Goal: Task Accomplishment & Management: Manage account settings

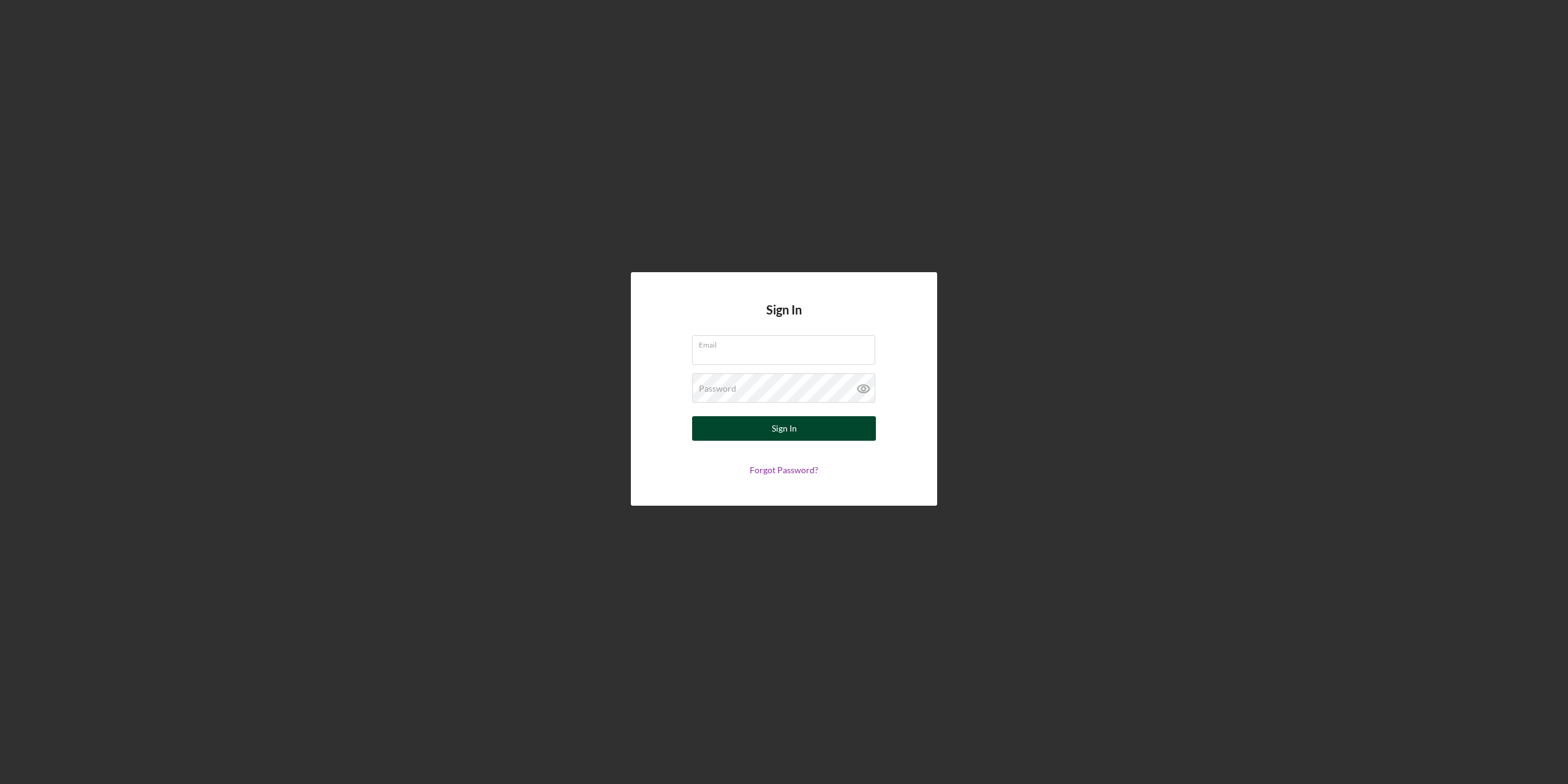
type input "rita.casper@ho-chunk.com"
click at [821, 432] on button "Sign In" at bounding box center [784, 428] width 184 height 25
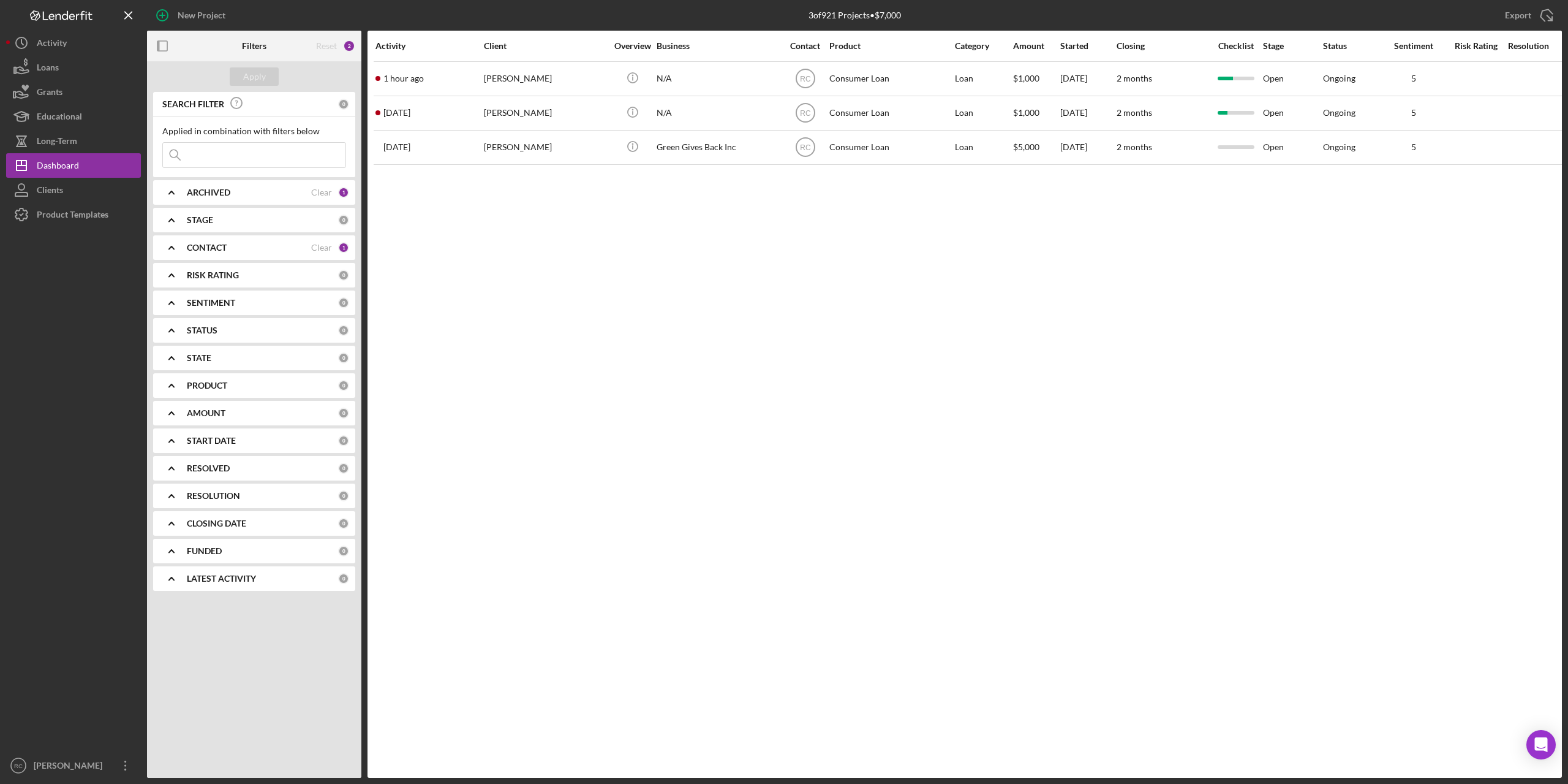
click at [235, 156] on input at bounding box center [254, 155] width 182 height 25
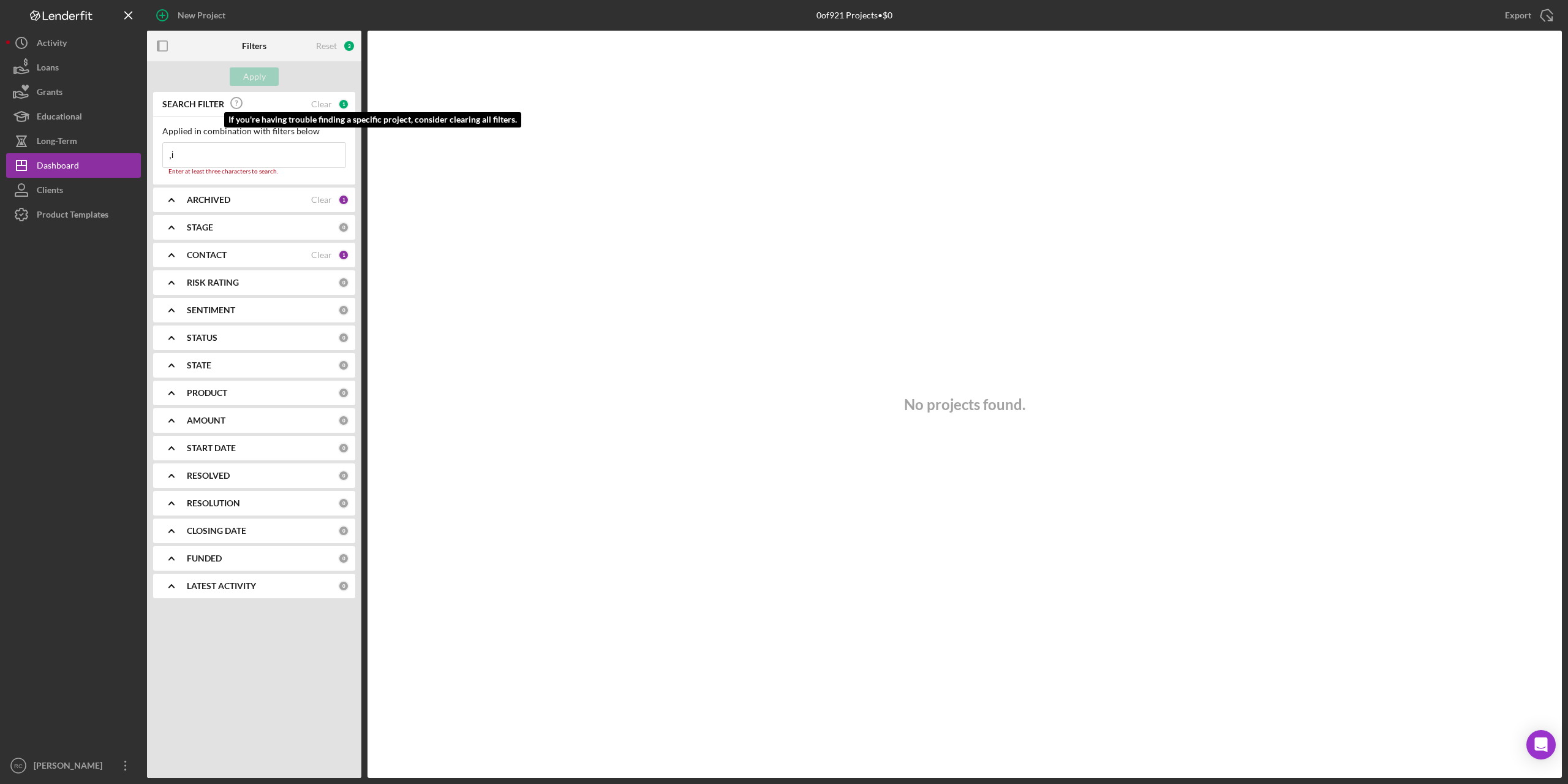
type input ","
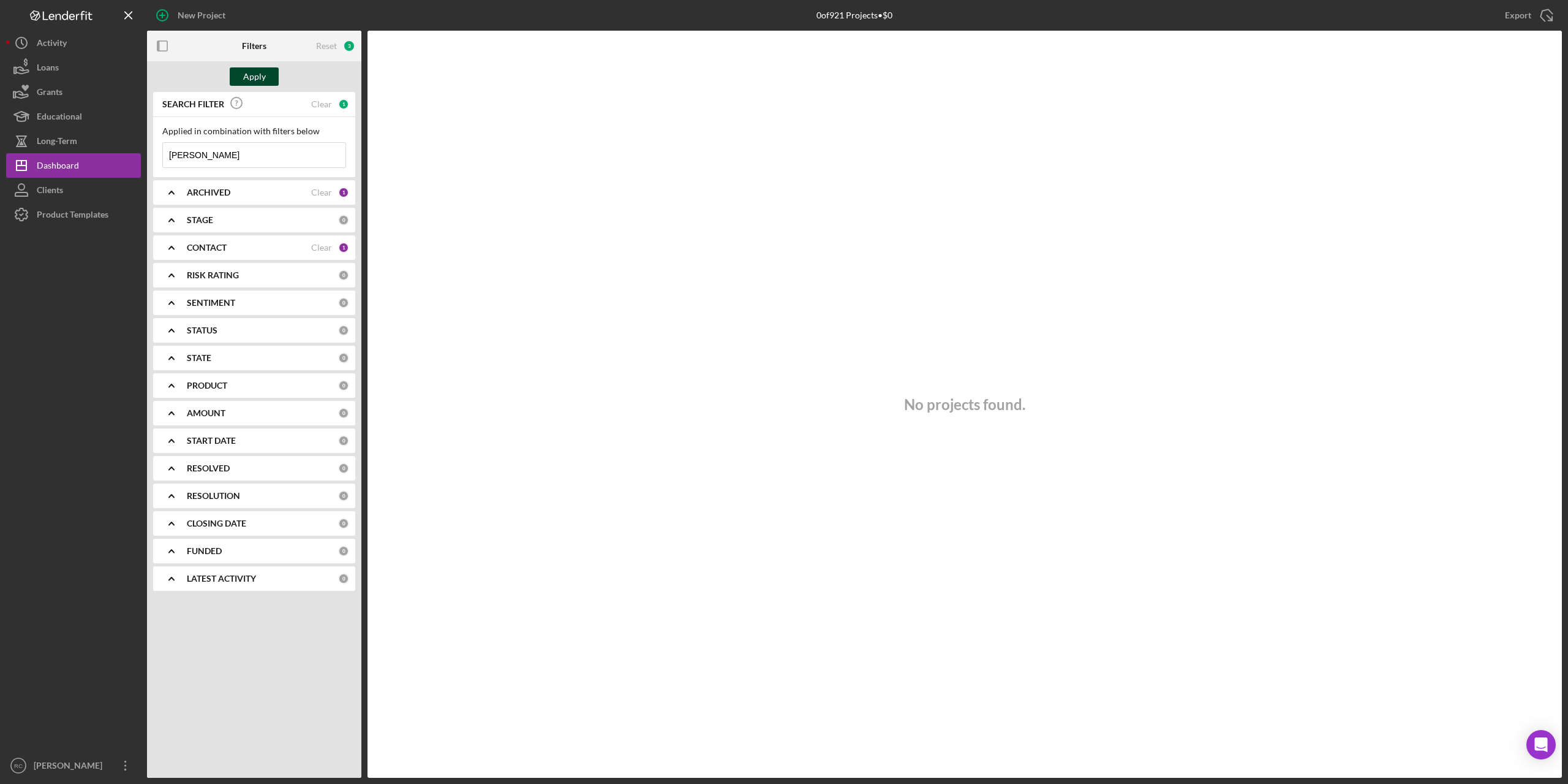
type input "mike"
click at [262, 74] on div "Apply" at bounding box center [254, 77] width 23 height 18
click at [330, 44] on div "Reset" at bounding box center [326, 46] width 21 height 10
click at [318, 198] on div "ARCHIVED Clear 1" at bounding box center [268, 192] width 162 height 11
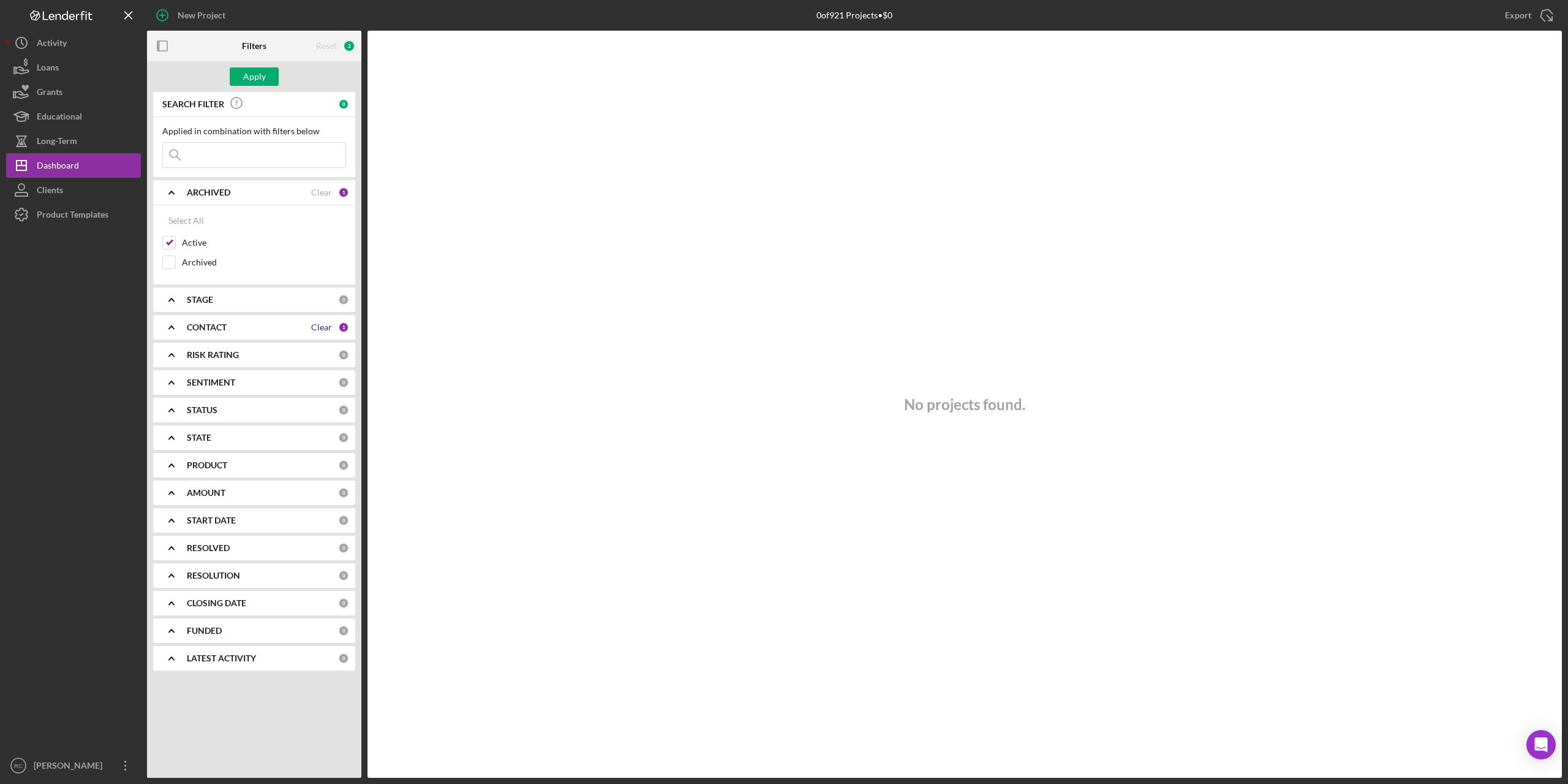
click at [321, 326] on div "Clear" at bounding box center [322, 327] width 21 height 10
click at [259, 72] on div "Apply" at bounding box center [254, 77] width 23 height 18
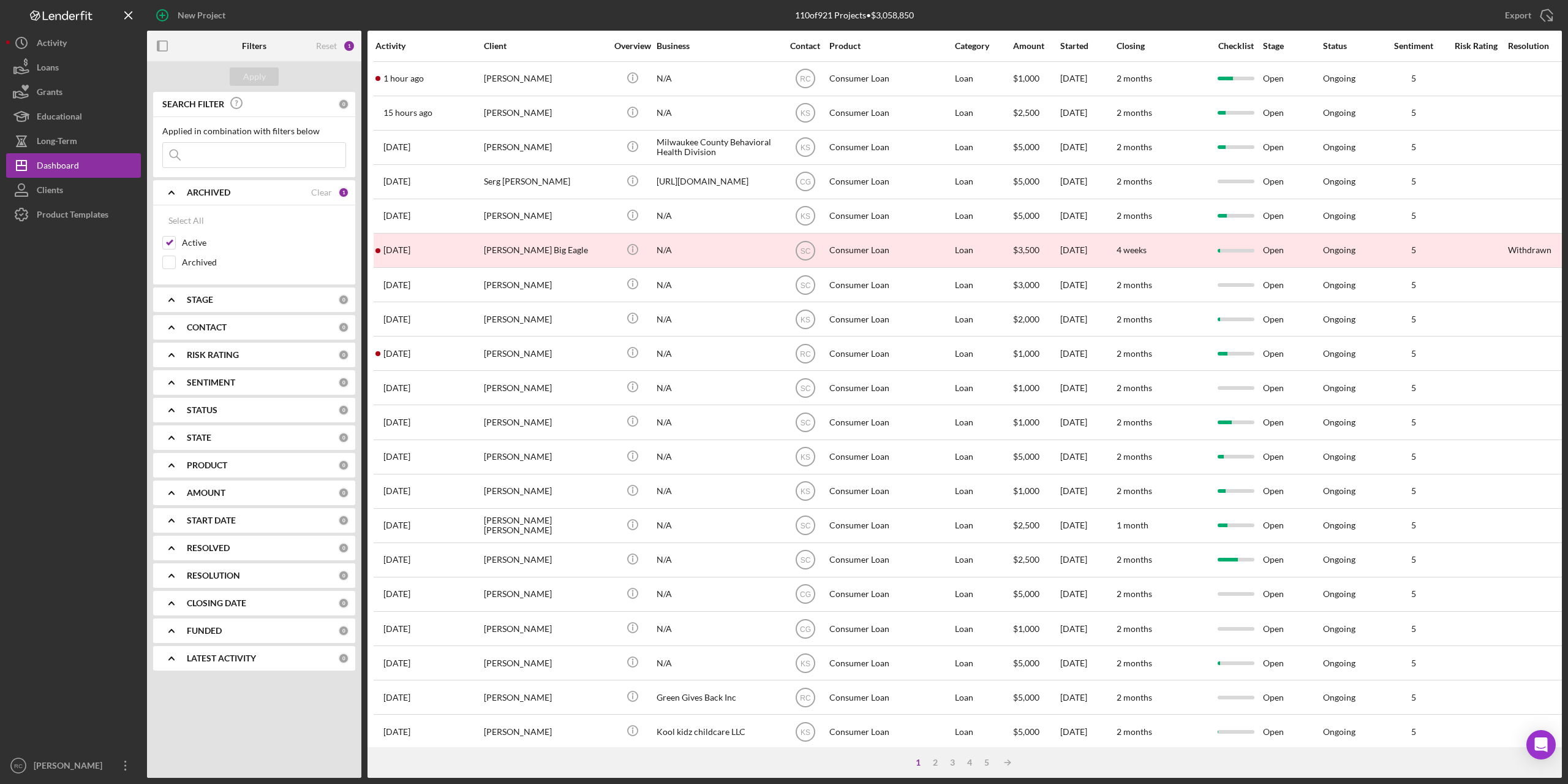
click at [215, 156] on input at bounding box center [254, 155] width 182 height 25
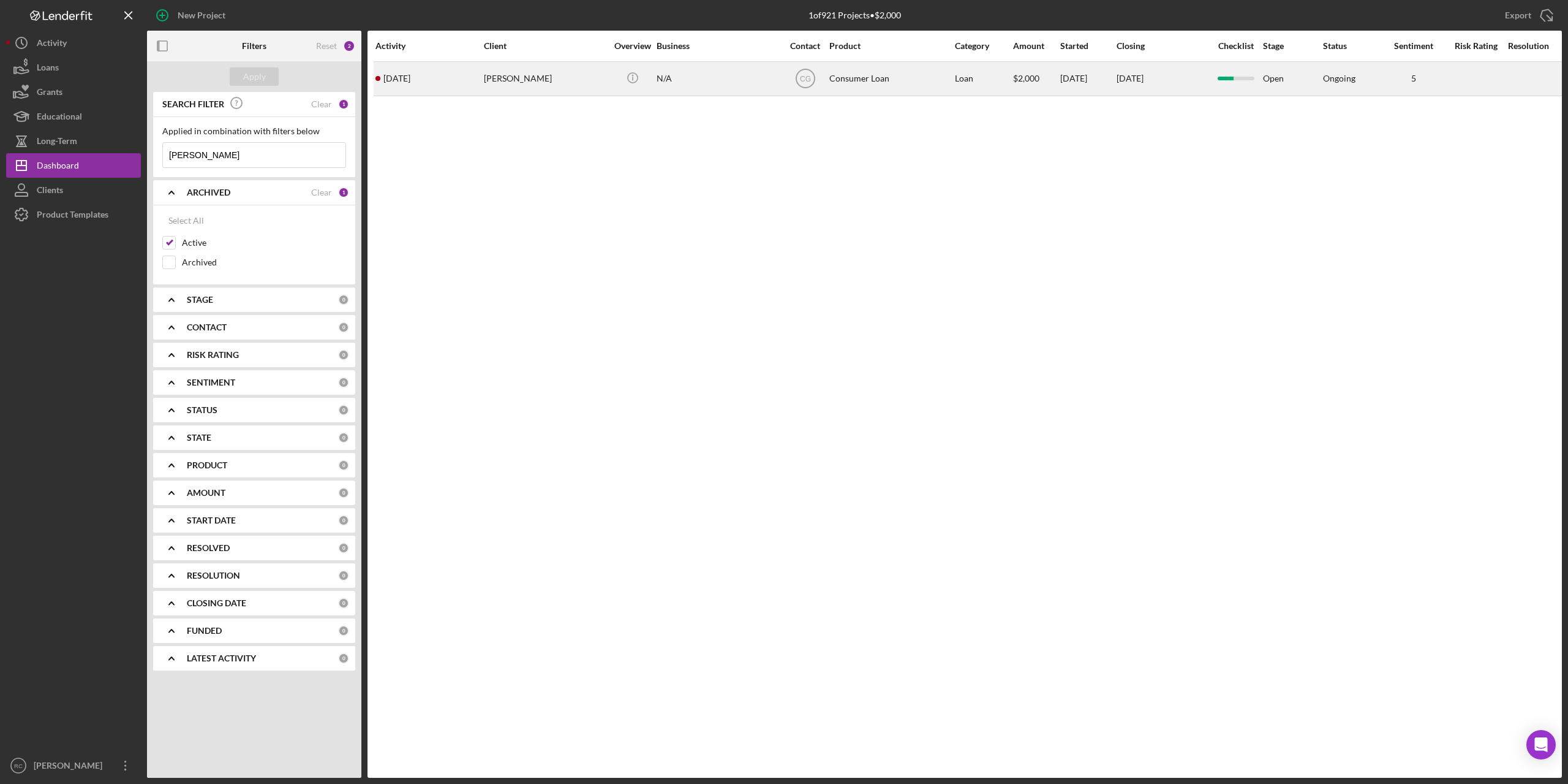
type input "mike"
click at [517, 79] on div "Mike Thunder" at bounding box center [545, 79] width 122 height 33
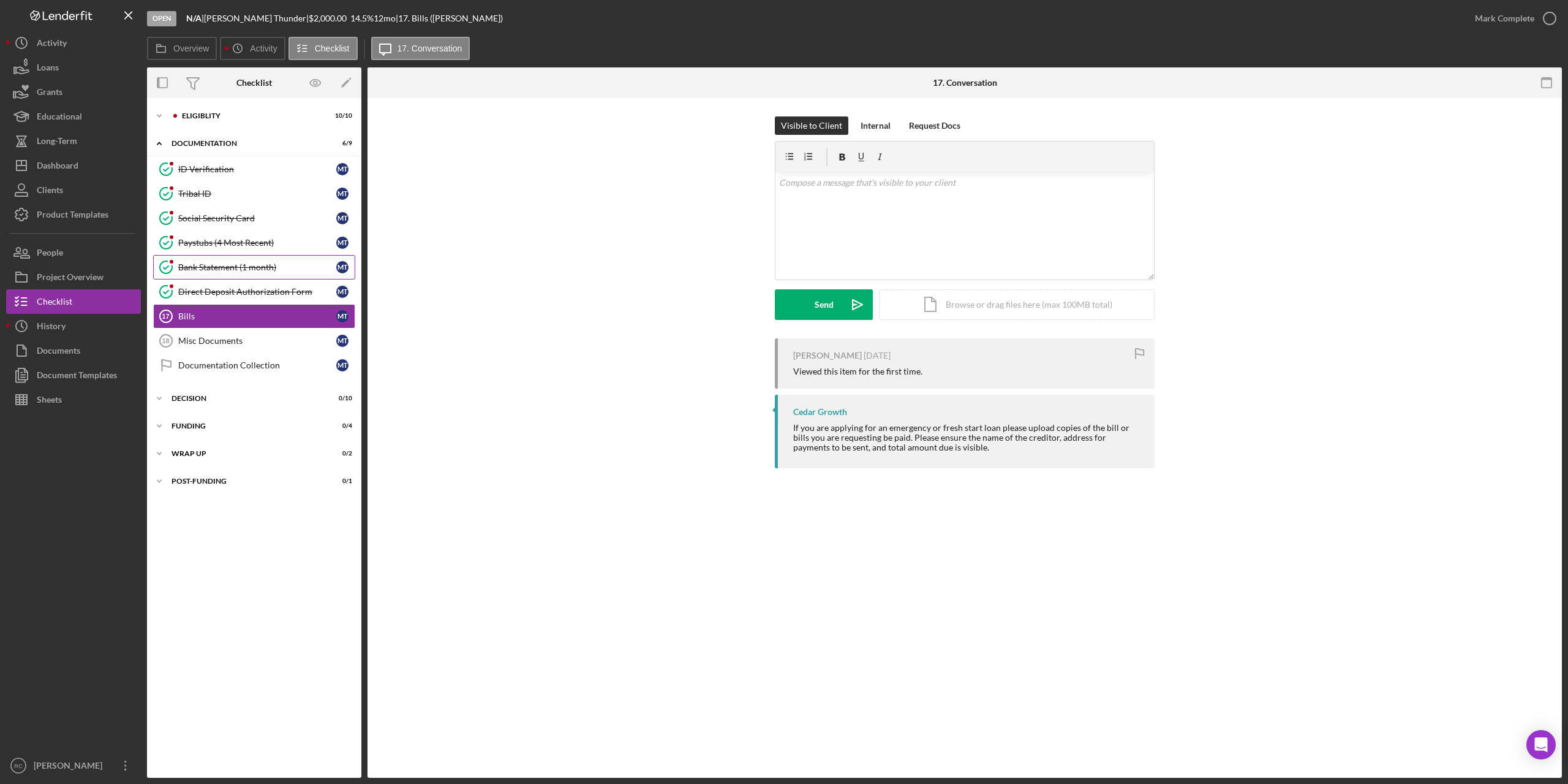
click at [213, 269] on div "Bank Statement (1 month)" at bounding box center [257, 267] width 158 height 10
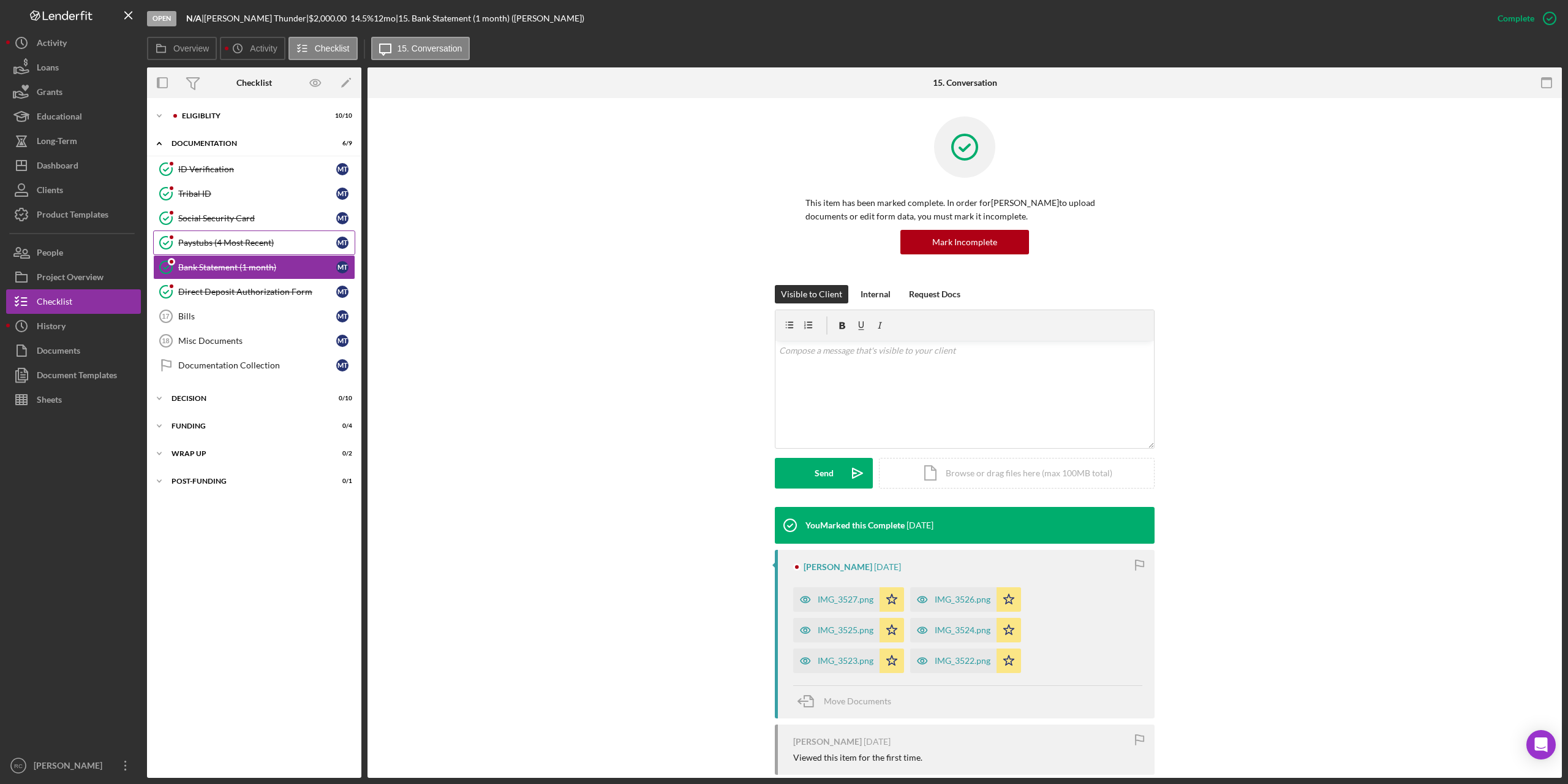
click at [212, 238] on div "Paystubs (4 Most Recent)" at bounding box center [257, 242] width 158 height 10
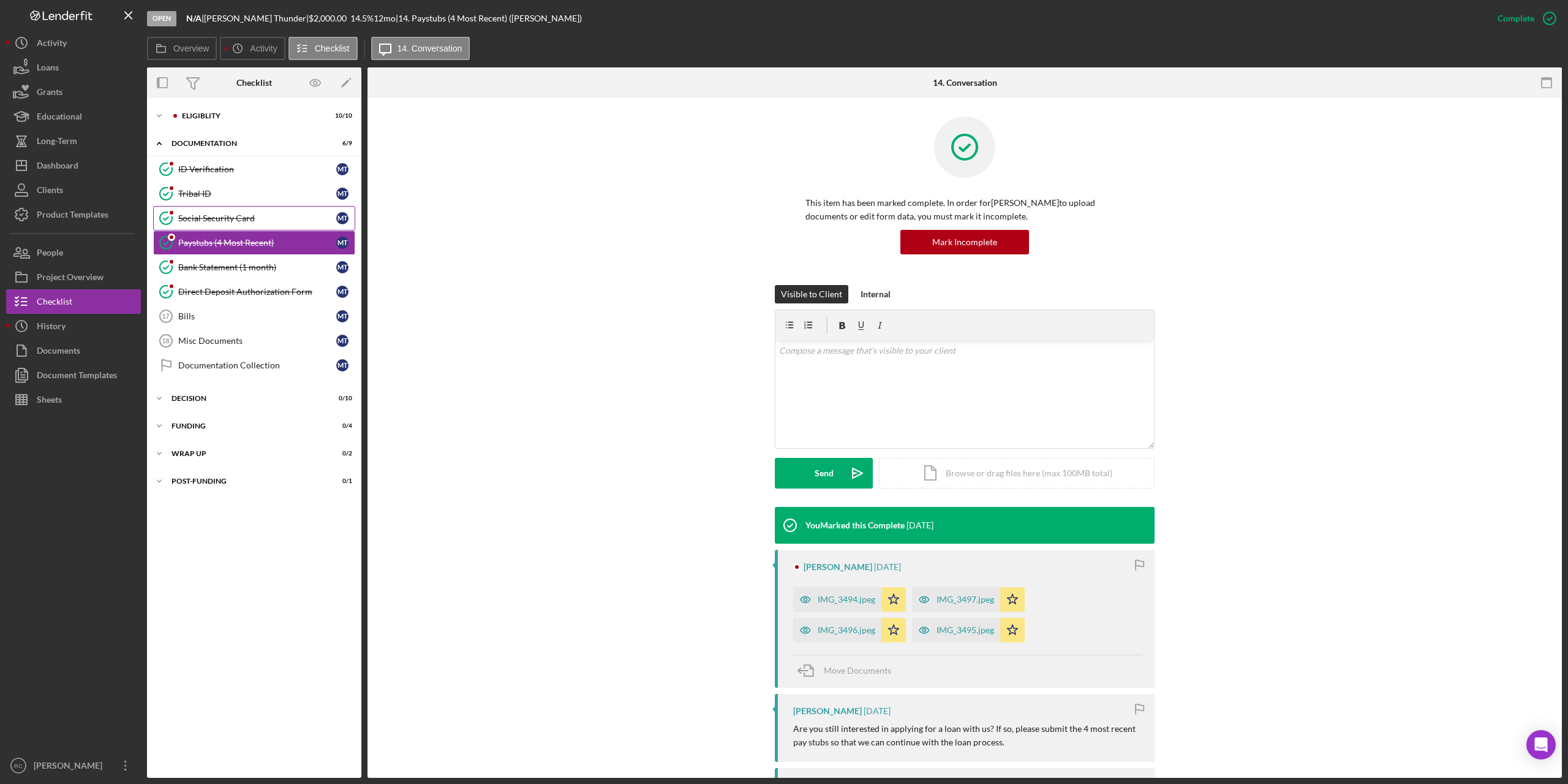
click at [221, 218] on div "Social Security Card" at bounding box center [257, 218] width 158 height 10
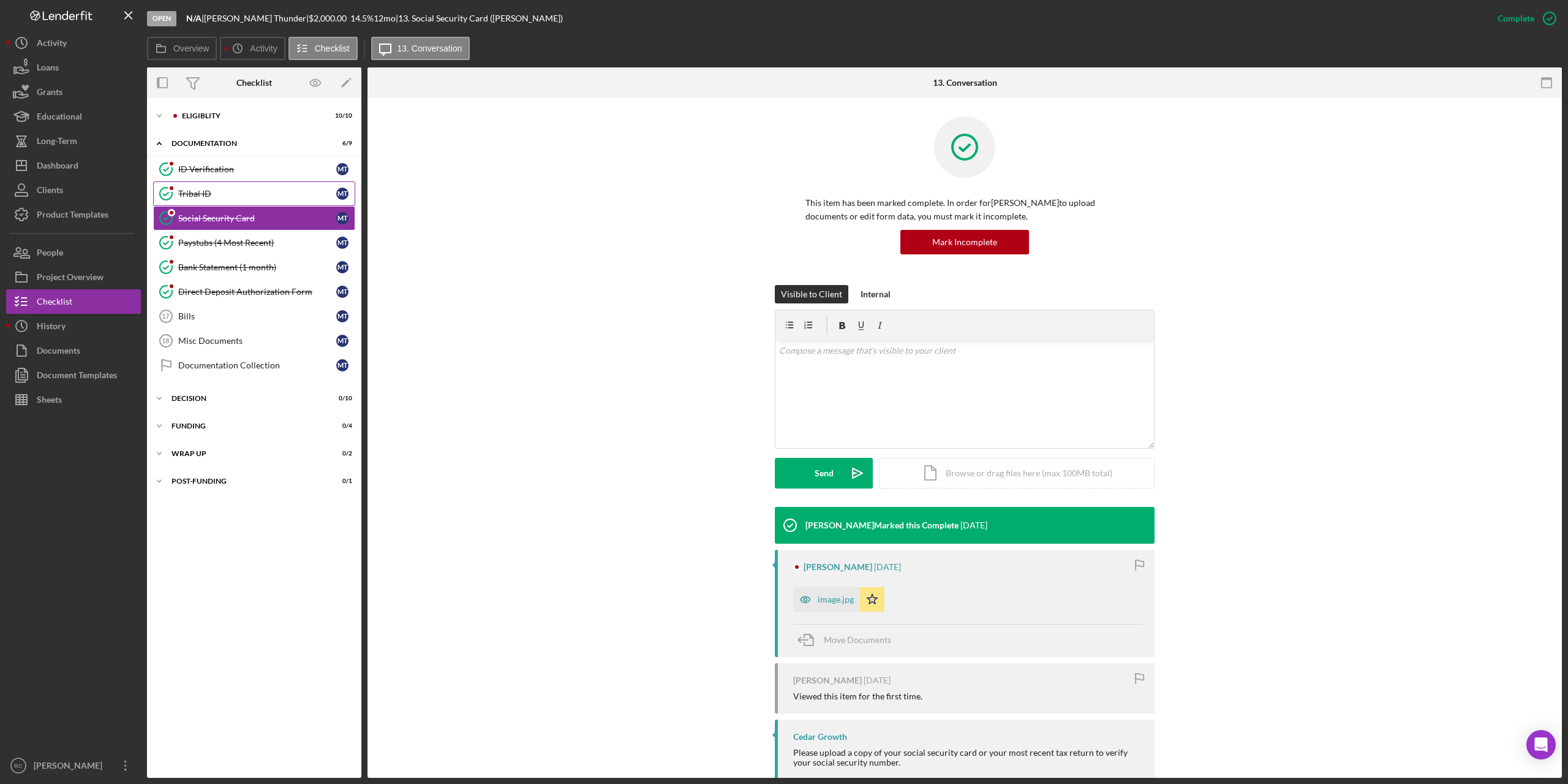
click at [200, 195] on div "Tribal ID" at bounding box center [257, 193] width 158 height 10
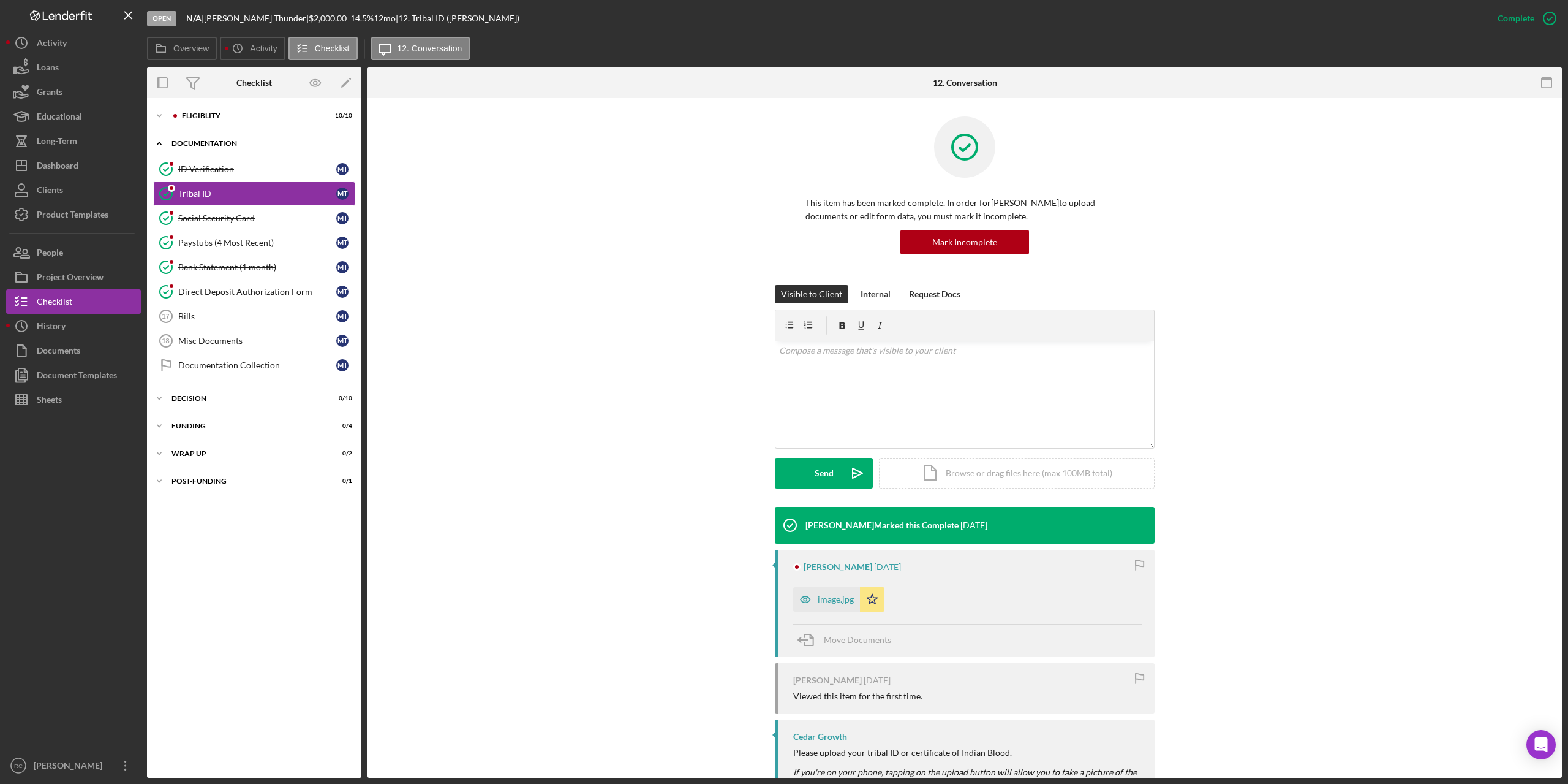
click at [220, 155] on div "Icon/Expander Documentation 6 / 9" at bounding box center [253, 144] width 214 height 26
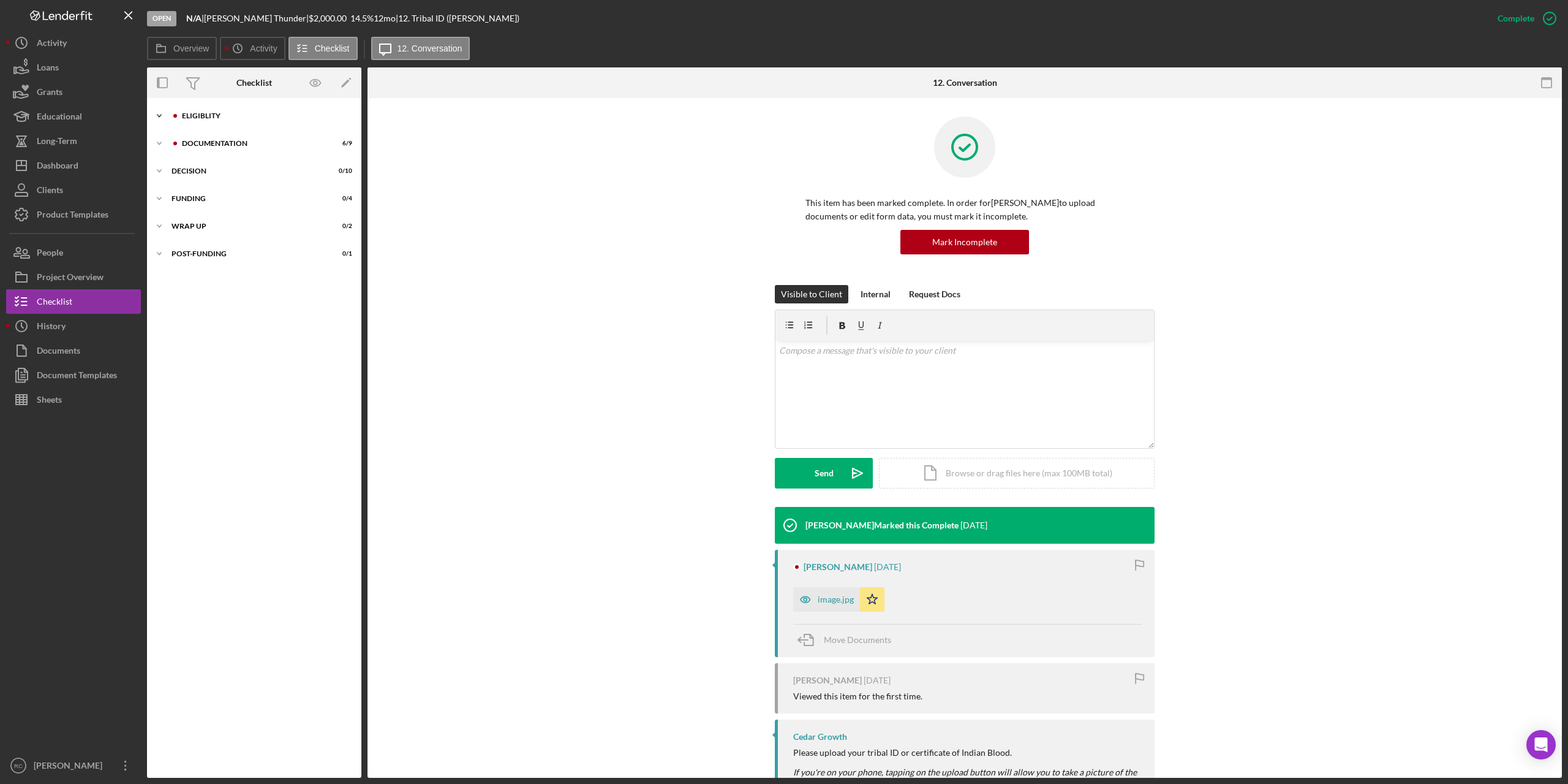
click at [161, 115] on polyline at bounding box center [159, 116] width 4 height 3
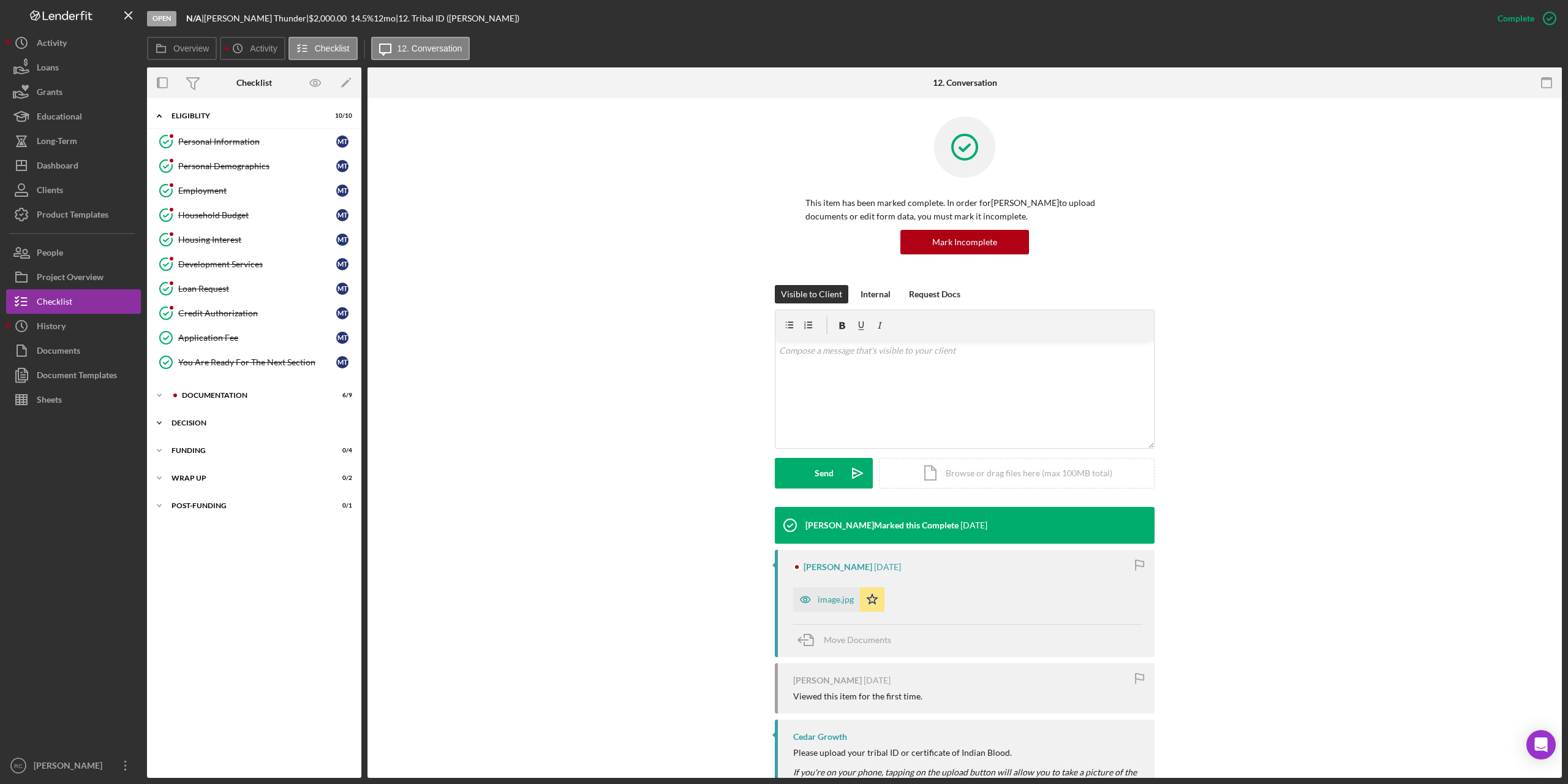
click at [187, 426] on div "Decision" at bounding box center [259, 423] width 175 height 7
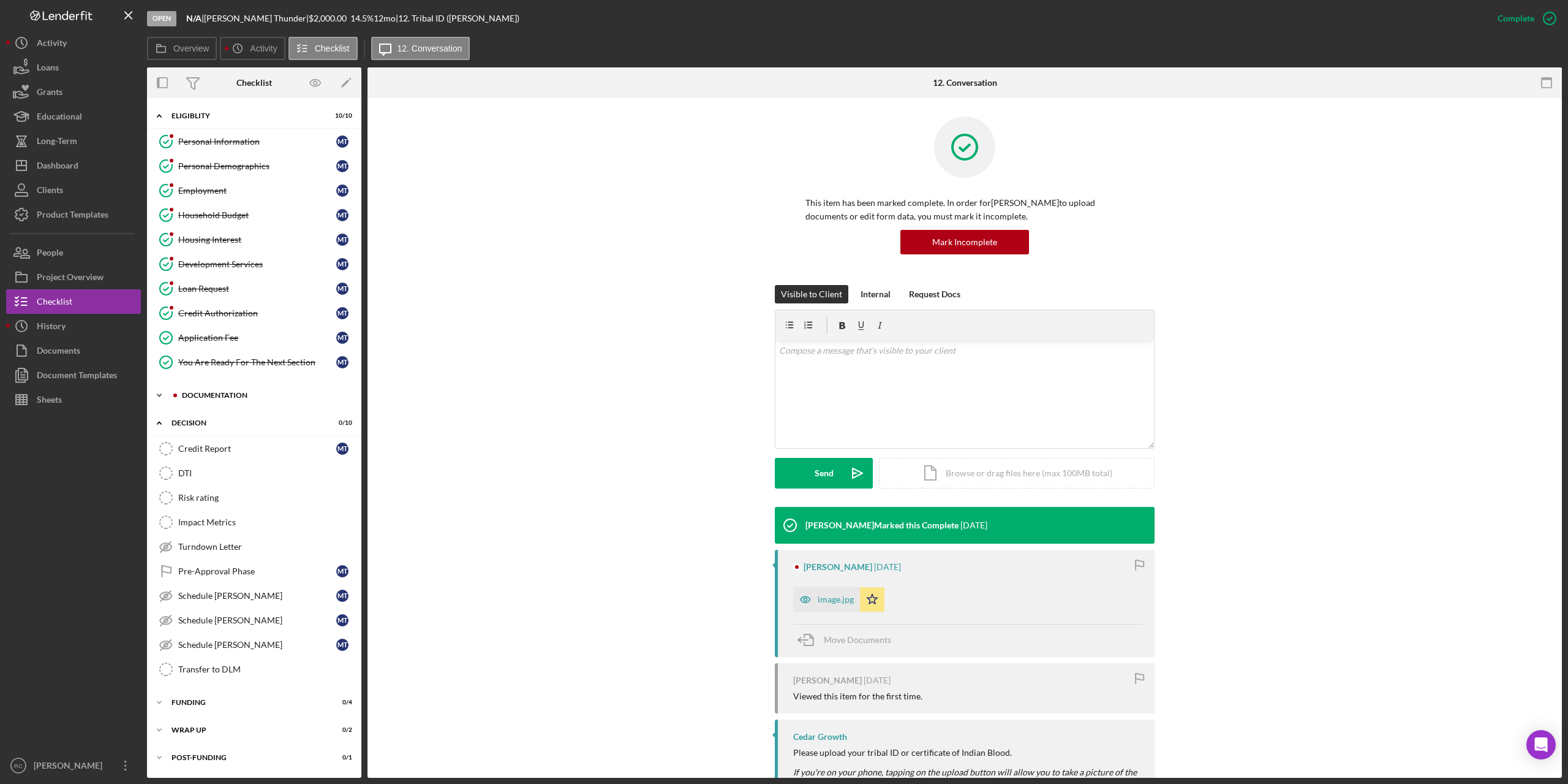
click at [162, 392] on icon "Icon/Expander" at bounding box center [159, 395] width 25 height 25
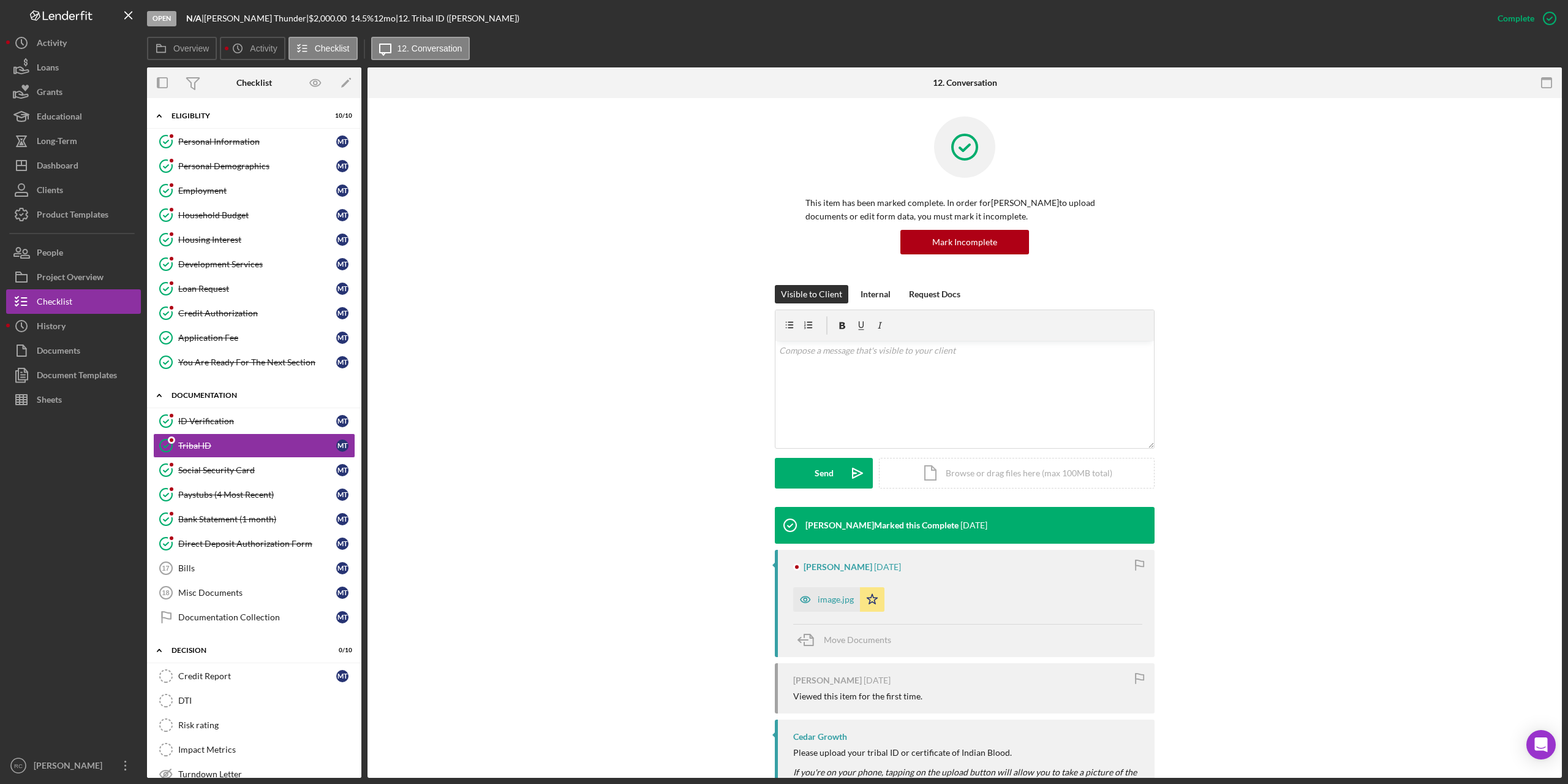
scroll to position [8, 0]
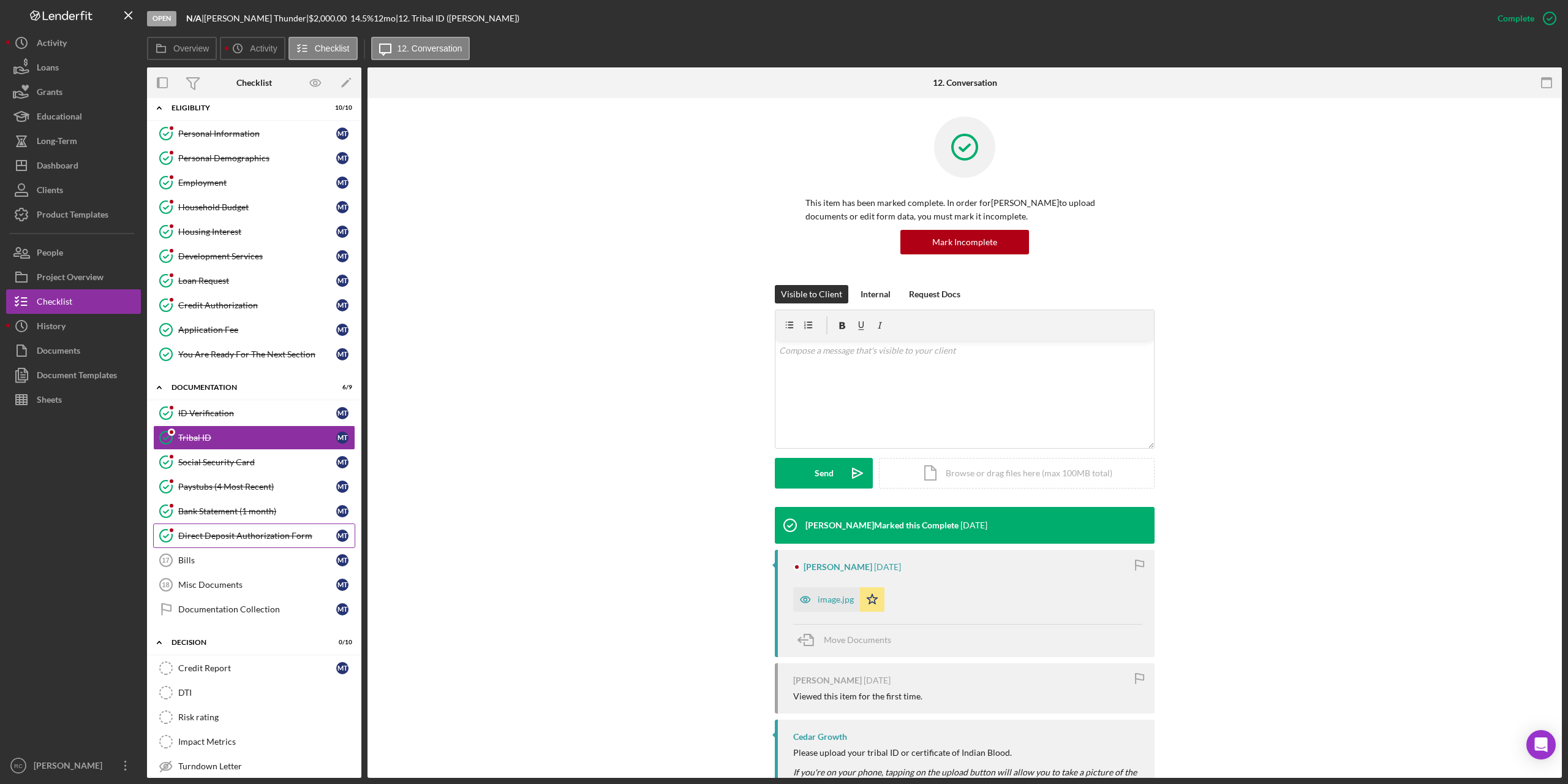
click at [237, 534] on div "Direct Deposit Authorization Form" at bounding box center [257, 535] width 158 height 10
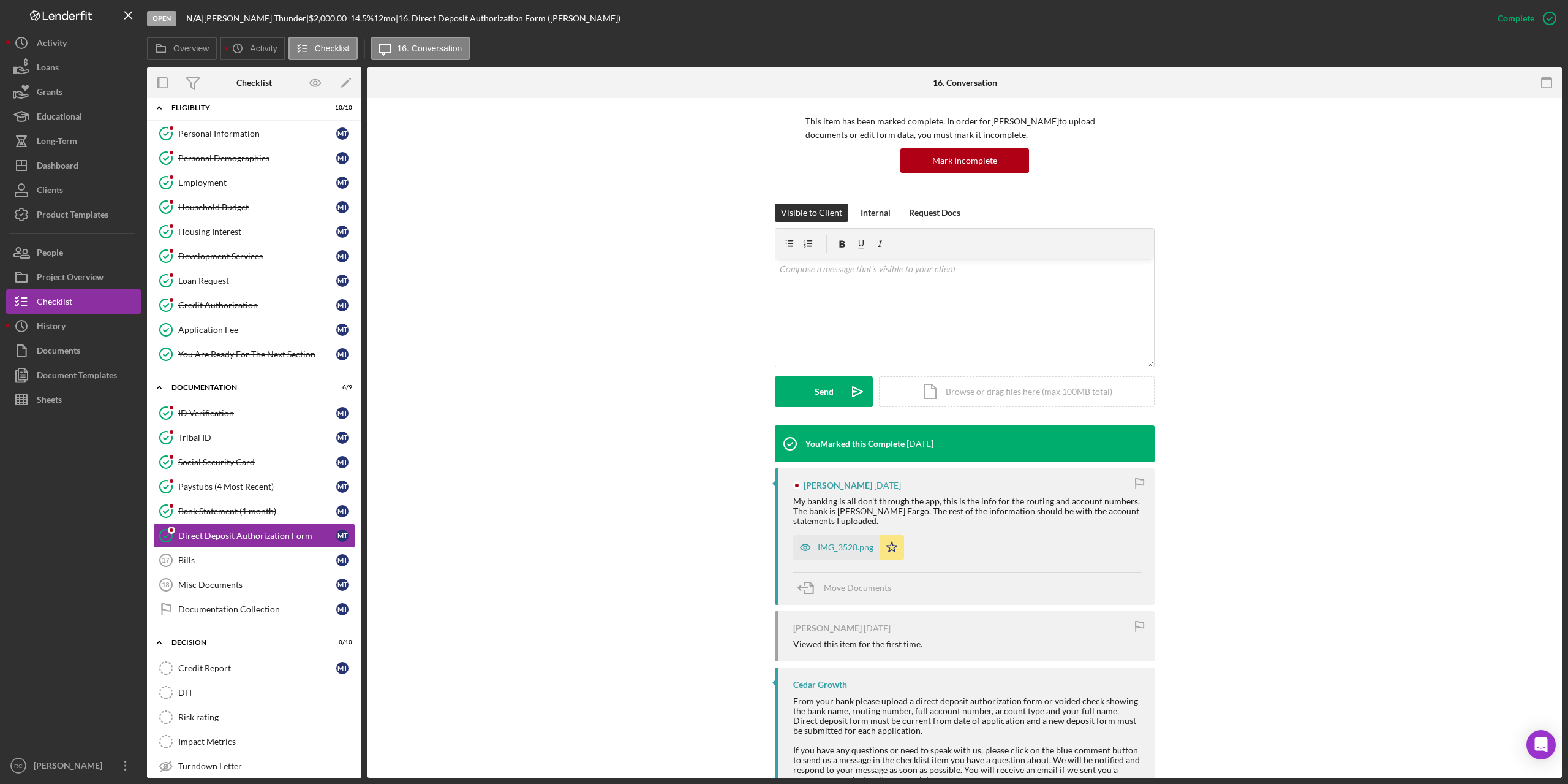
scroll to position [129, 0]
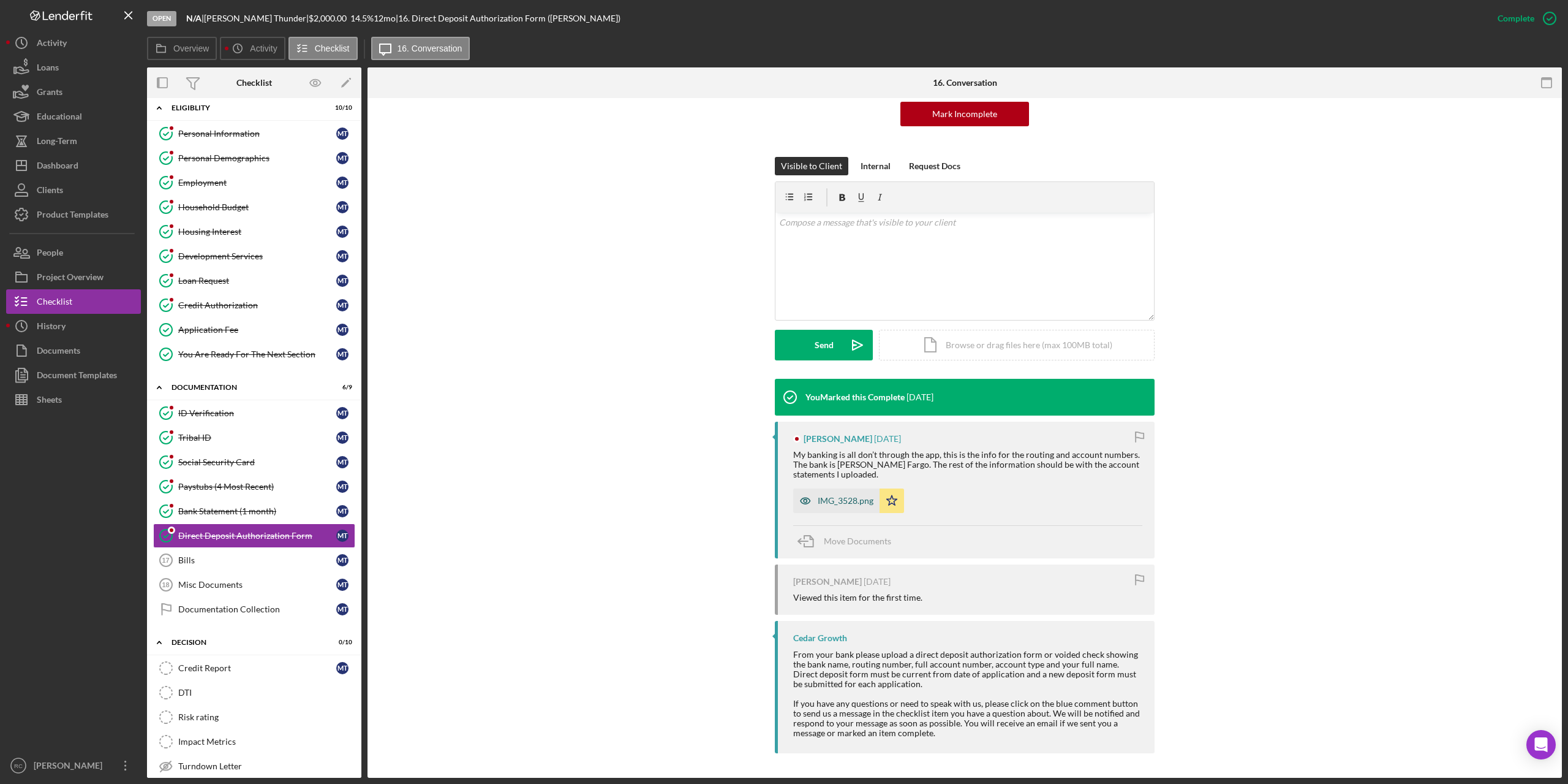
click at [846, 504] on div "IMG_3528.png" at bounding box center [845, 500] width 56 height 10
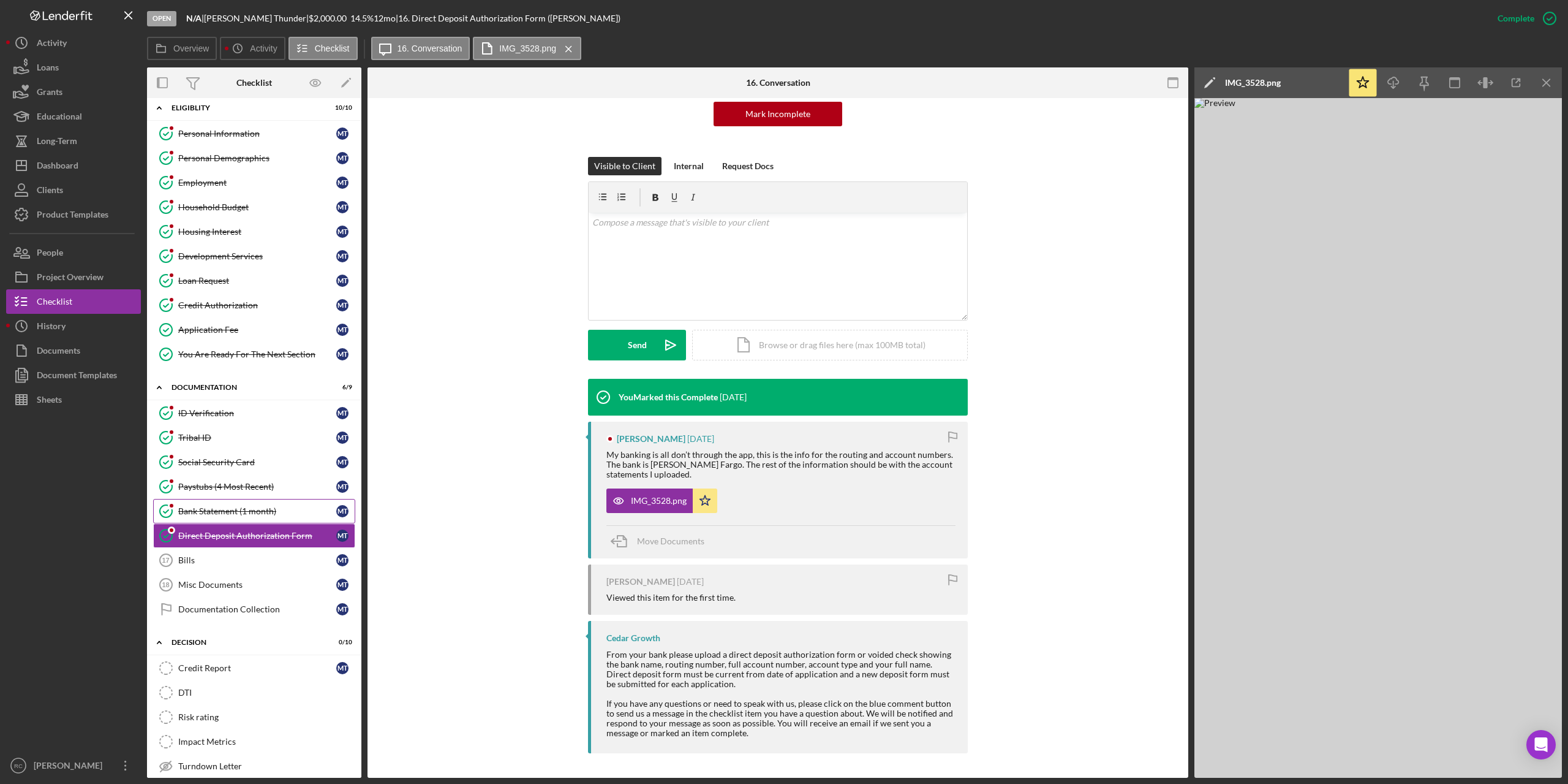
click at [241, 509] on div "Bank Statement (1 month)" at bounding box center [257, 511] width 158 height 10
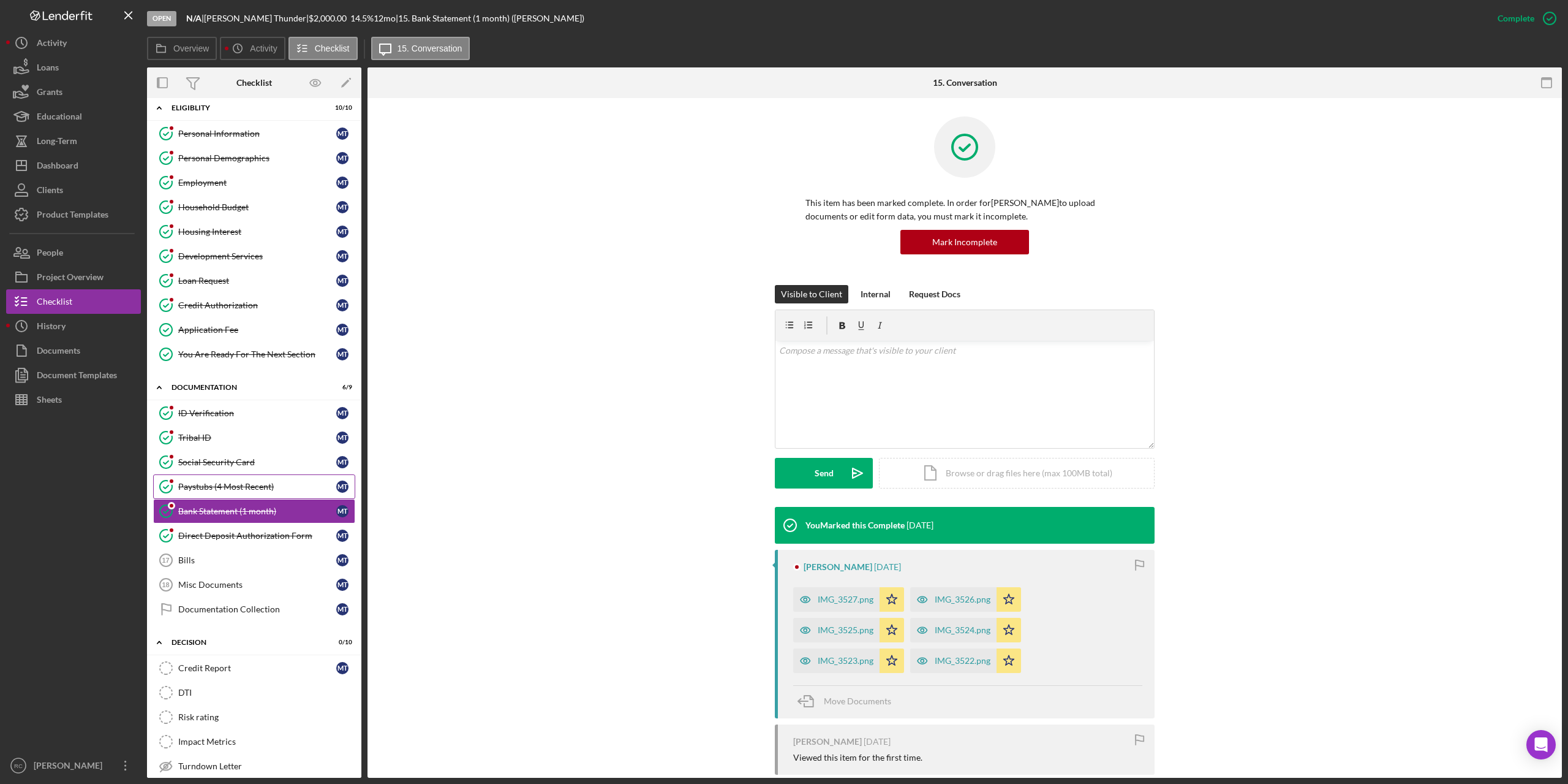
click at [231, 486] on div "Paystubs (4 Most Recent)" at bounding box center [257, 487] width 158 height 10
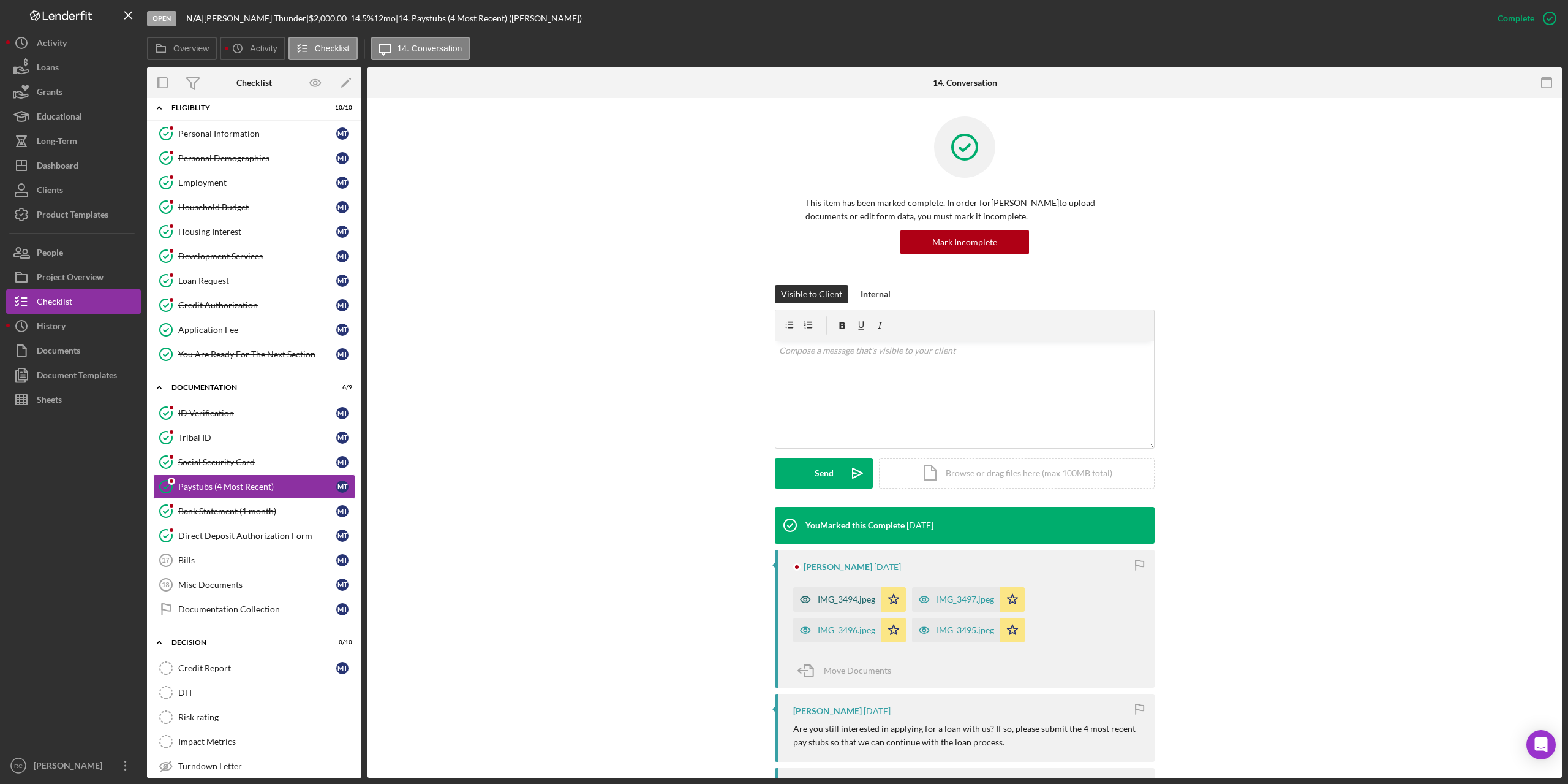
click at [845, 600] on div "IMG_3494.jpeg" at bounding box center [846, 599] width 57 height 10
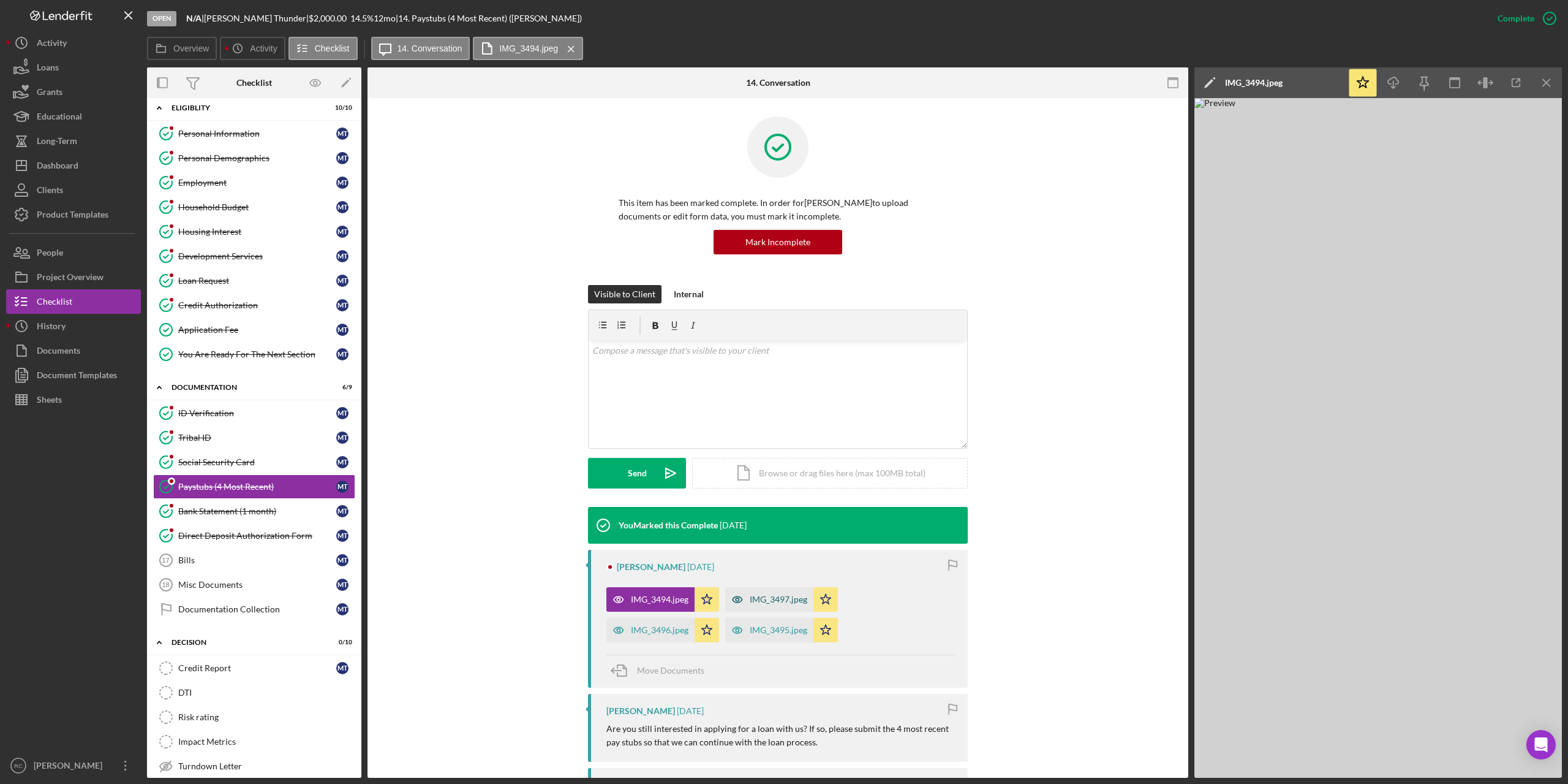
click at [765, 599] on div "IMG_3497.jpeg" at bounding box center [778, 599] width 57 height 10
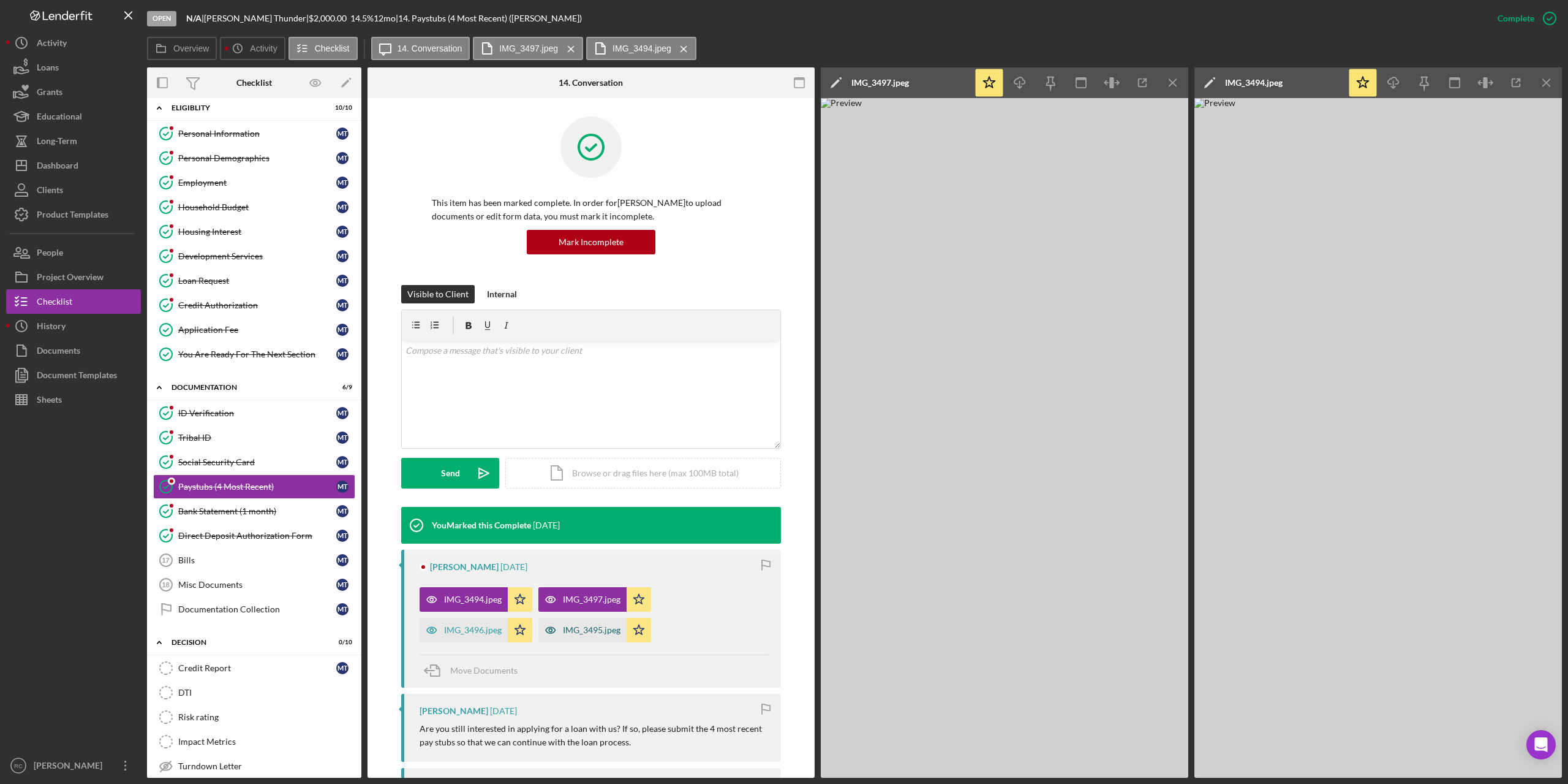
click at [592, 632] on div "IMG_3495.jpeg" at bounding box center [591, 630] width 57 height 10
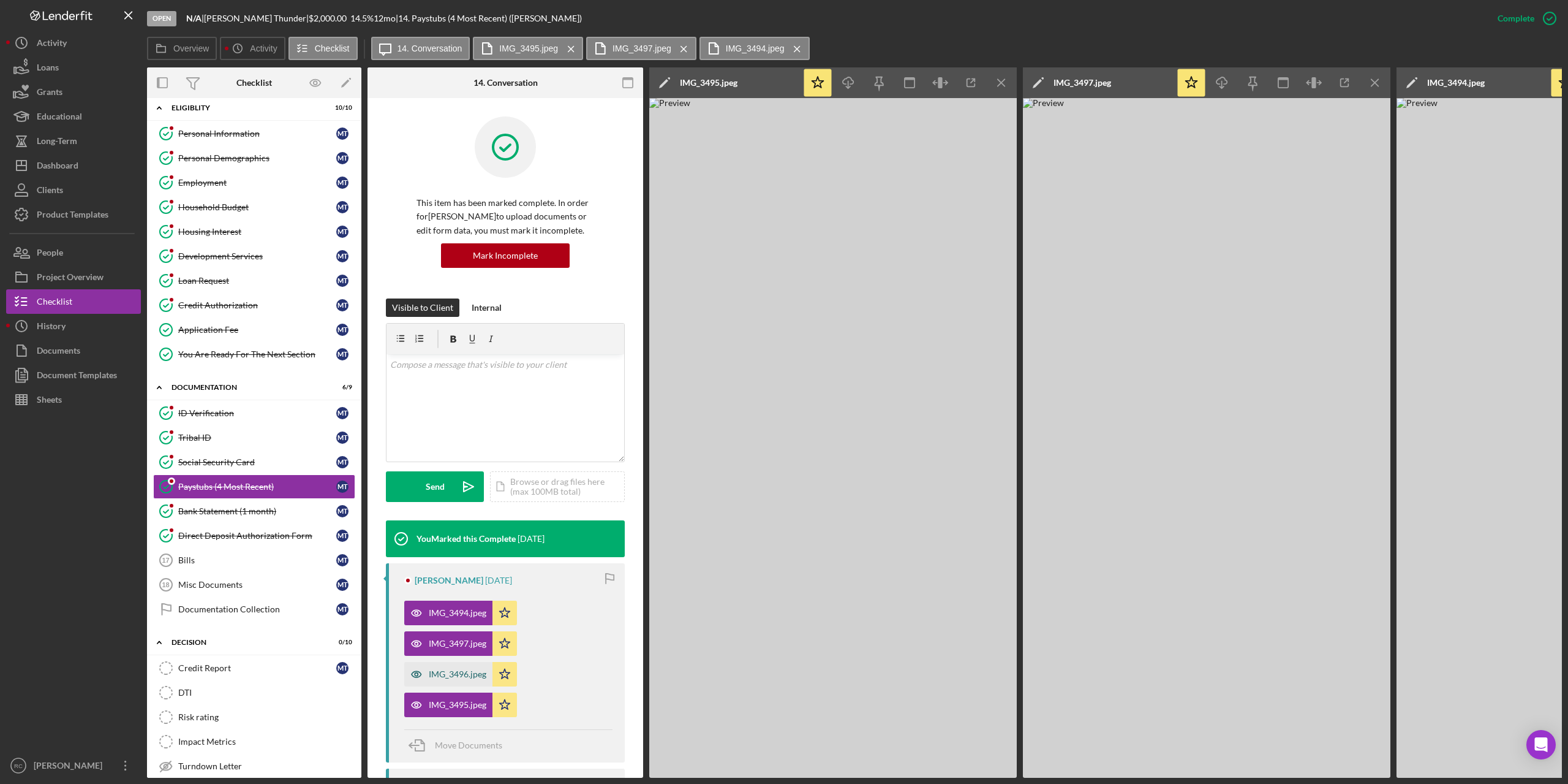
click at [466, 676] on div "IMG_3496.jpeg" at bounding box center [457, 674] width 57 height 10
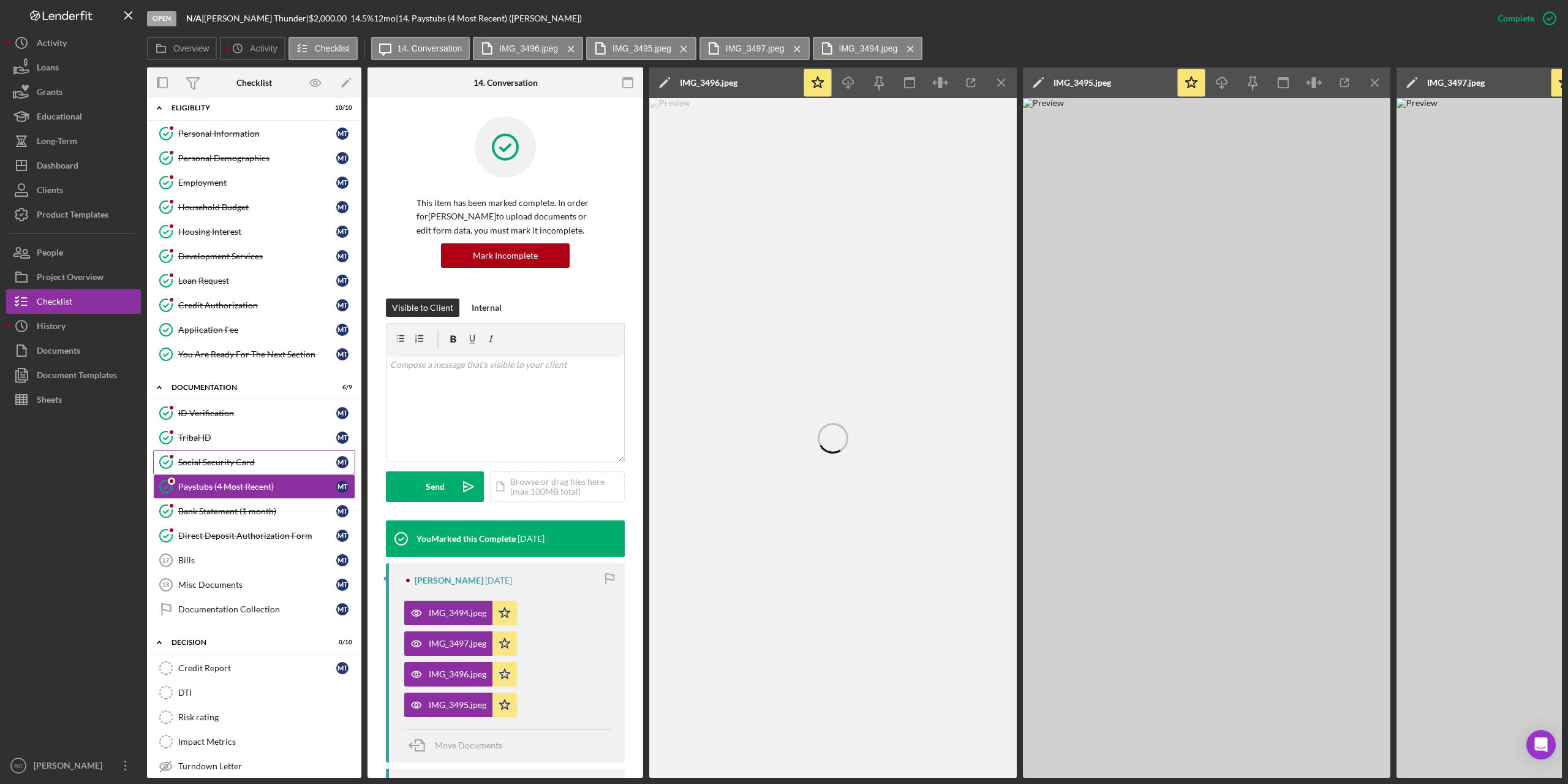
click at [241, 454] on link "Social Security Card Social Security Card M T" at bounding box center [254, 462] width 202 height 25
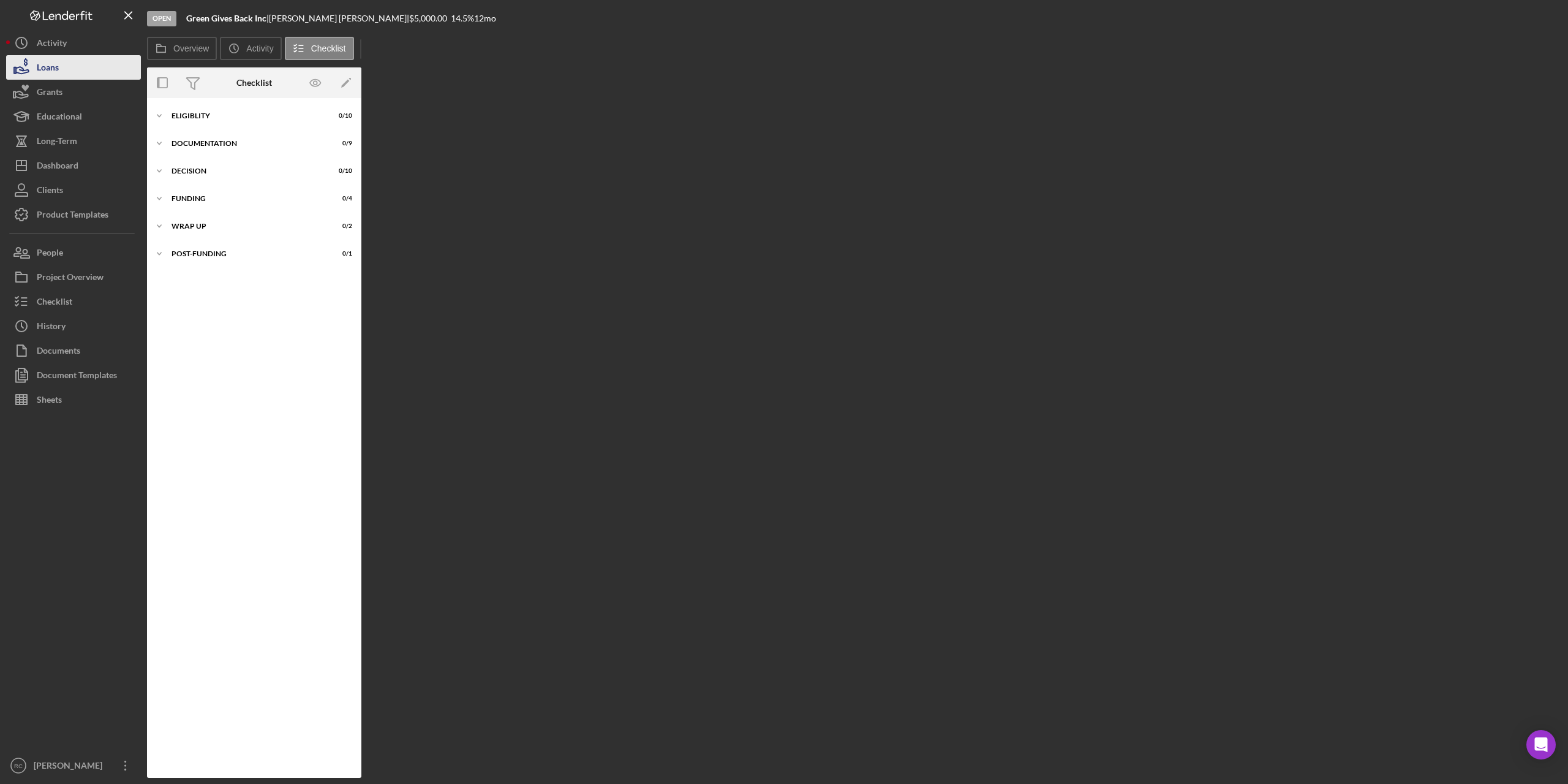
click at [63, 74] on button "Loans" at bounding box center [74, 67] width 135 height 25
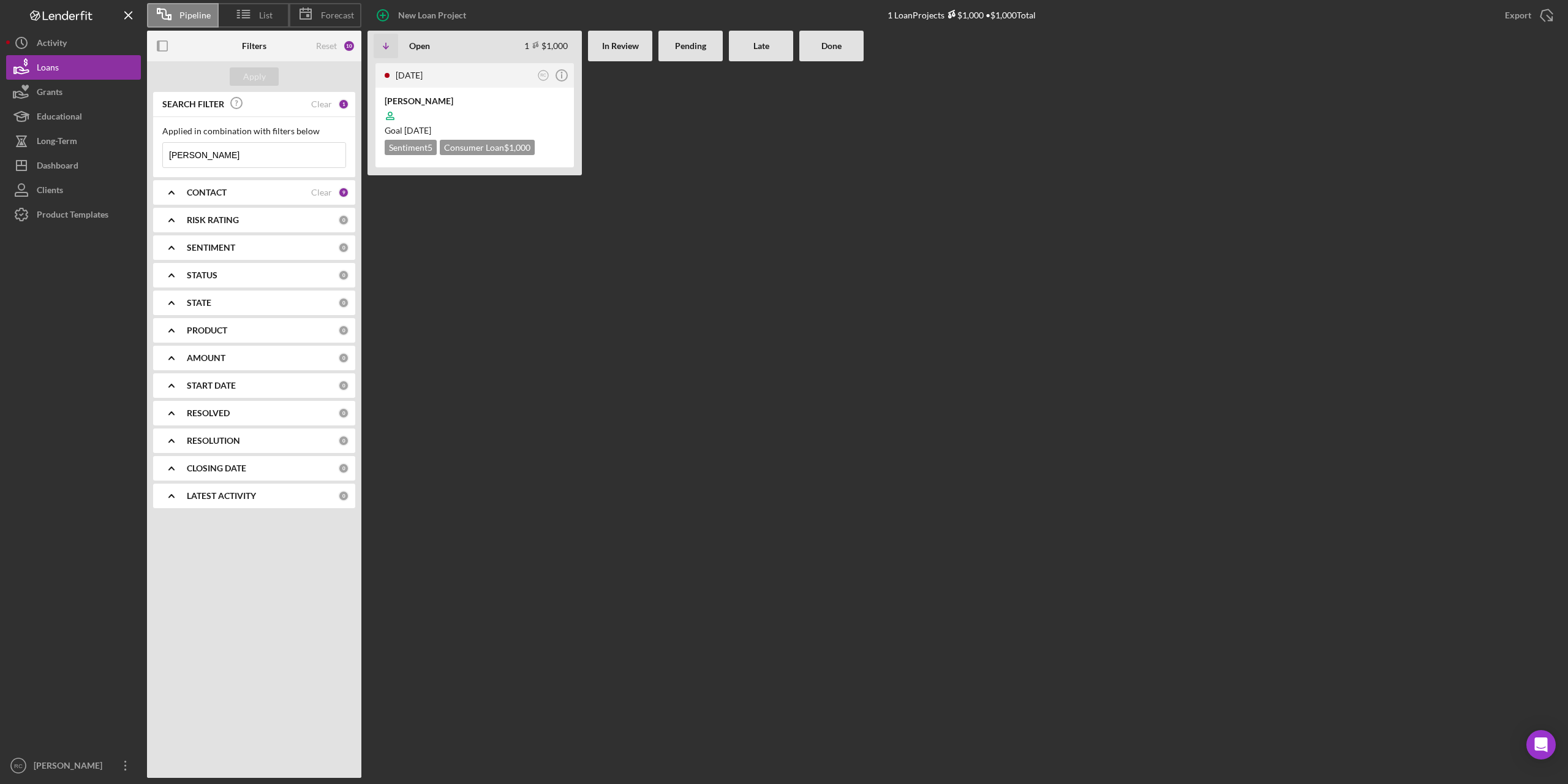
click at [201, 153] on input "ellen" at bounding box center [254, 155] width 182 height 25
type input "e"
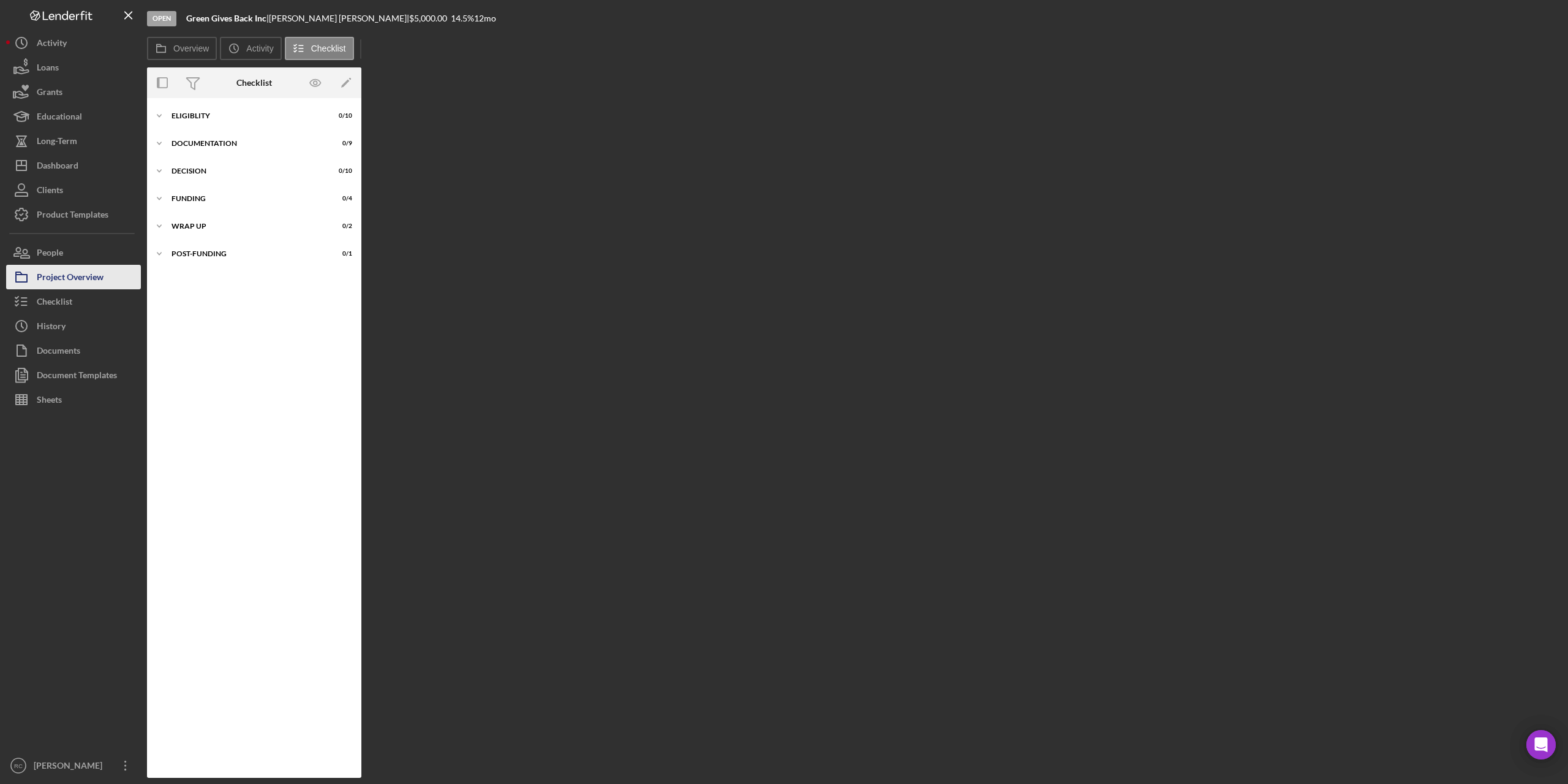
click at [91, 278] on div "Project Overview" at bounding box center [69, 278] width 67 height 27
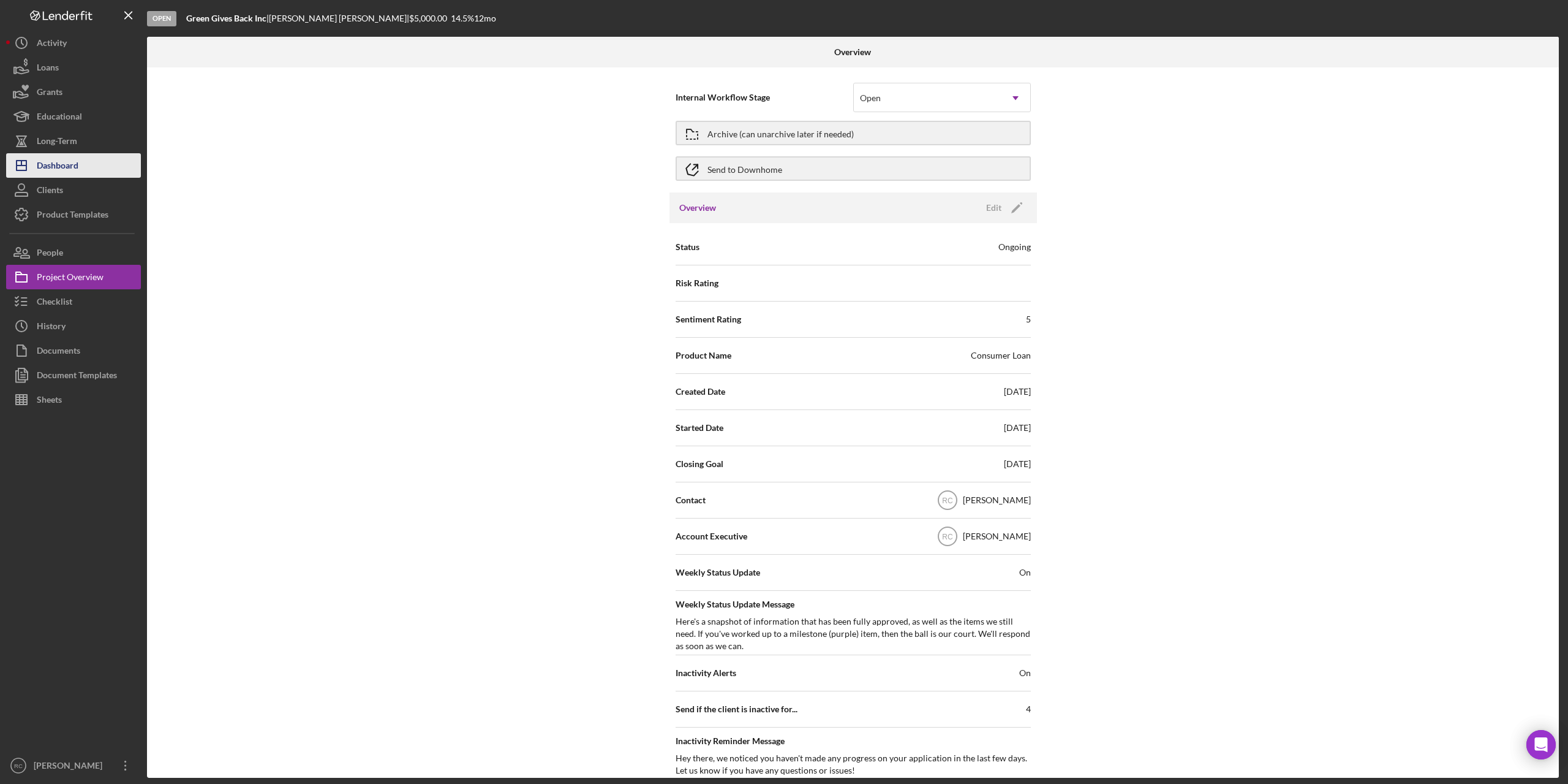
click at [71, 169] on div "Dashboard" at bounding box center [57, 167] width 42 height 27
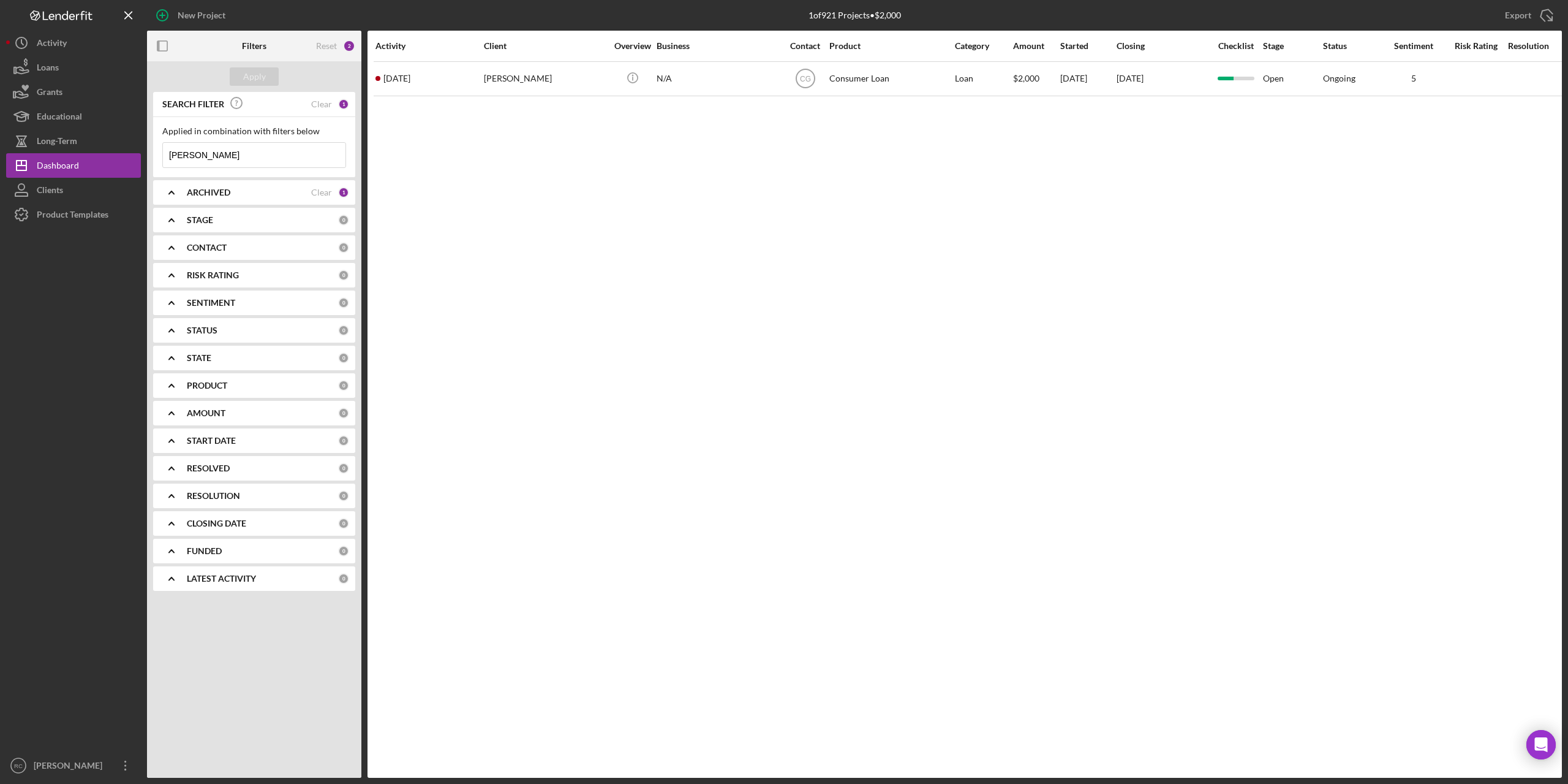
click at [200, 156] on input "mike" at bounding box center [254, 155] width 182 height 25
type input "m"
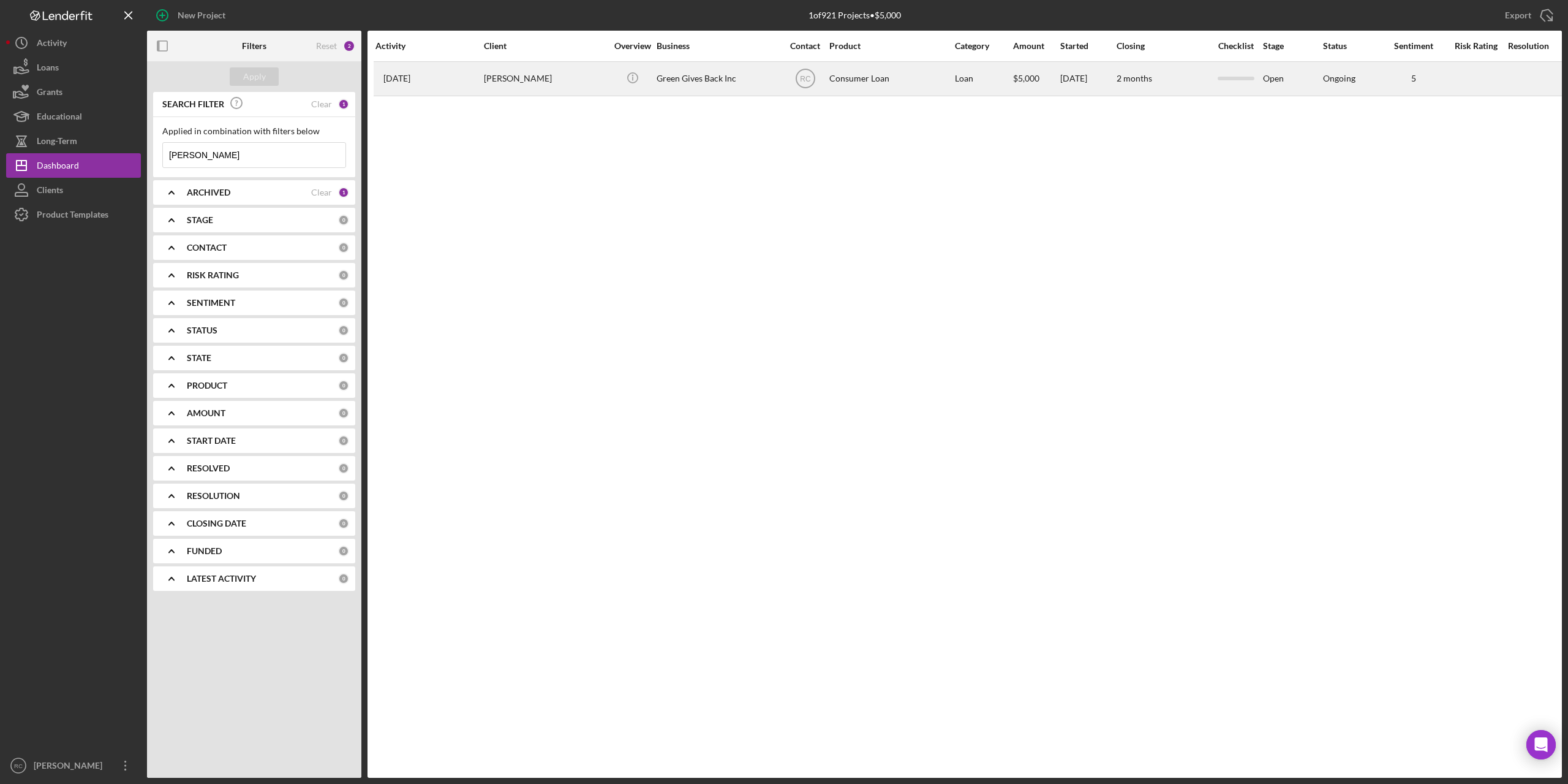
type input "brandon"
click at [525, 84] on div "Brandon Danforth" at bounding box center [545, 79] width 122 height 33
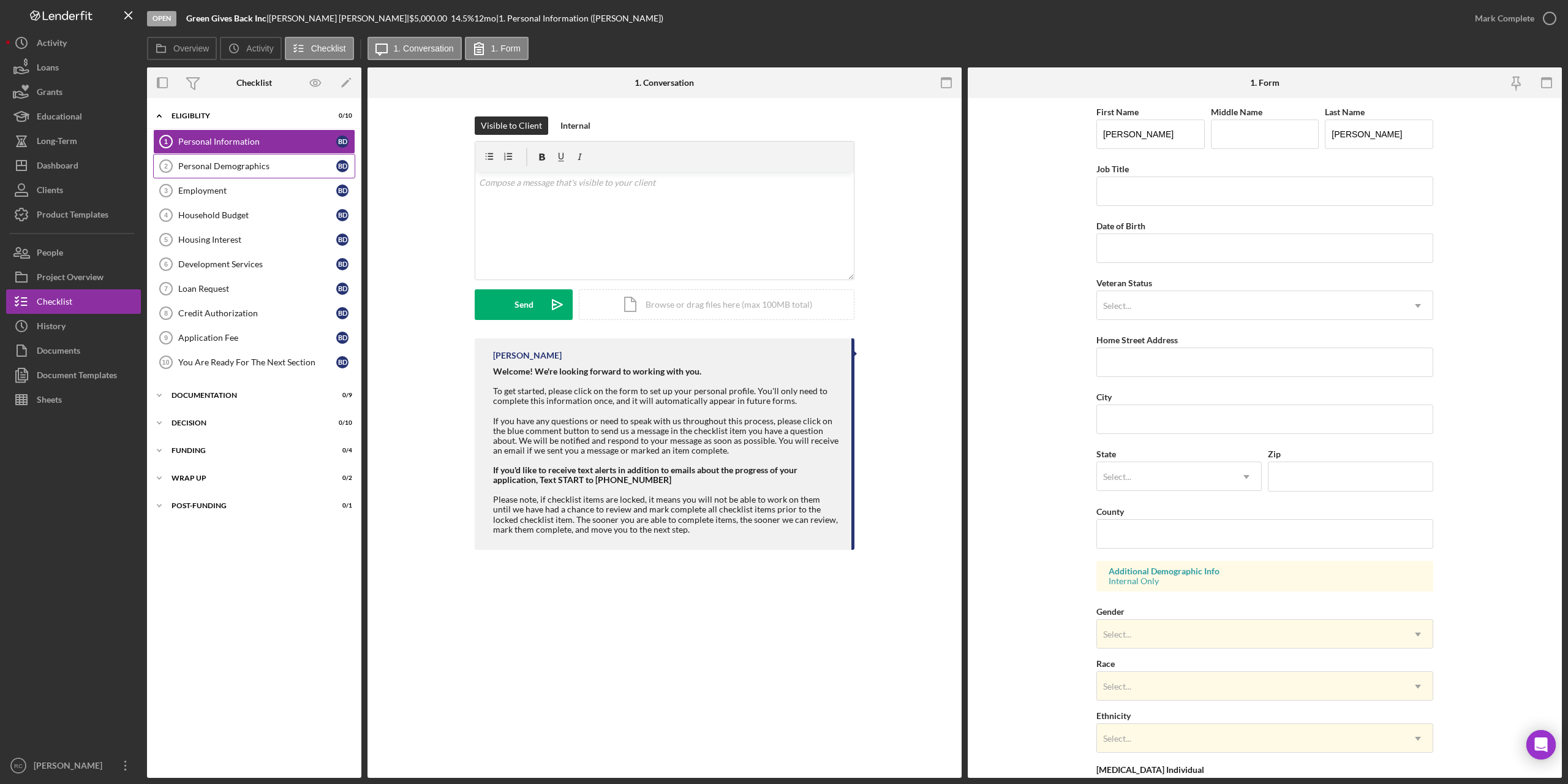
click at [261, 161] on div "Personal Demographics" at bounding box center [257, 166] width 158 height 10
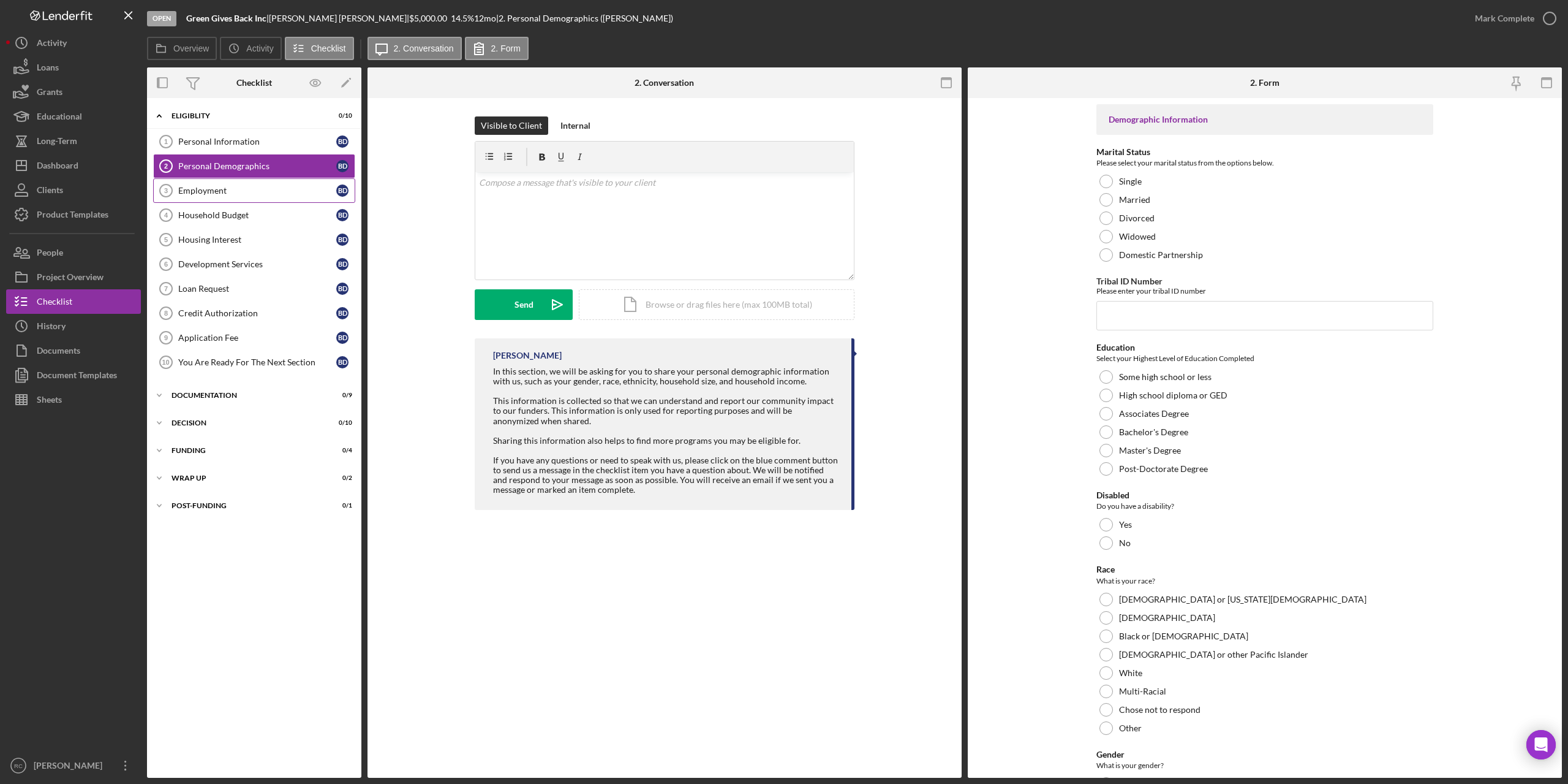
click at [221, 186] on div "Employment" at bounding box center [257, 191] width 158 height 10
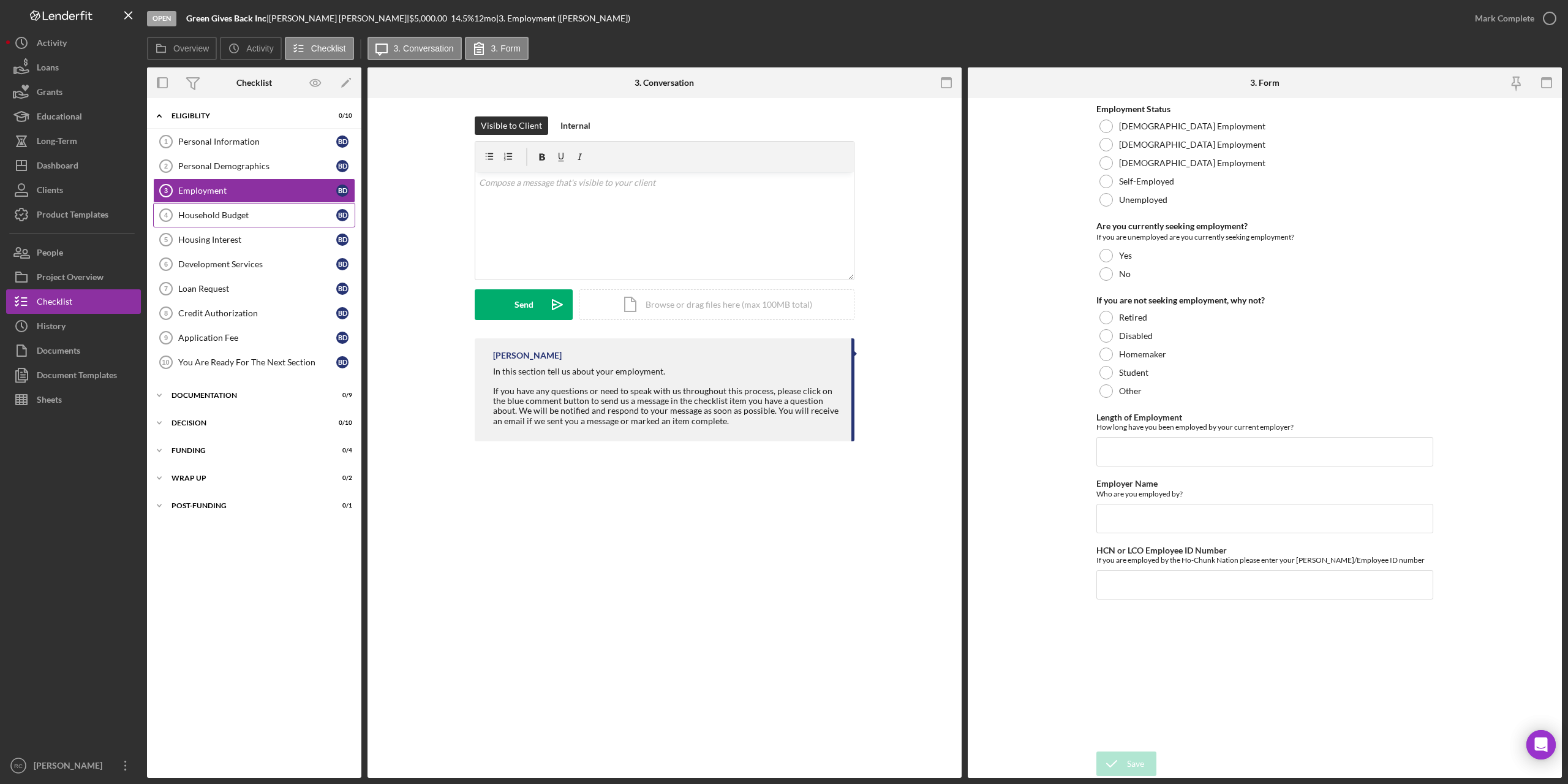
click at [227, 223] on link "Household Budget 4 Household Budget B D" at bounding box center [254, 215] width 202 height 25
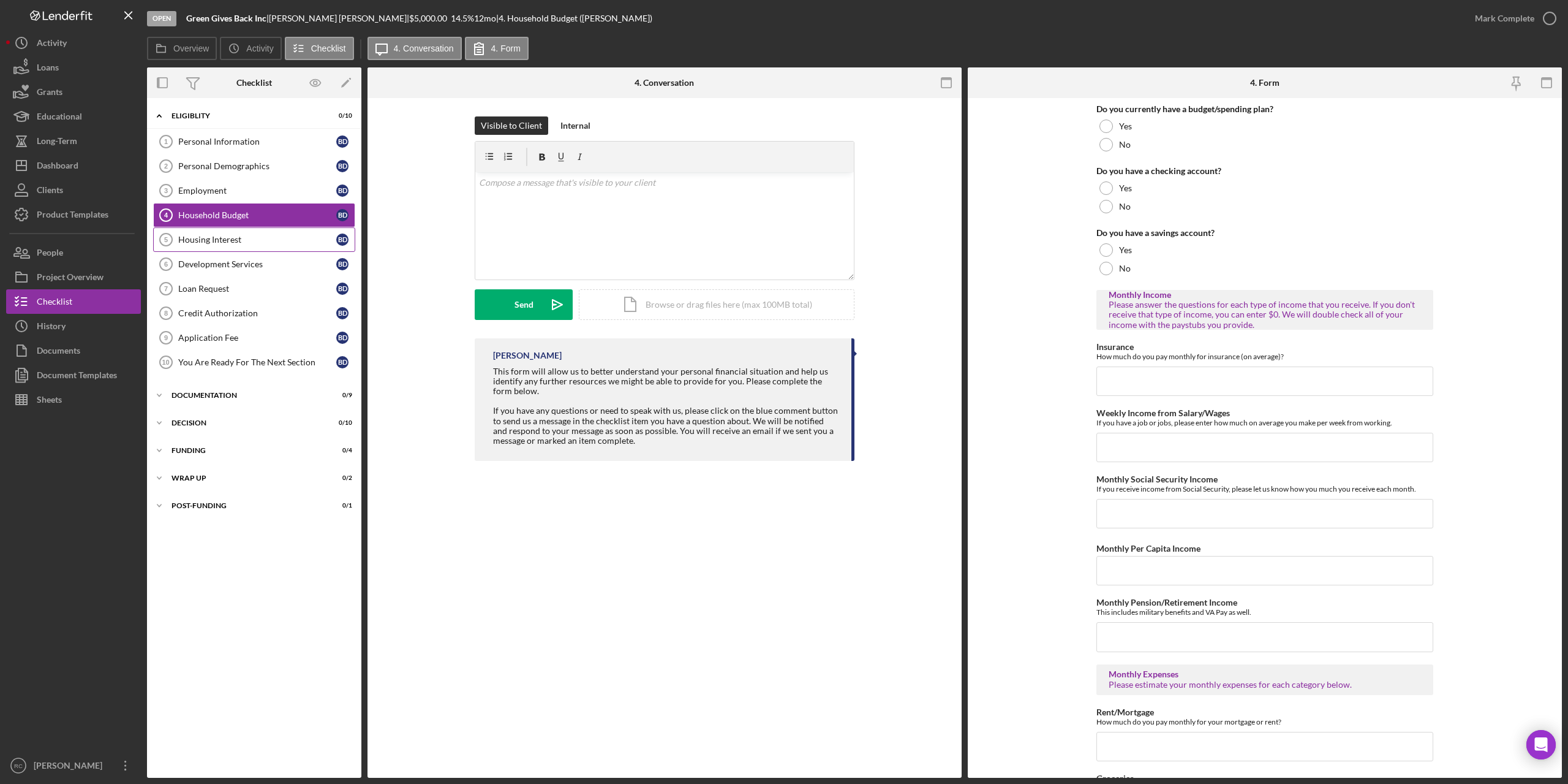
click at [214, 241] on div "Housing Interest" at bounding box center [257, 240] width 158 height 10
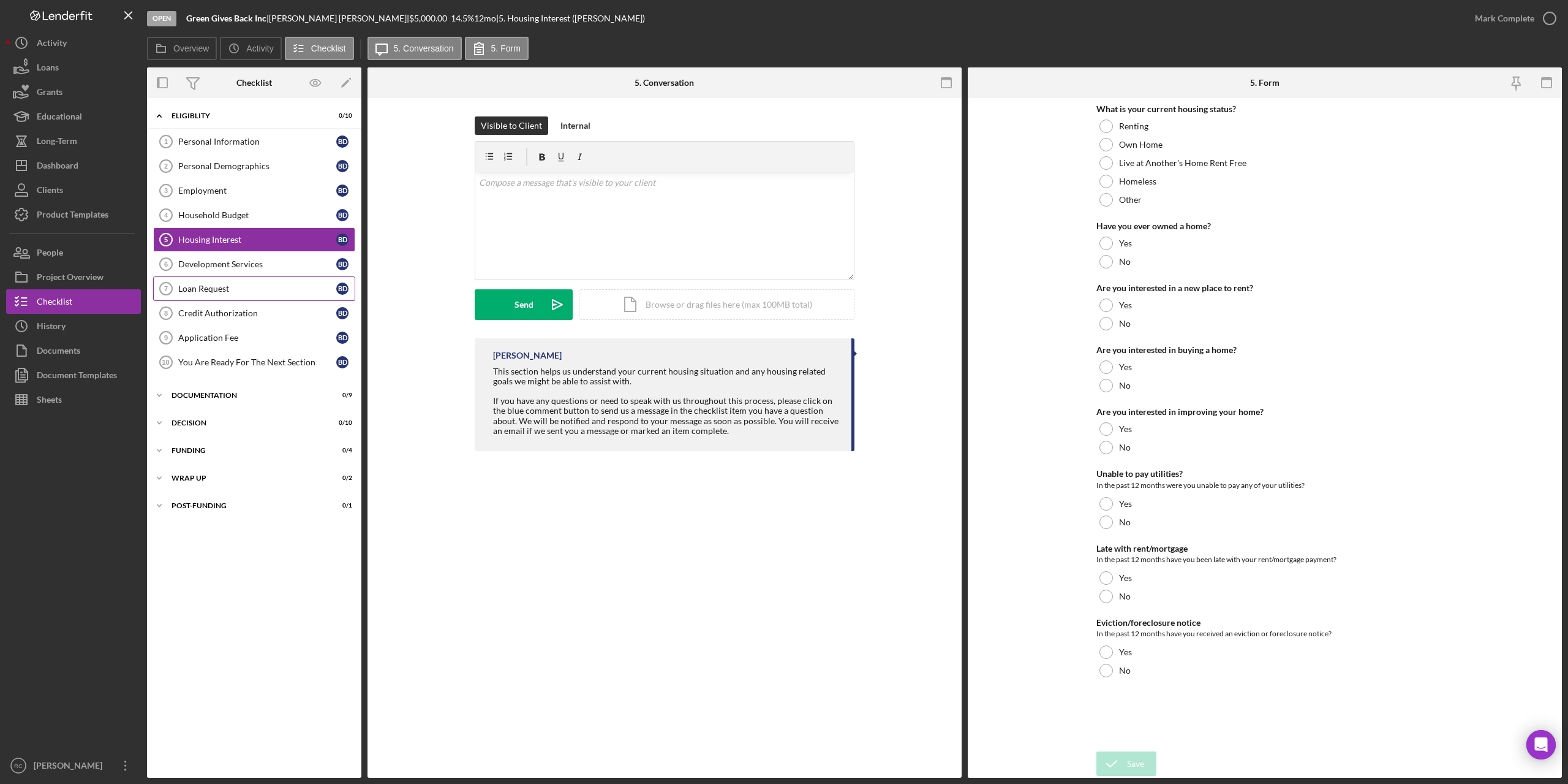
click at [220, 294] on link "Loan Request 7 Loan Request B D" at bounding box center [254, 288] width 202 height 25
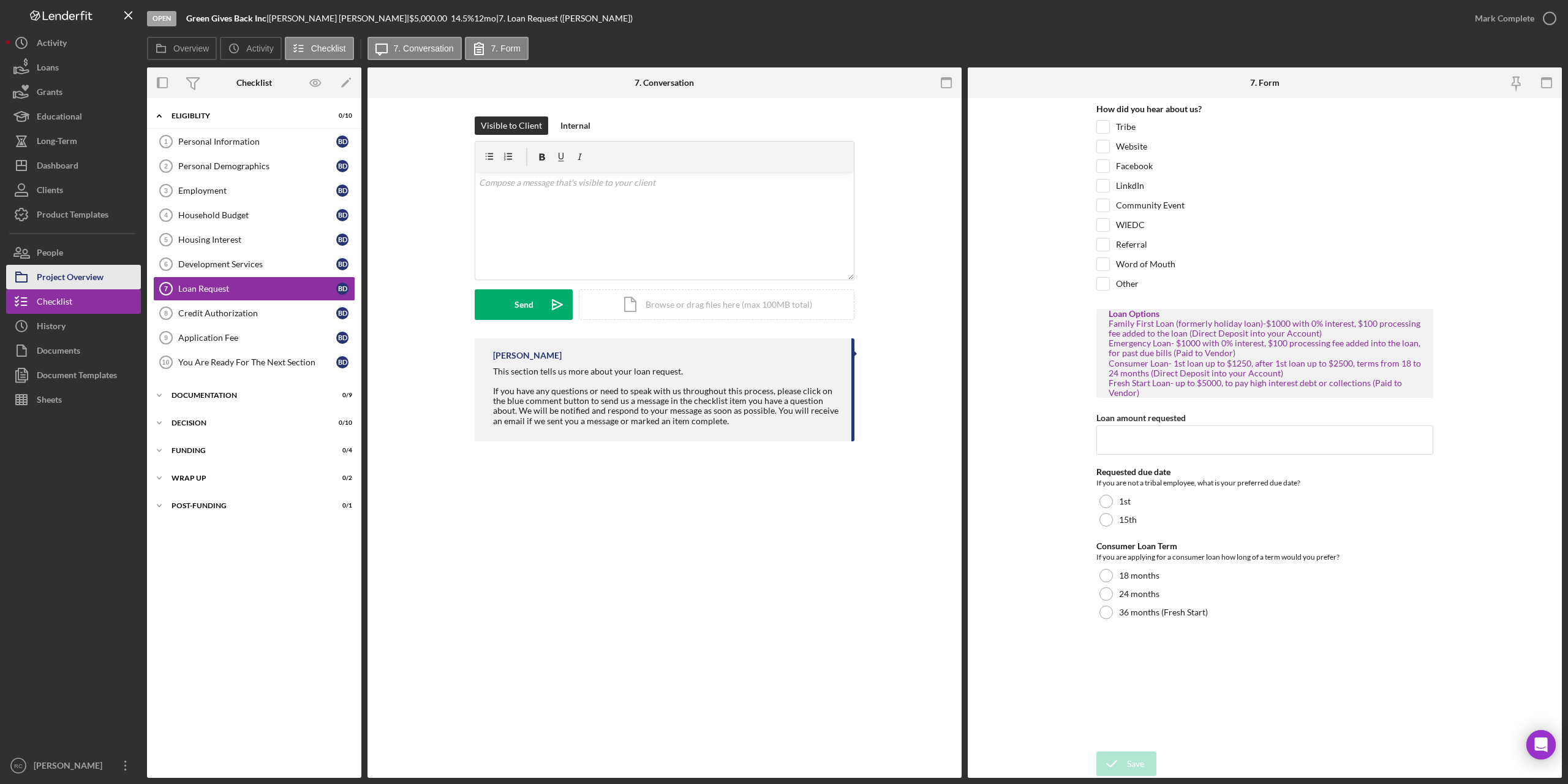
click at [65, 274] on div "Project Overview" at bounding box center [69, 278] width 67 height 27
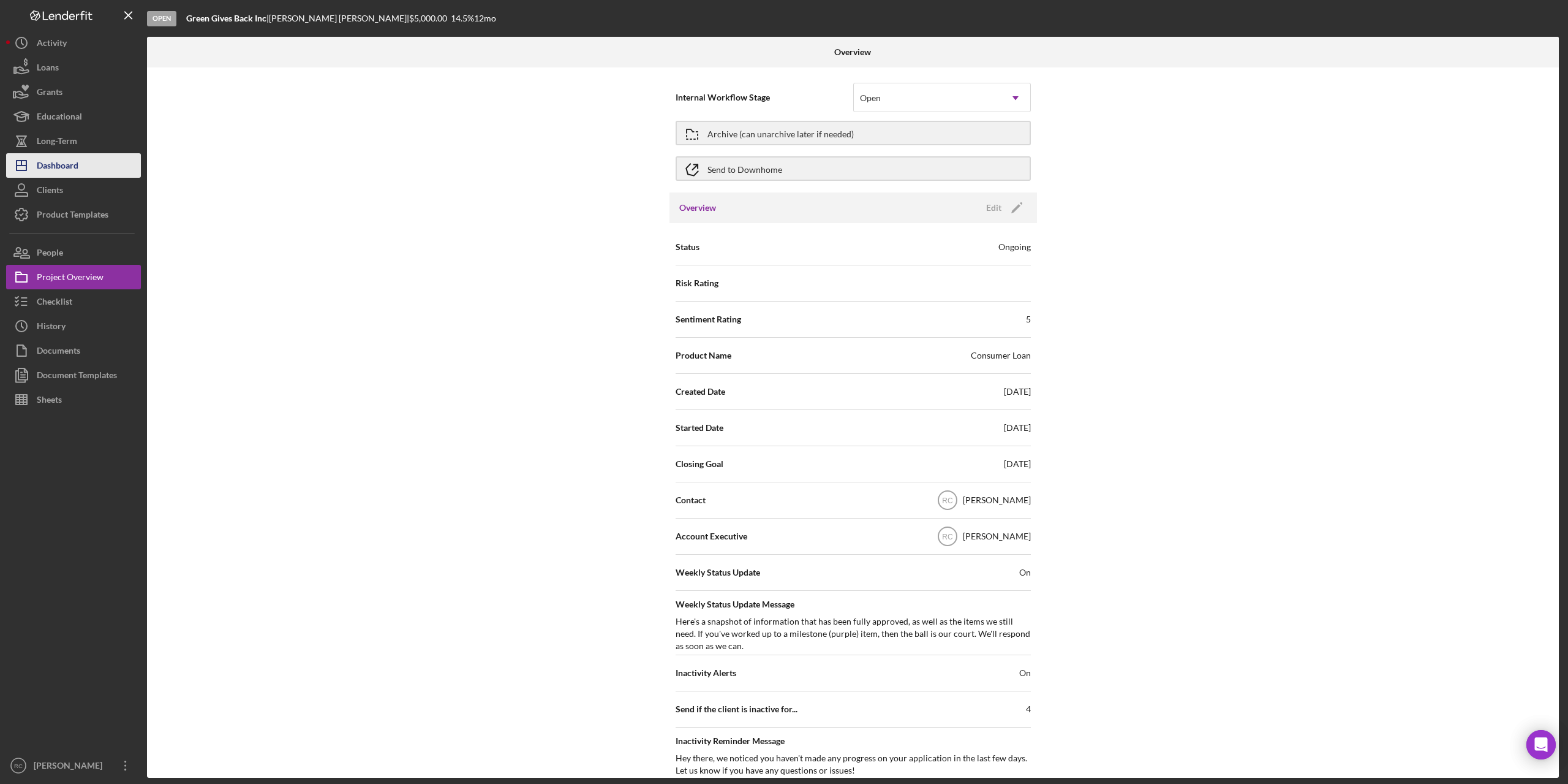
click at [56, 162] on div "Dashboard" at bounding box center [57, 167] width 42 height 27
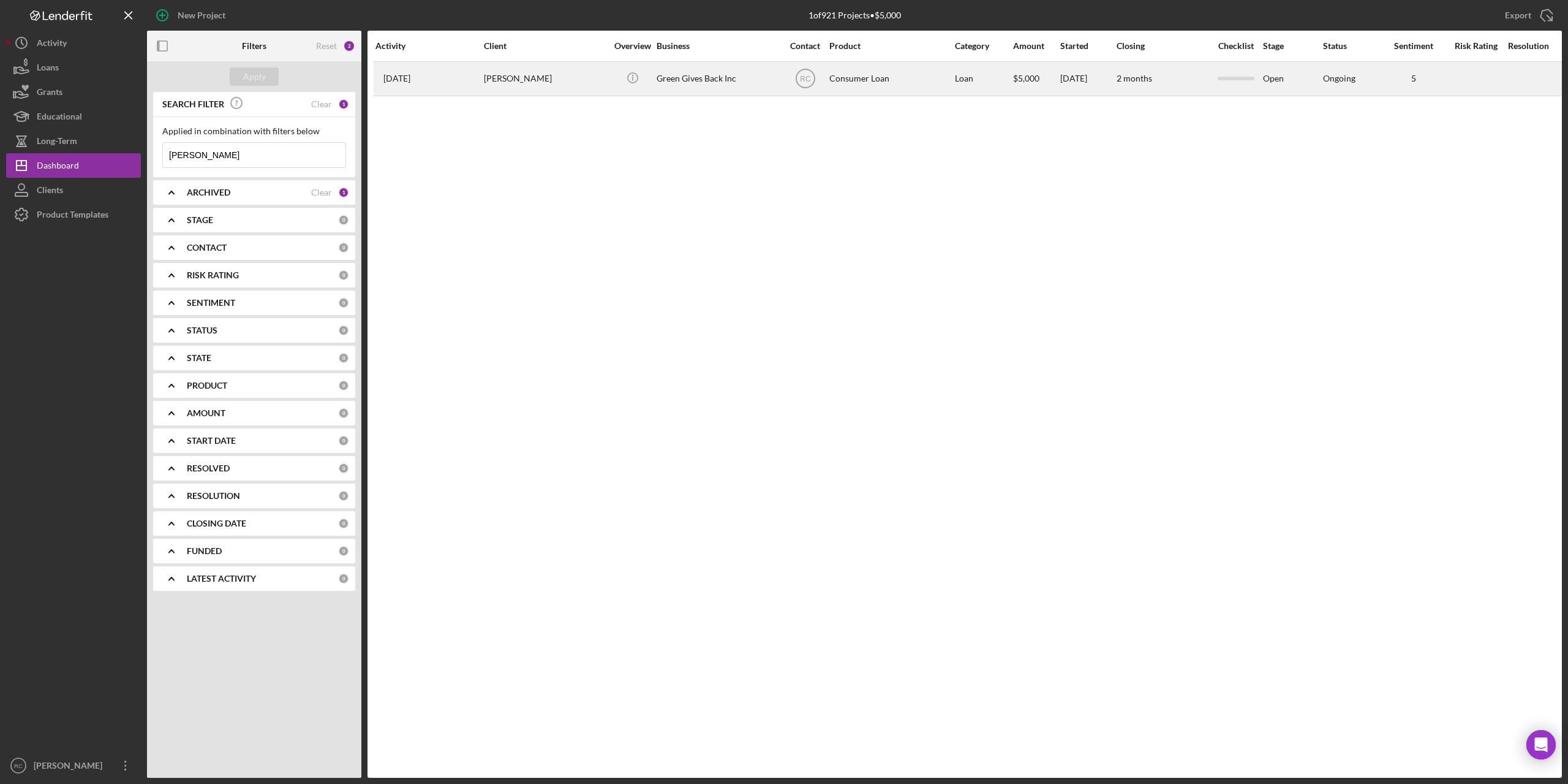
click at [528, 77] on div "Brandon Danforth" at bounding box center [545, 79] width 122 height 33
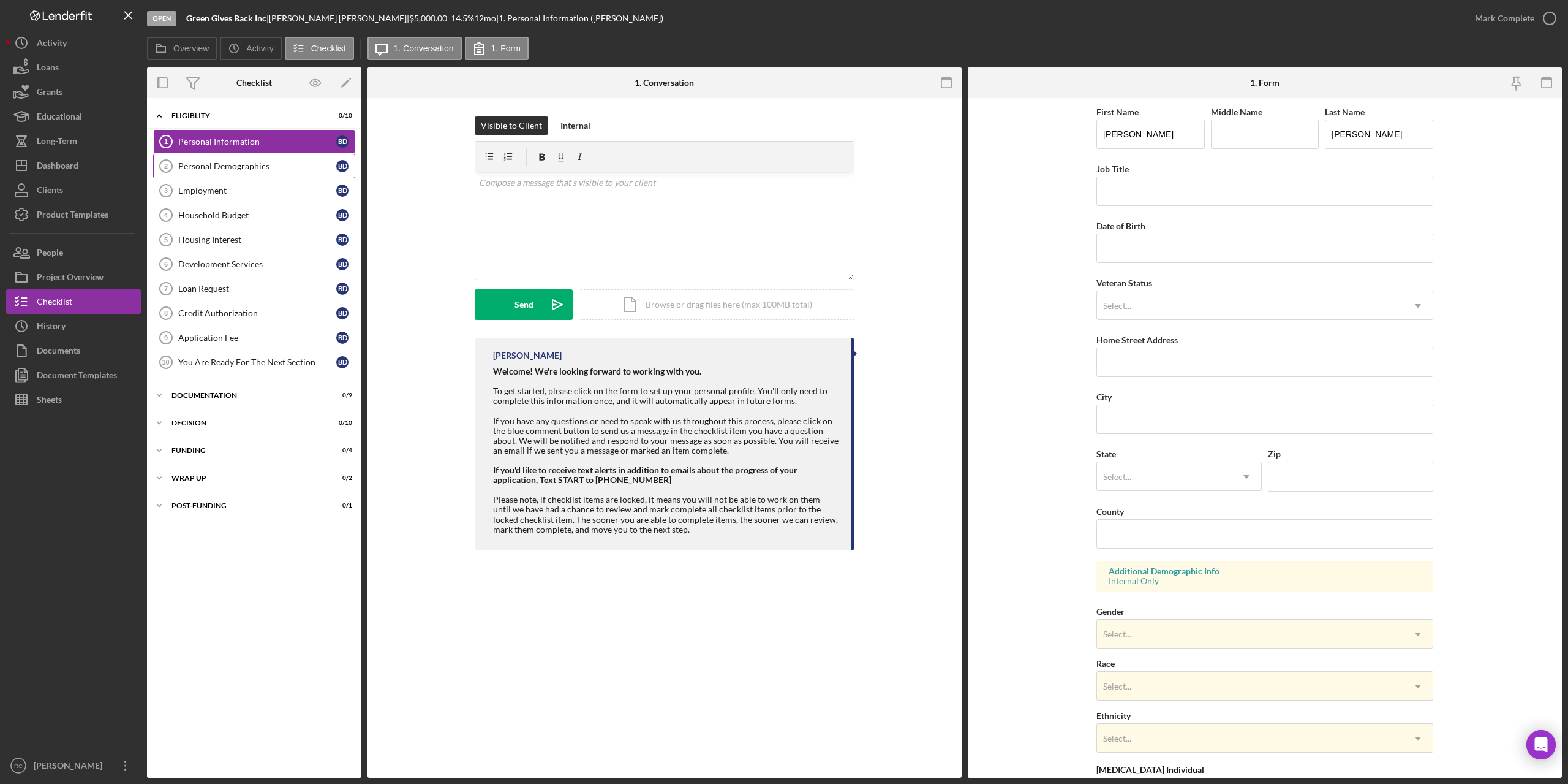
click at [223, 164] on div "Personal Demographics" at bounding box center [257, 166] width 158 height 10
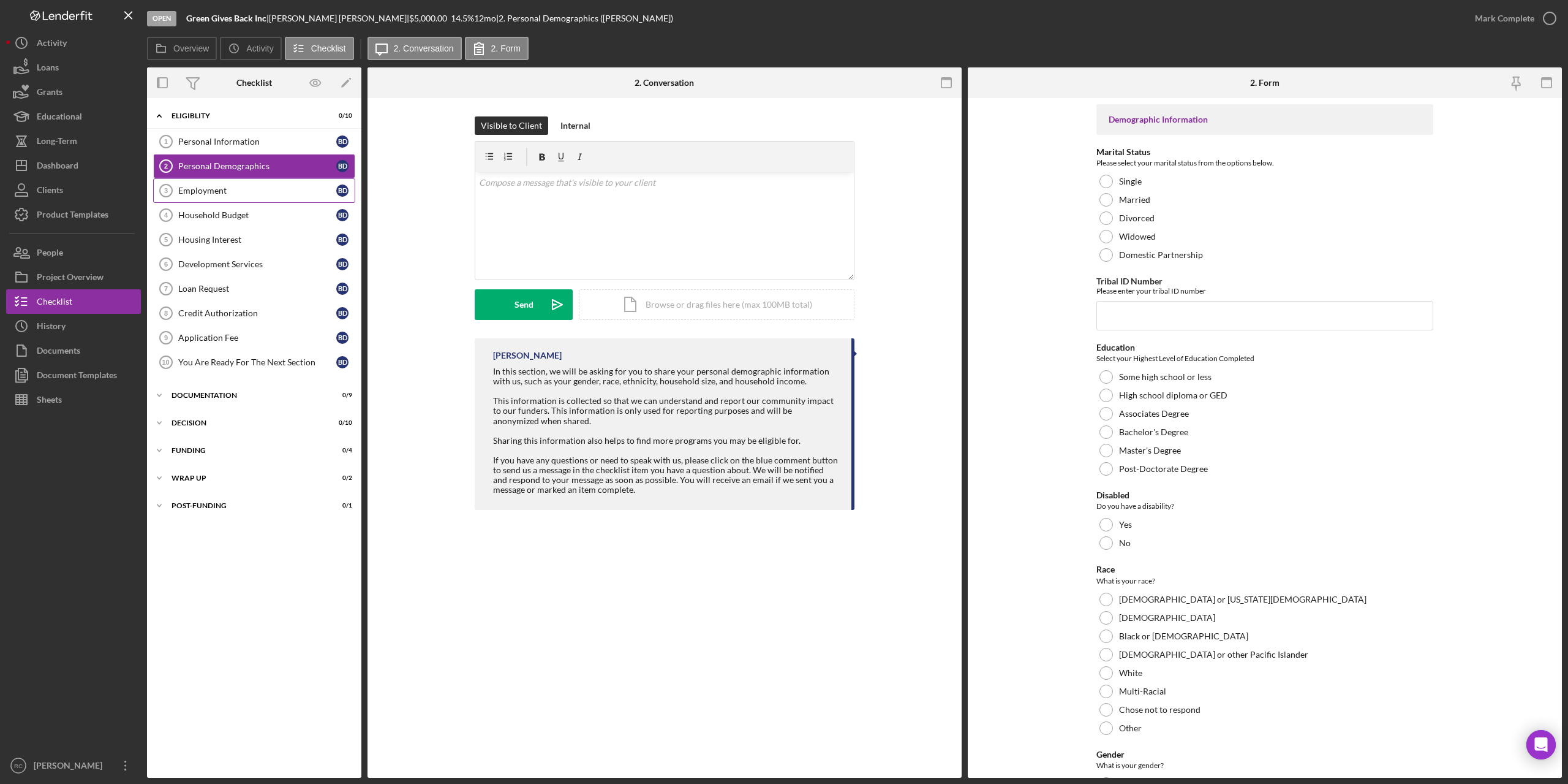
click at [225, 191] on div "Employment" at bounding box center [257, 191] width 158 height 10
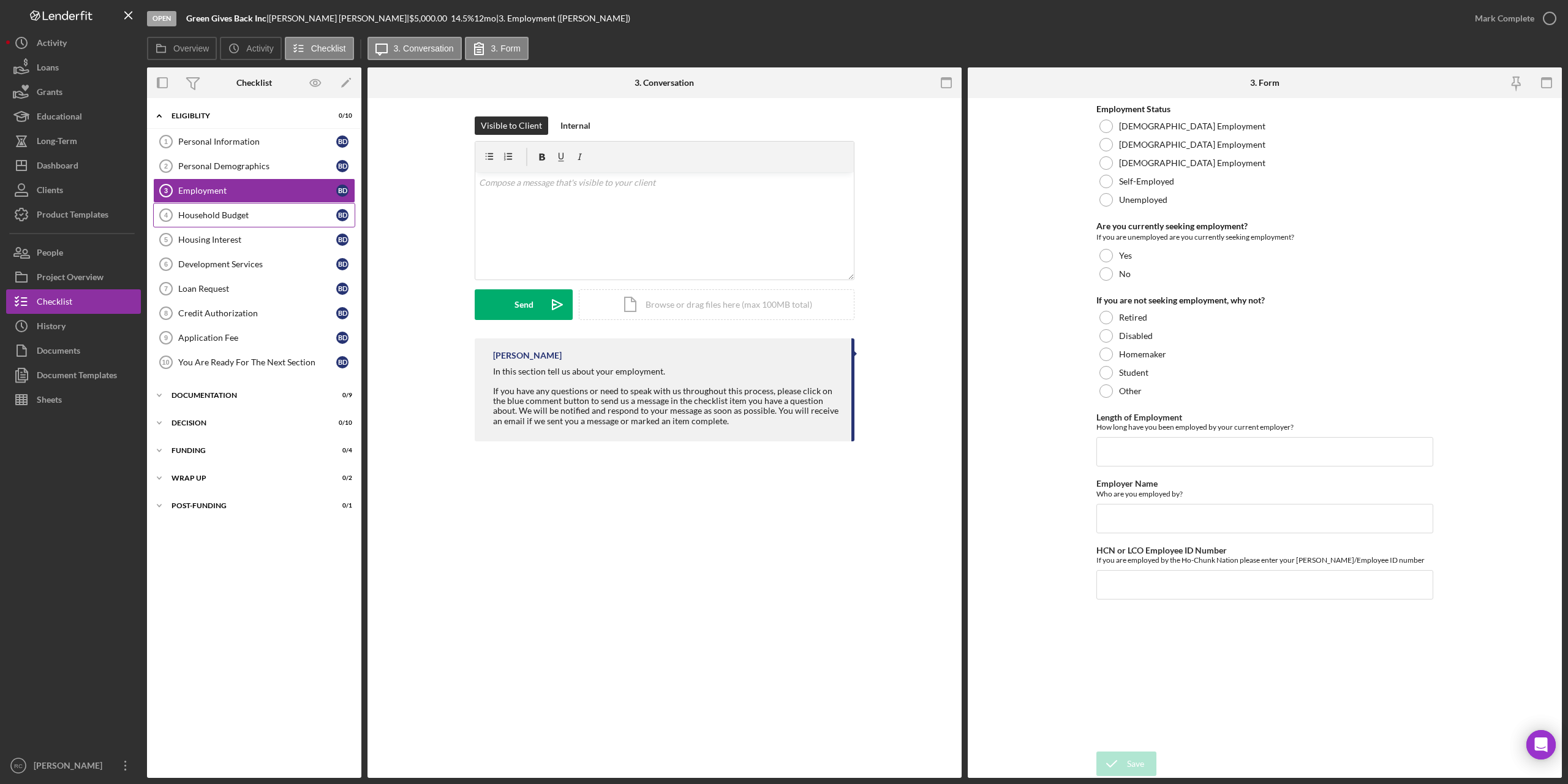
click at [223, 215] on div "Household Budget" at bounding box center [257, 215] width 158 height 10
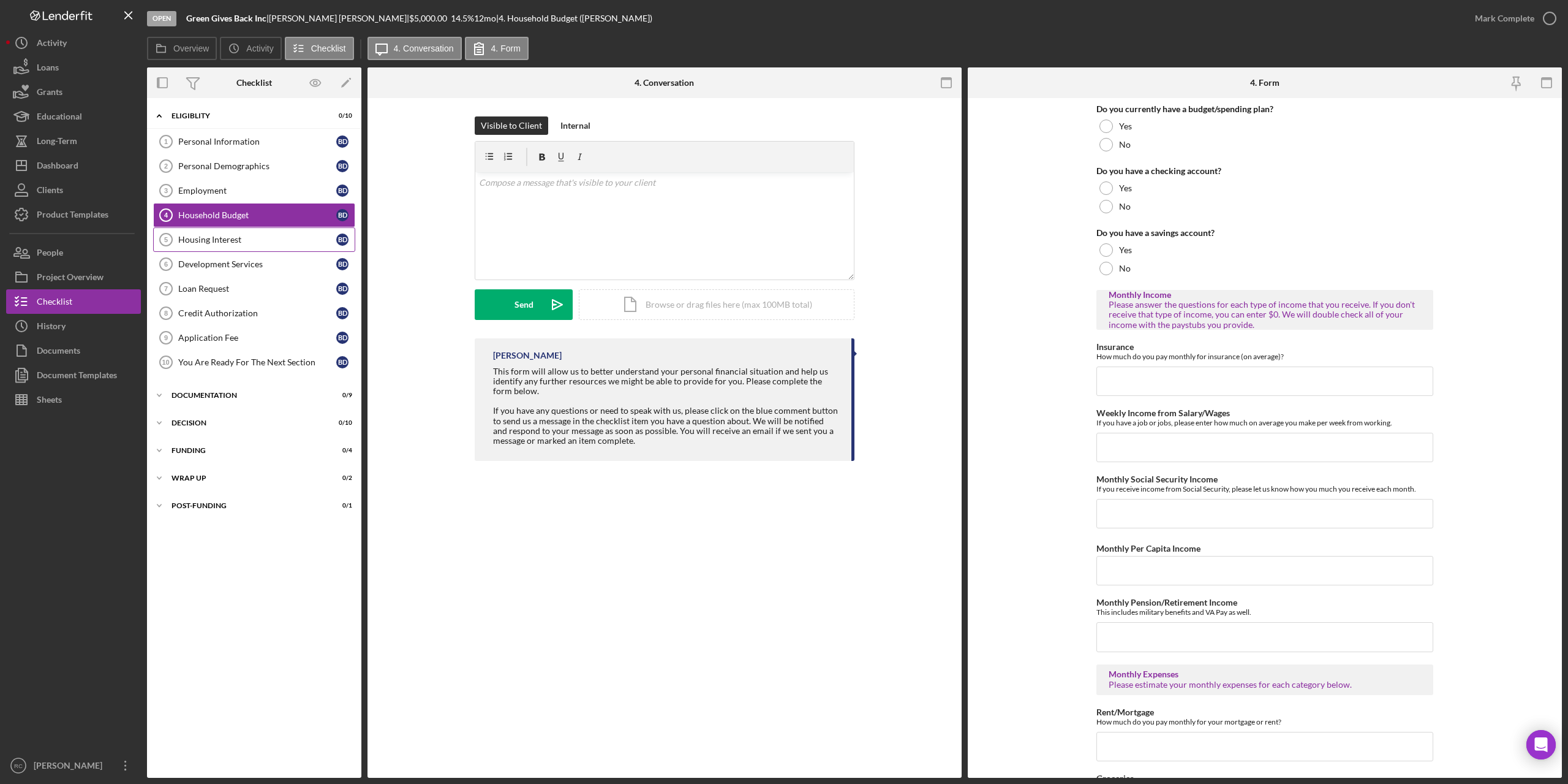
click at [227, 240] on div "Housing Interest" at bounding box center [257, 240] width 158 height 10
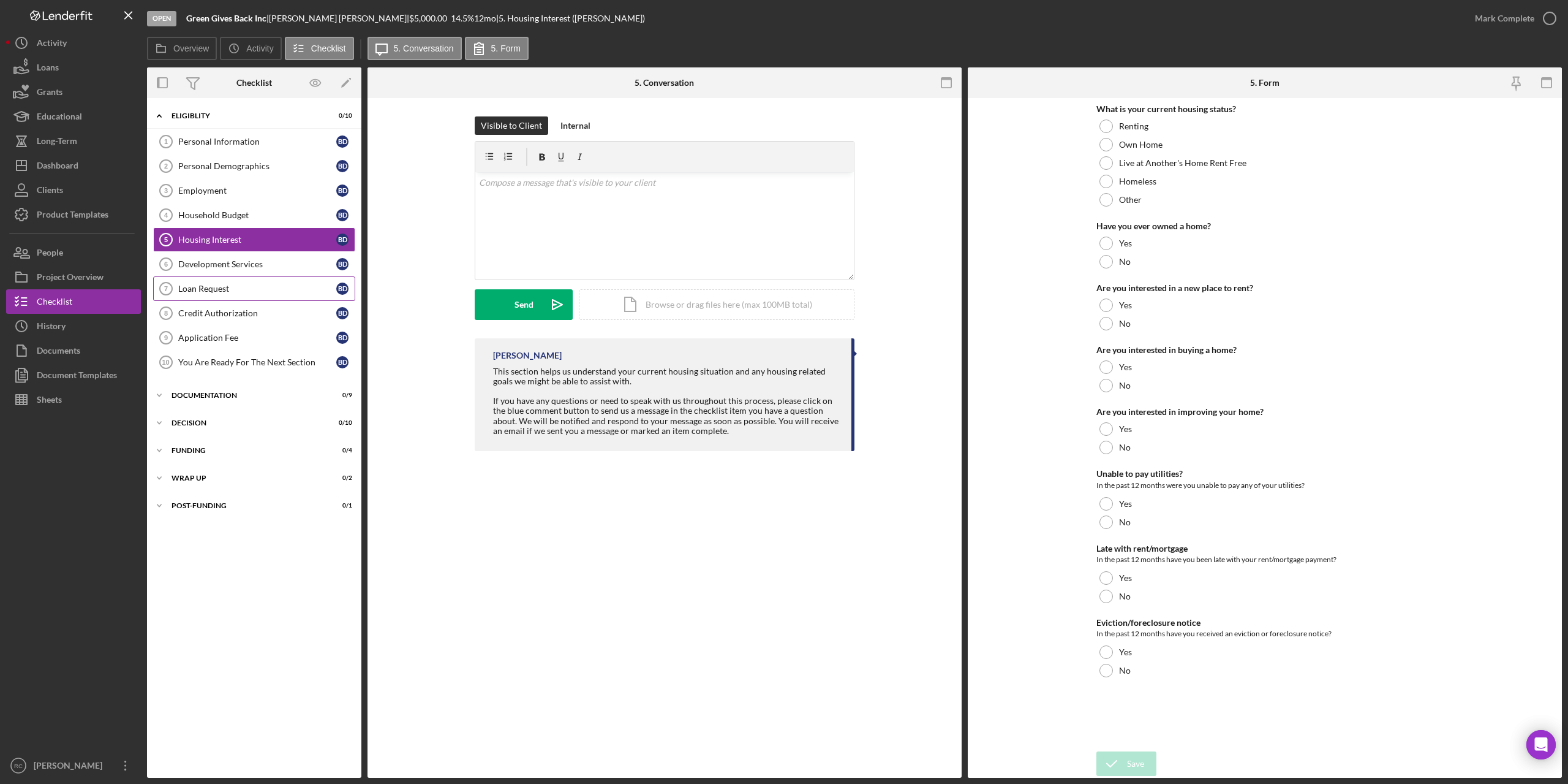
click at [219, 291] on div "Loan Request" at bounding box center [257, 288] width 158 height 10
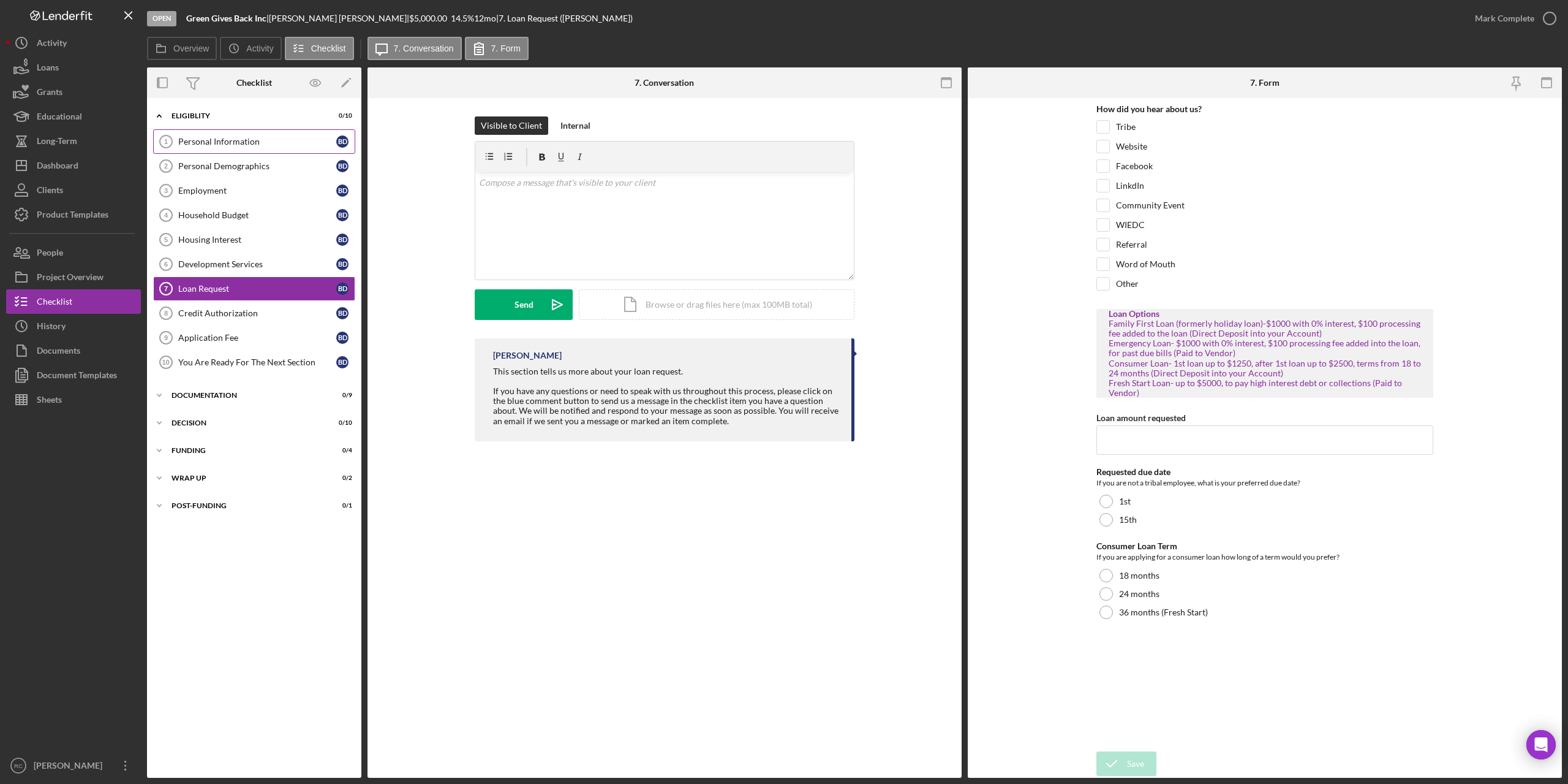
click at [233, 140] on div "Personal Information" at bounding box center [257, 141] width 158 height 10
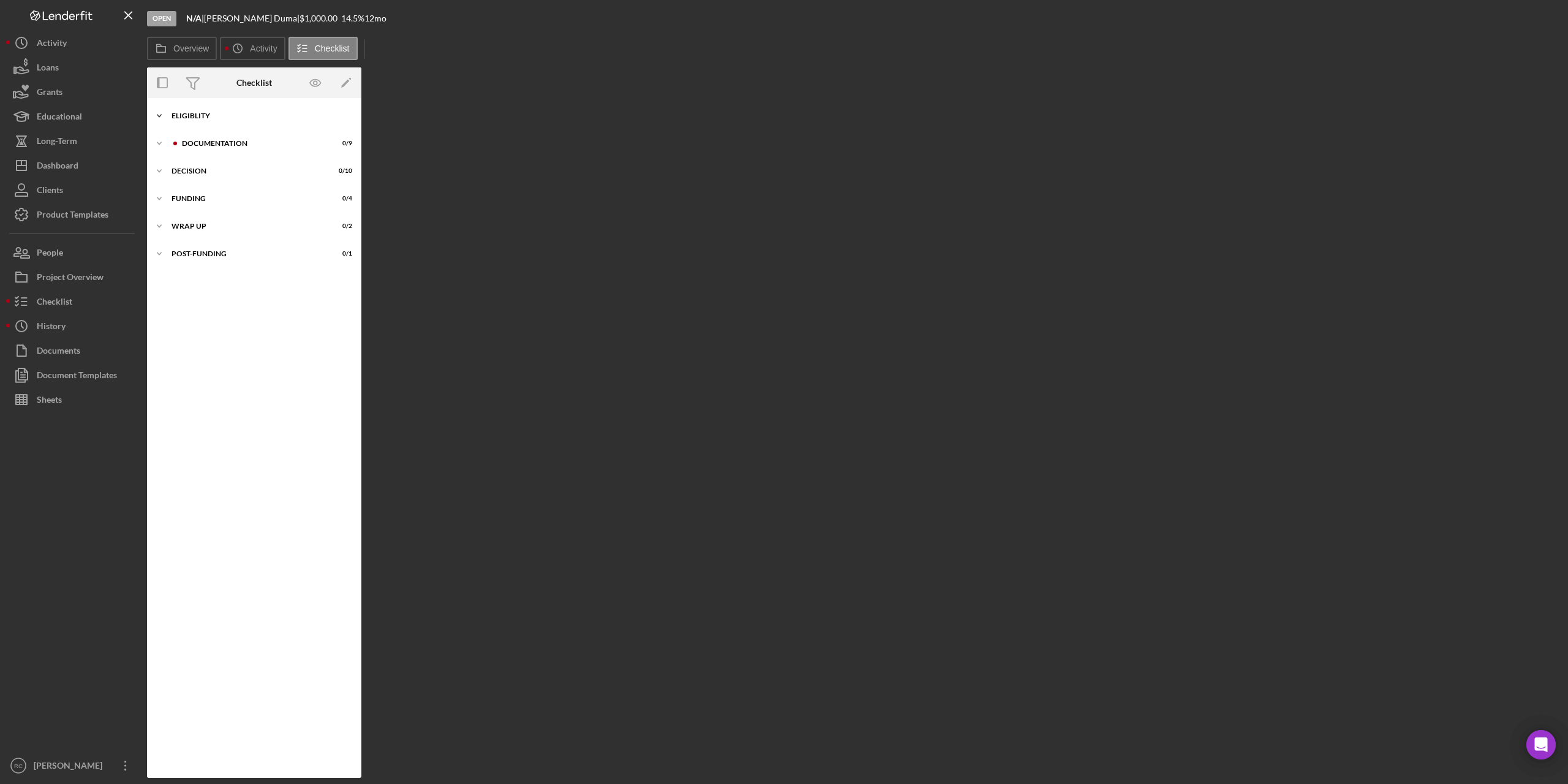
click at [194, 113] on div "Eligiblity" at bounding box center [259, 116] width 175 height 7
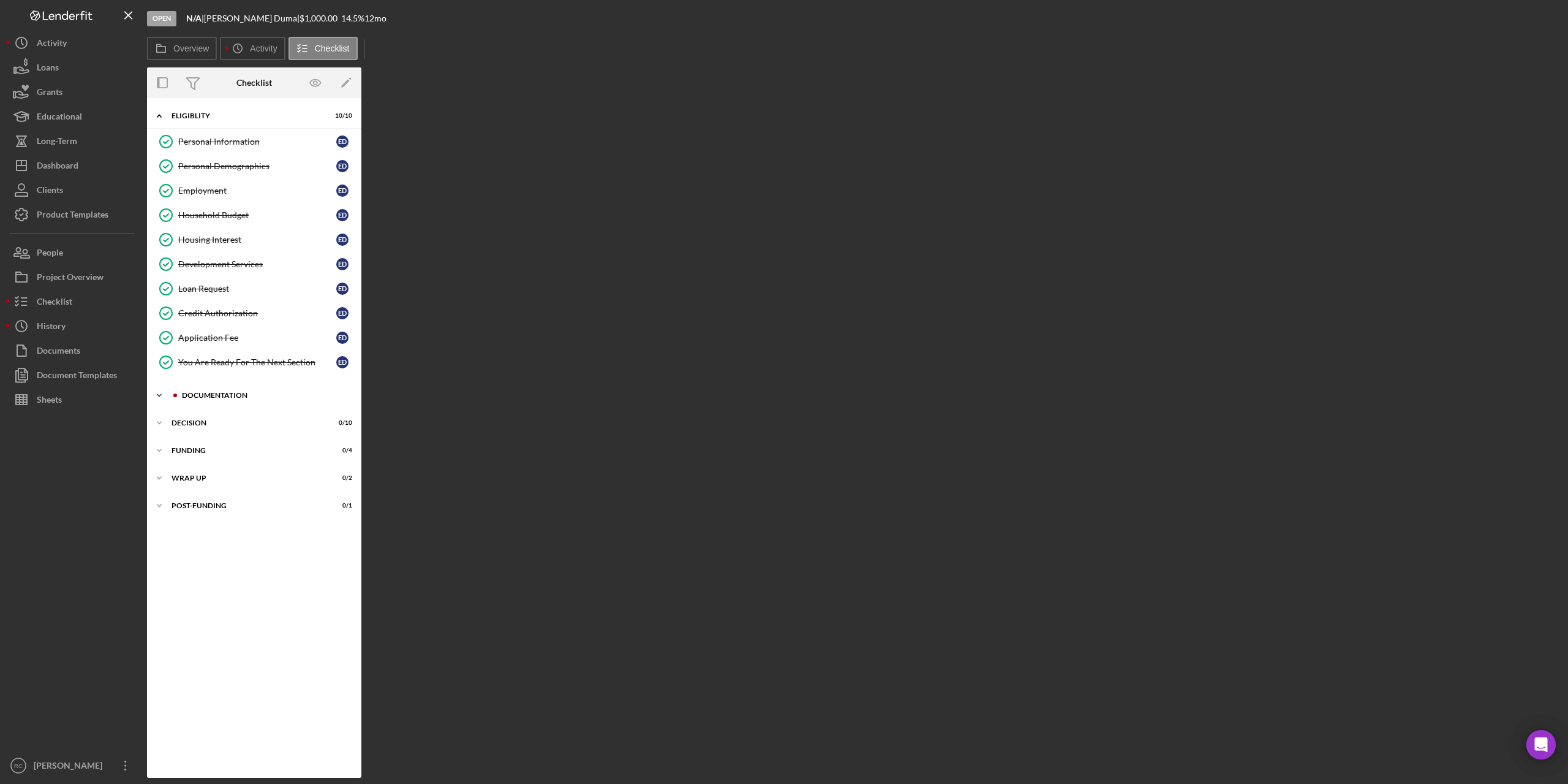
click at [207, 394] on div "Documentation" at bounding box center [264, 396] width 164 height 7
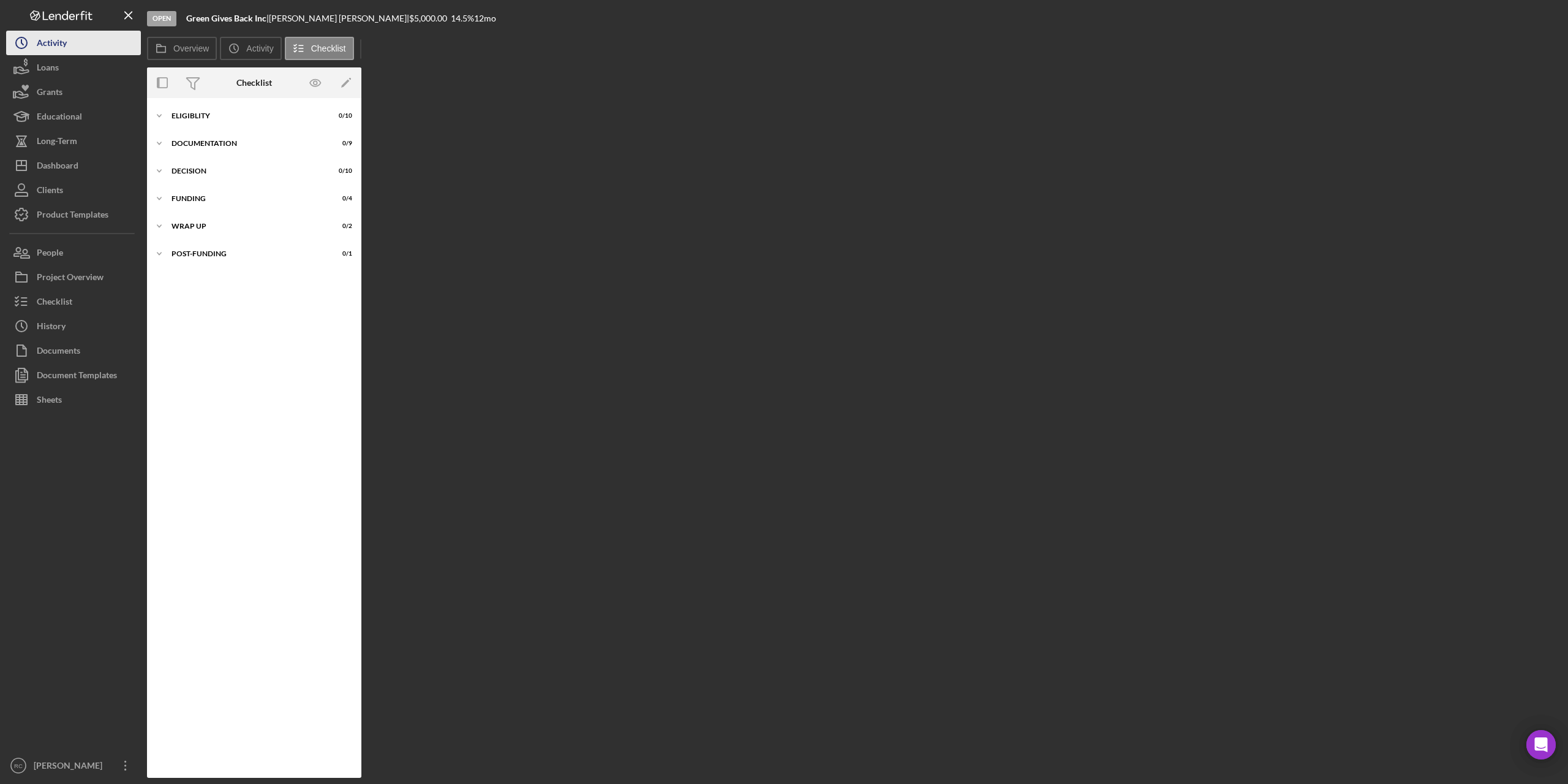
click at [55, 42] on div "Activity" at bounding box center [51, 45] width 30 height 27
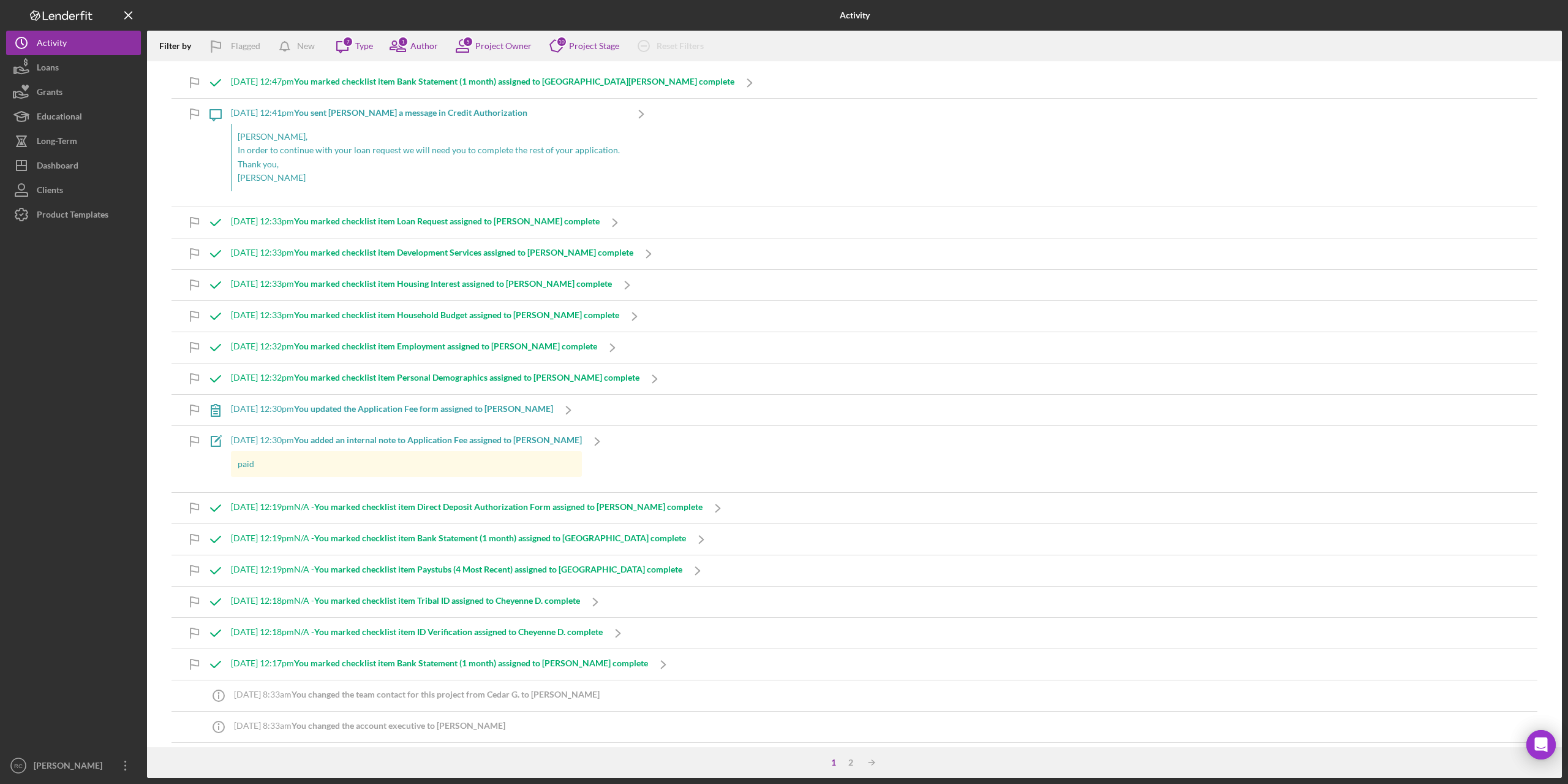
click at [374, 81] on b "You marked checklist item Bank Statement (1 month) assigned to Victoria A. comp…" at bounding box center [514, 80] width 440 height 10
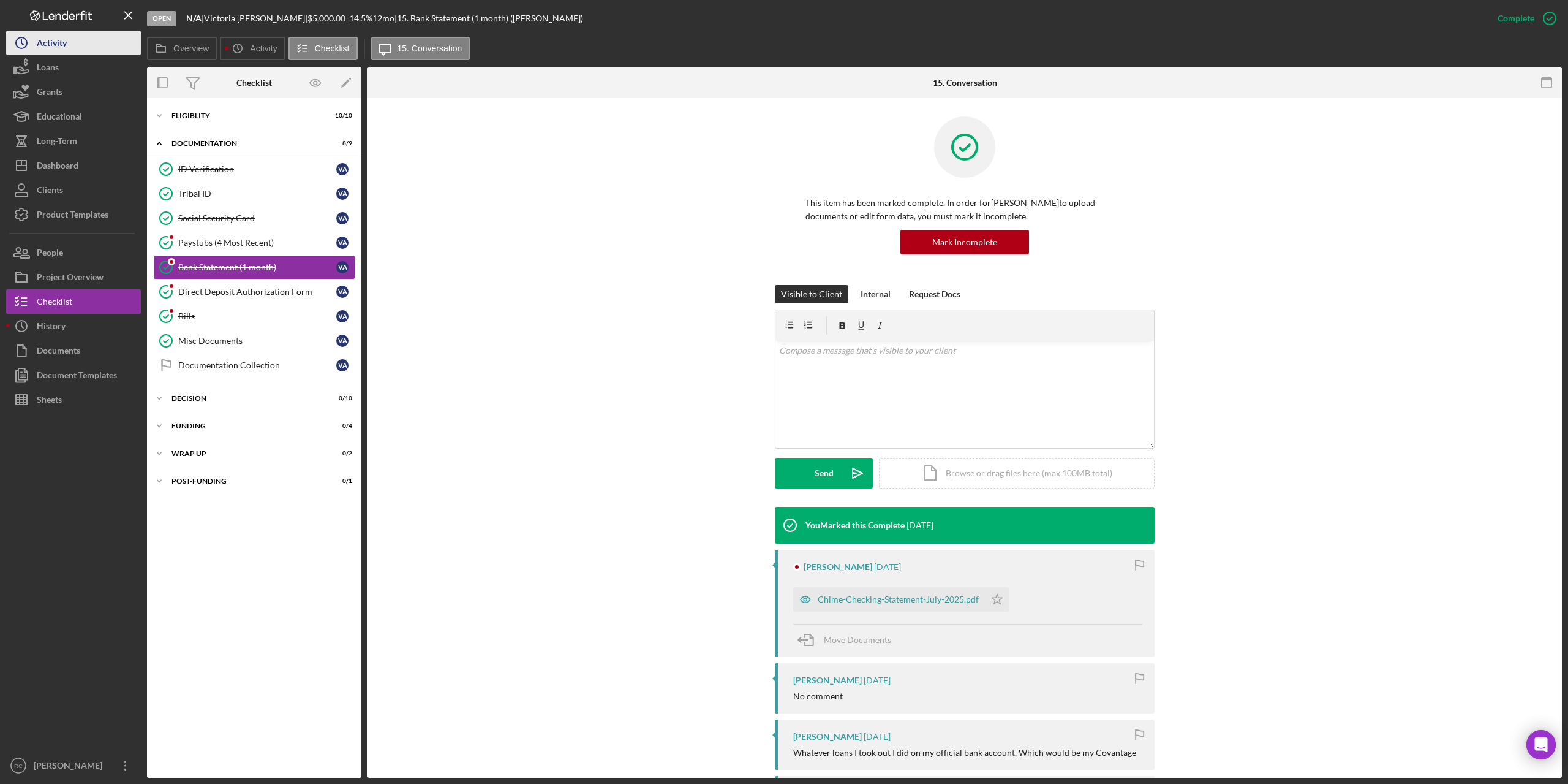
click at [59, 45] on div "Activity" at bounding box center [51, 45] width 30 height 27
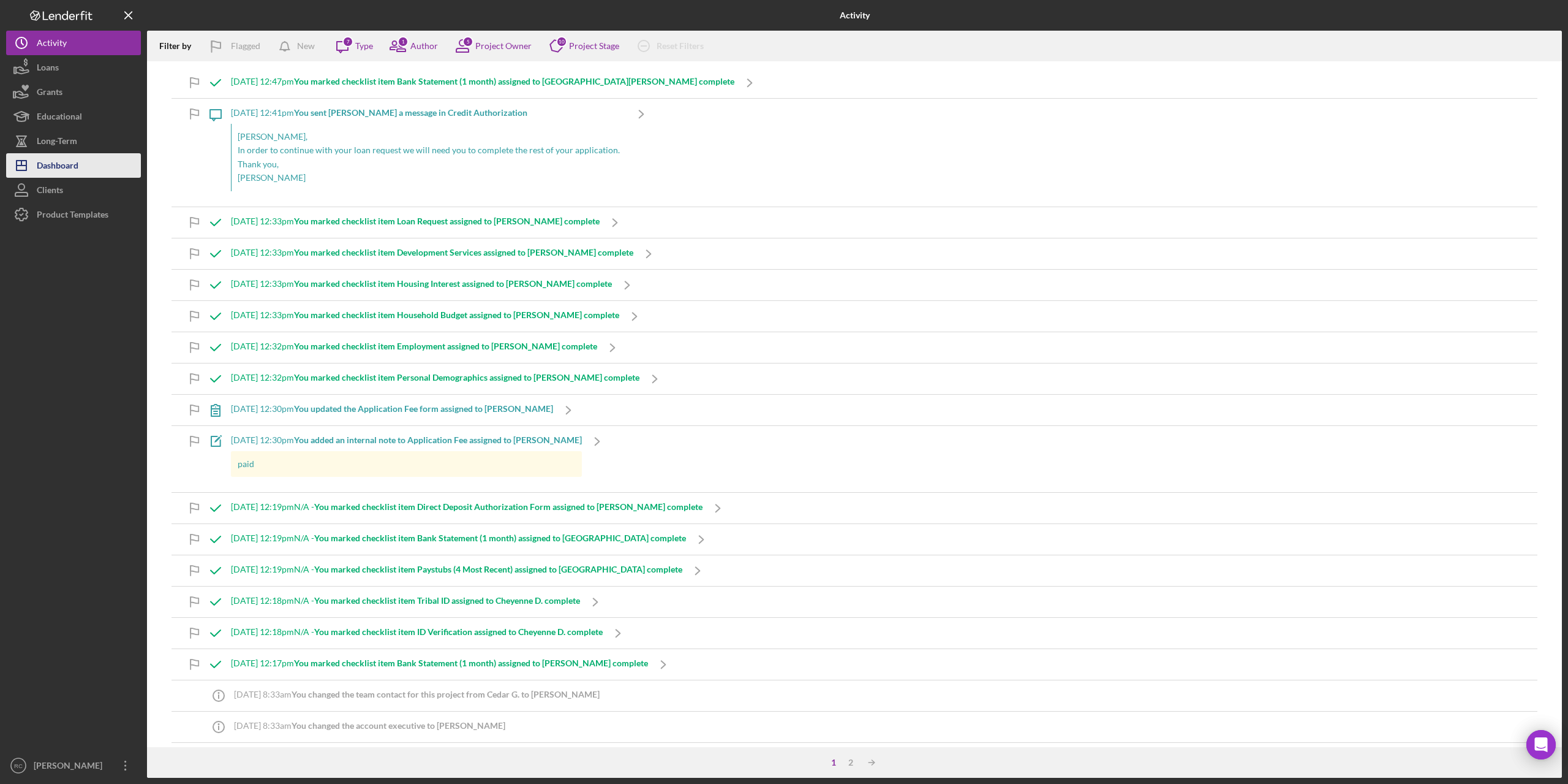
click at [59, 162] on div "Dashboard" at bounding box center [57, 167] width 42 height 27
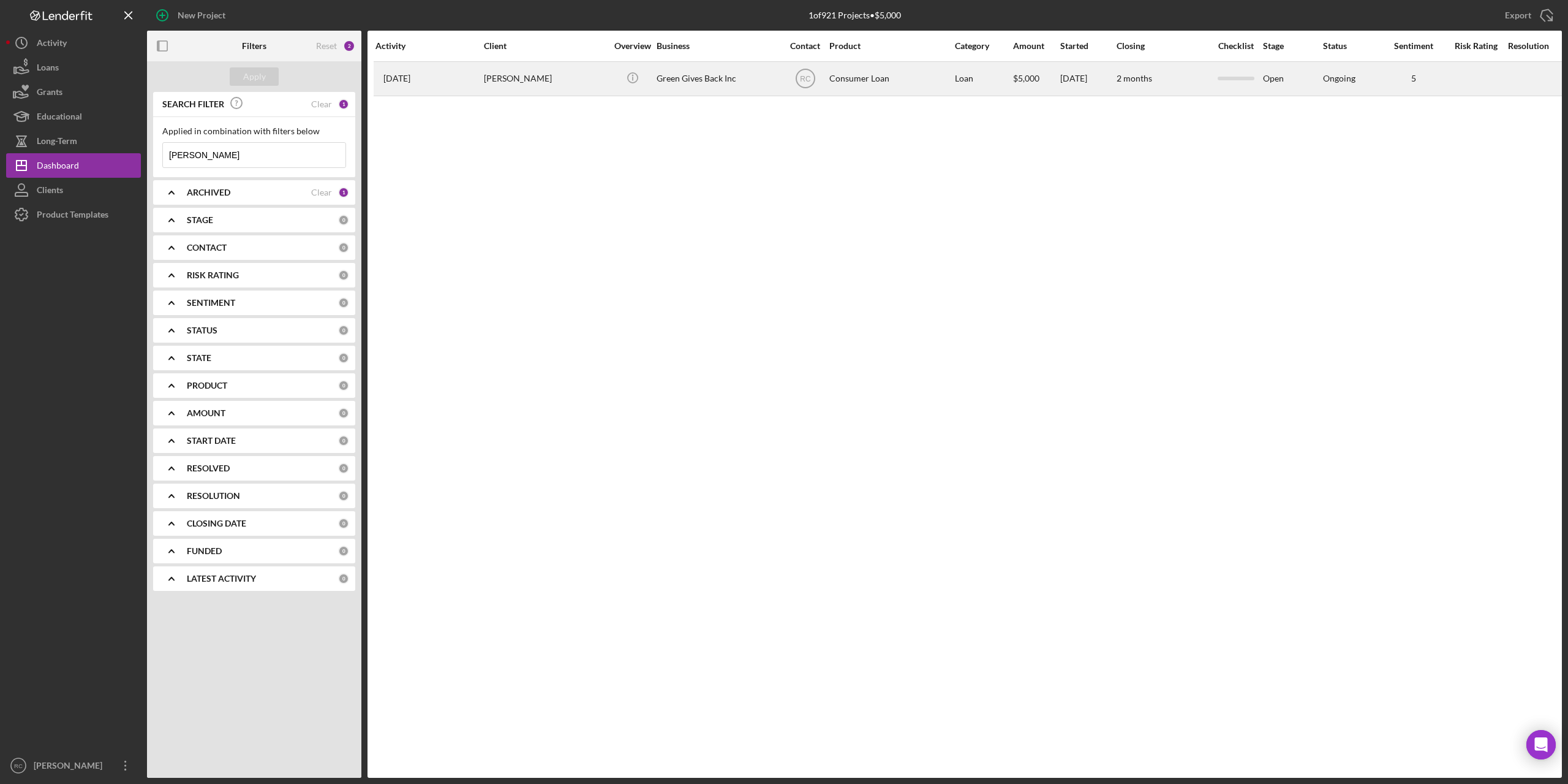
click at [532, 79] on div "Brandon Danforth" at bounding box center [545, 79] width 122 height 33
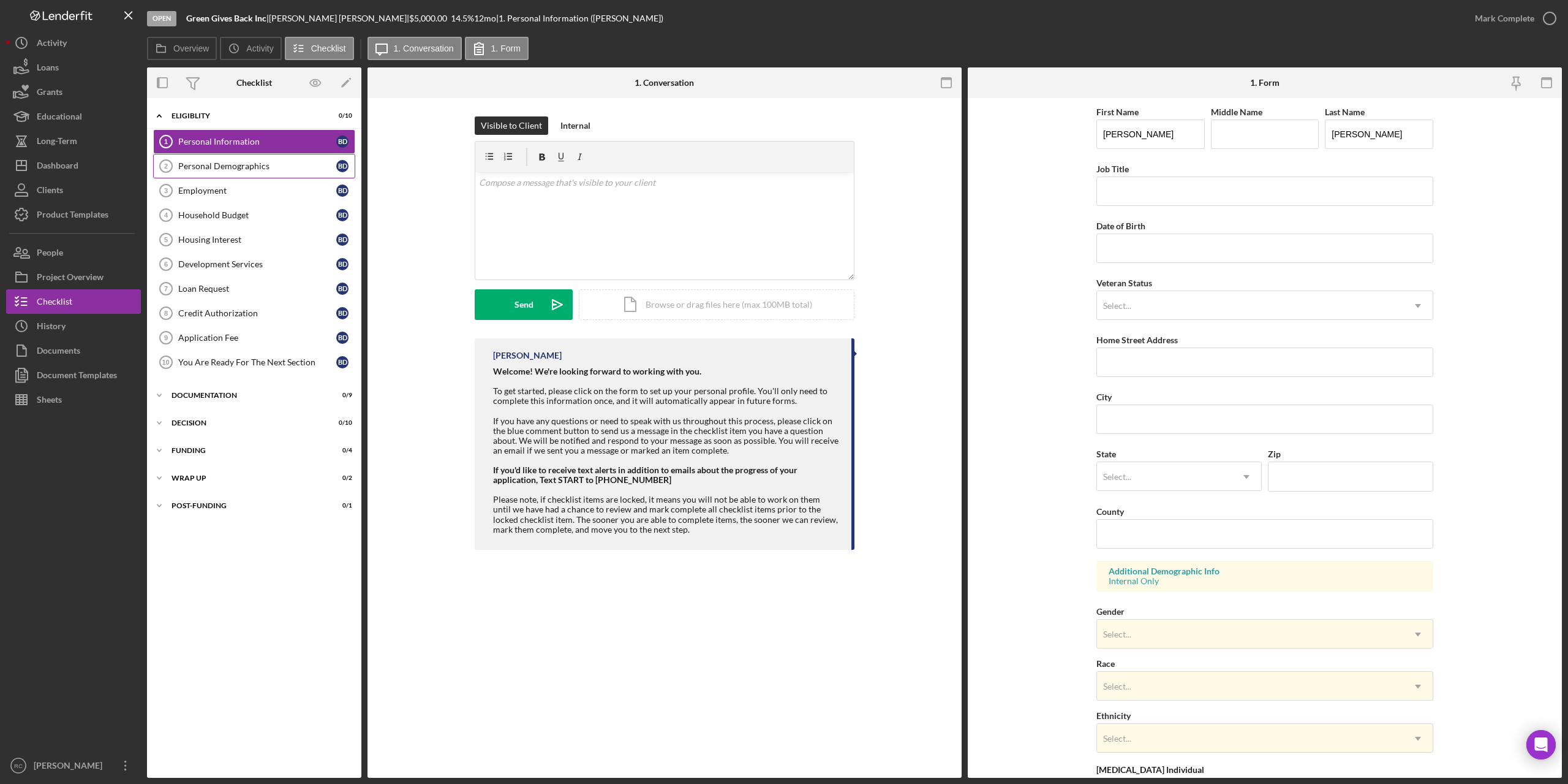
click at [225, 158] on link "Personal Demographics 2 Personal Demographics B D" at bounding box center [254, 166] width 202 height 25
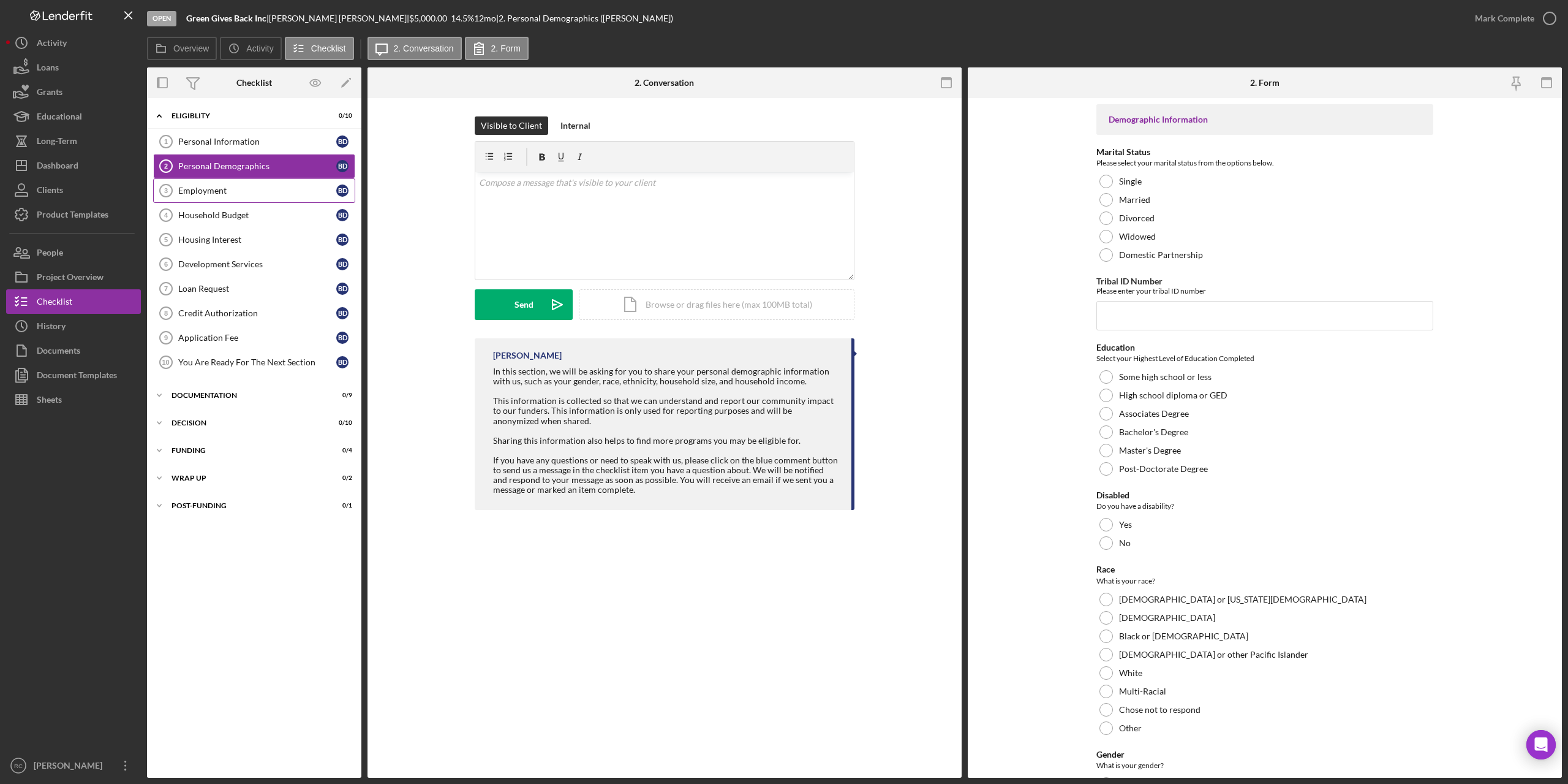
click at [211, 190] on div "Employment" at bounding box center [257, 191] width 158 height 10
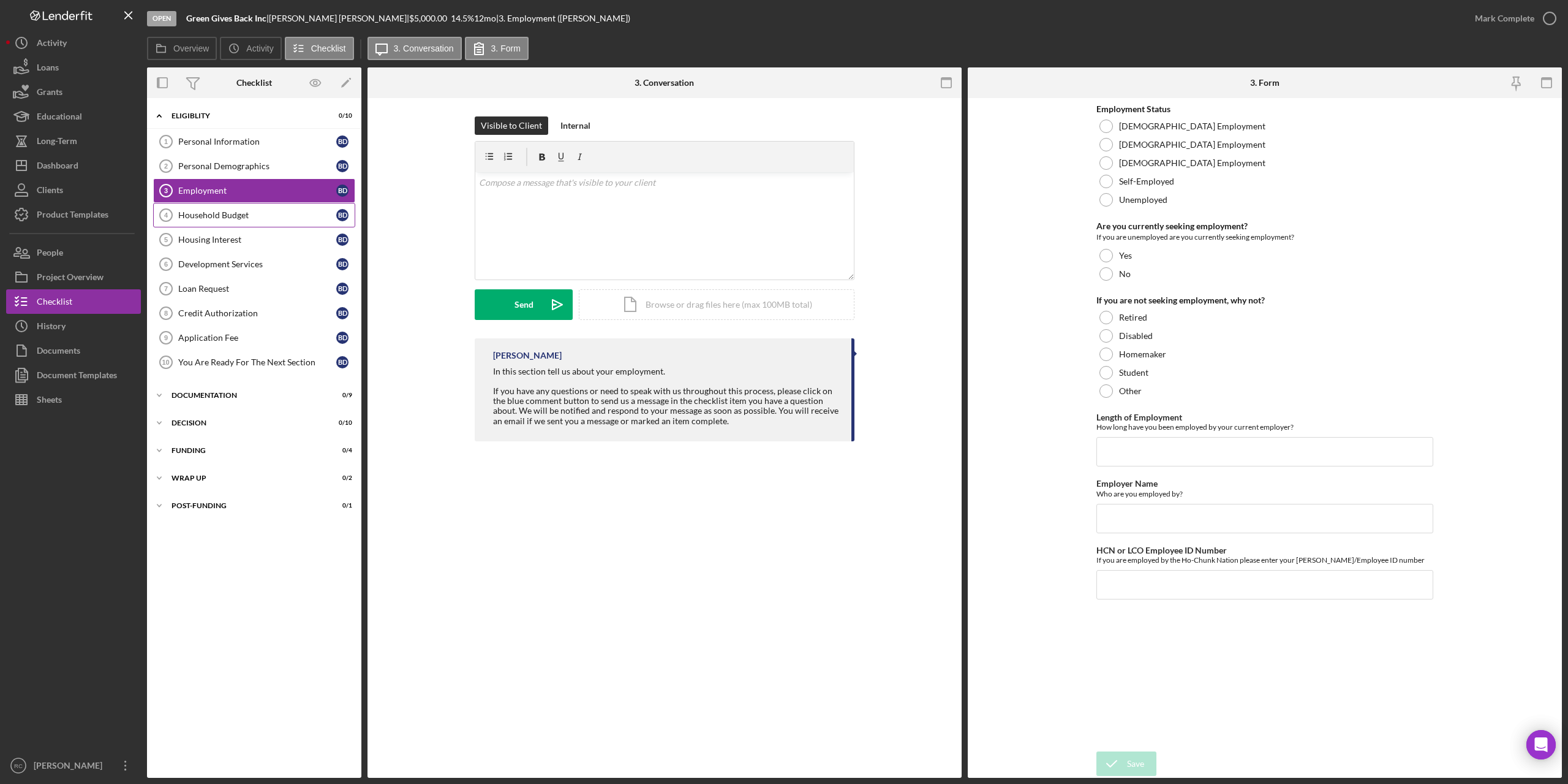
click at [207, 215] on div "Household Budget" at bounding box center [257, 215] width 158 height 10
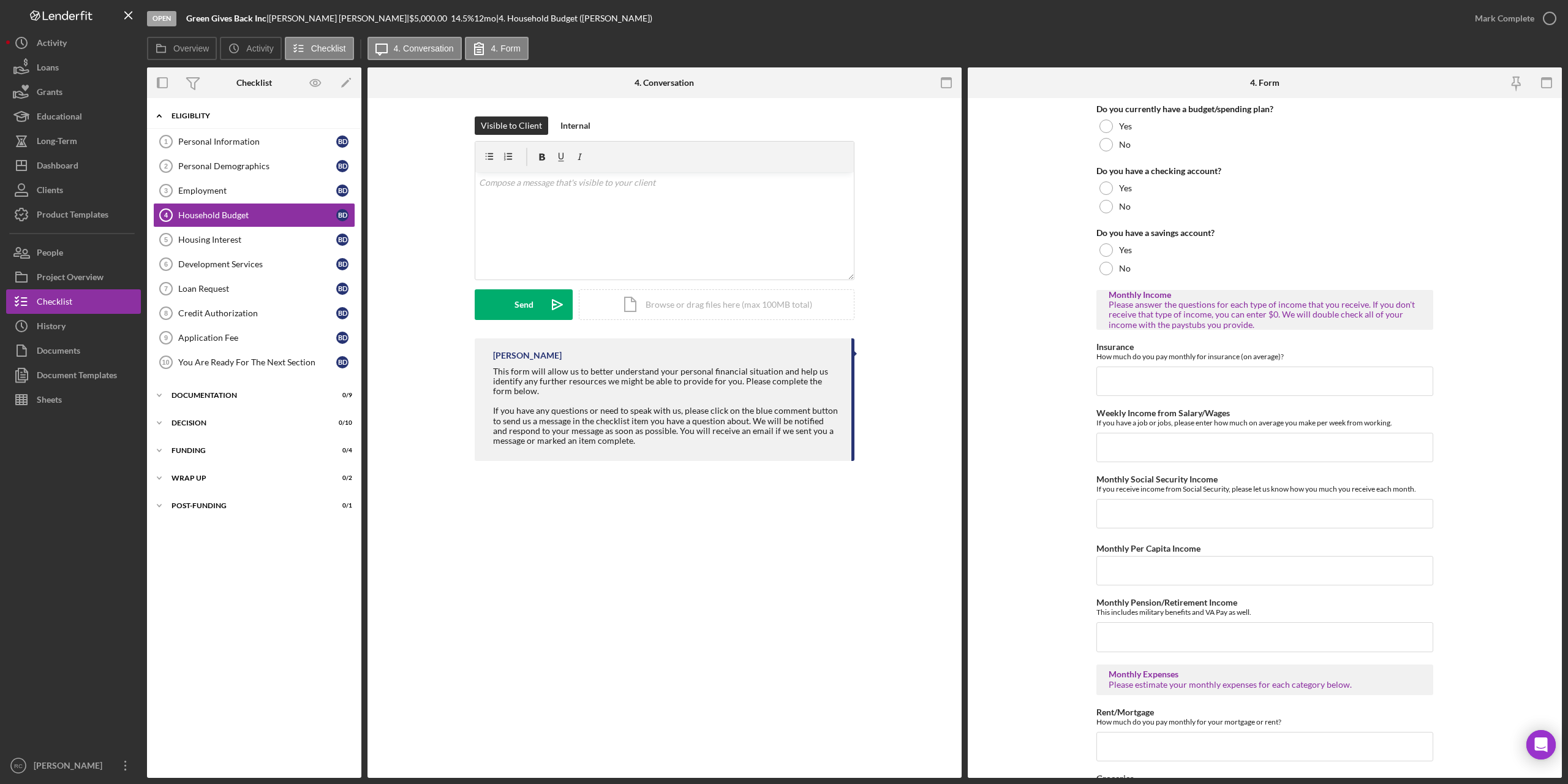
click at [192, 113] on div "Eligiblity" at bounding box center [259, 116] width 175 height 7
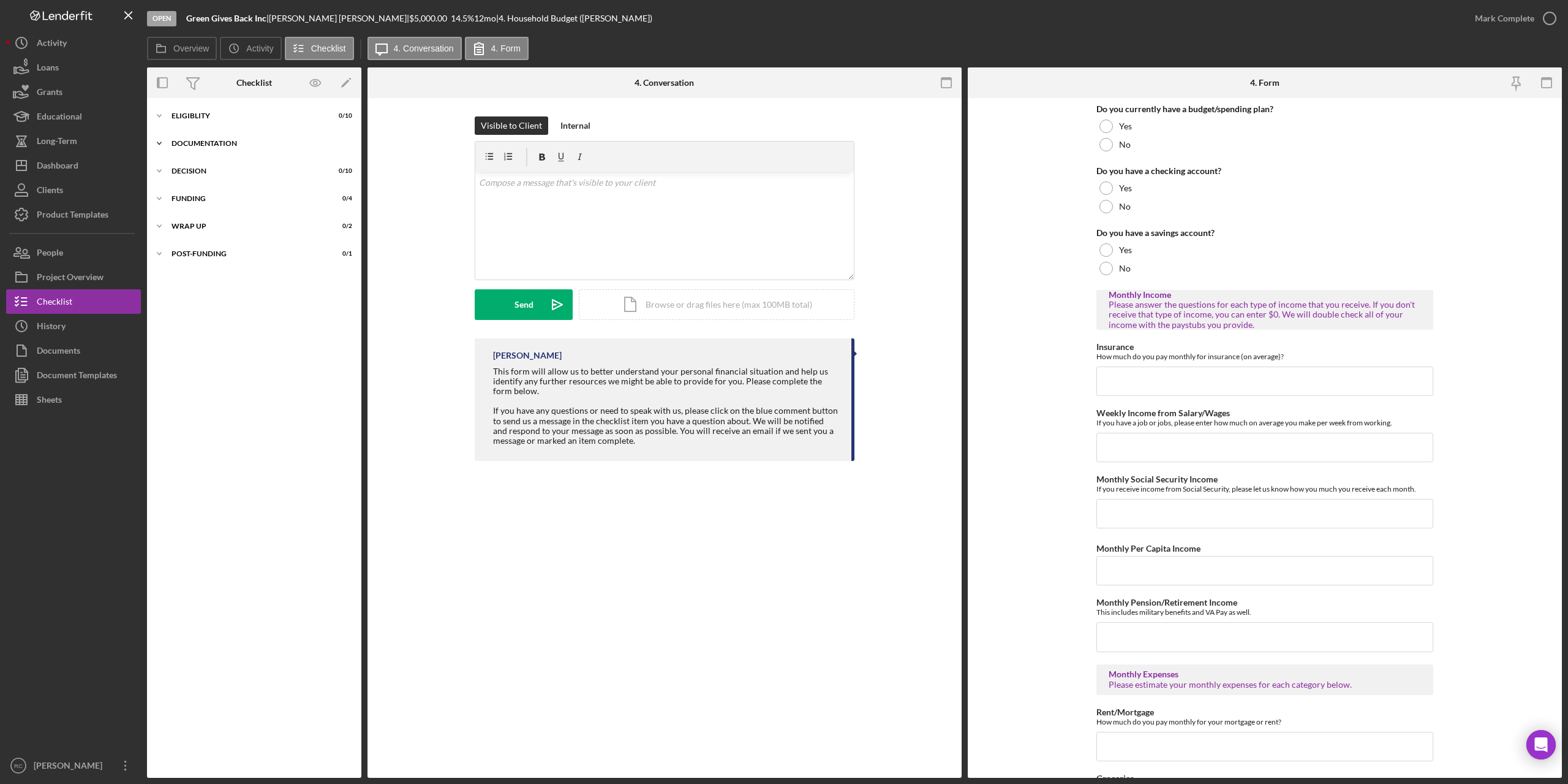
click at [201, 138] on div "Icon/Expander Documentation 0 / 9" at bounding box center [253, 143] width 214 height 25
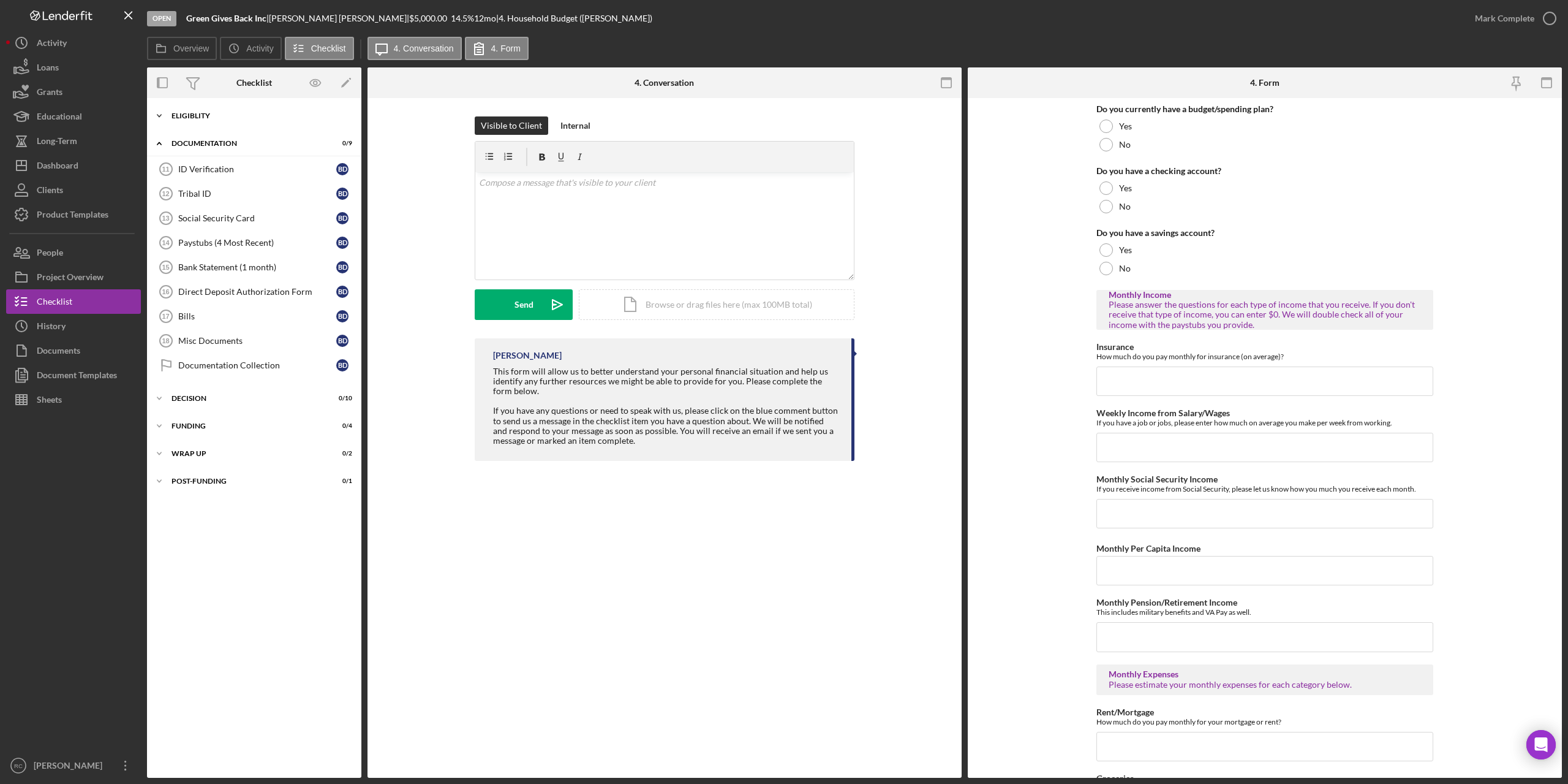
click at [197, 111] on div "Icon/Expander Eligiblity 0 / 10" at bounding box center [253, 116] width 214 height 25
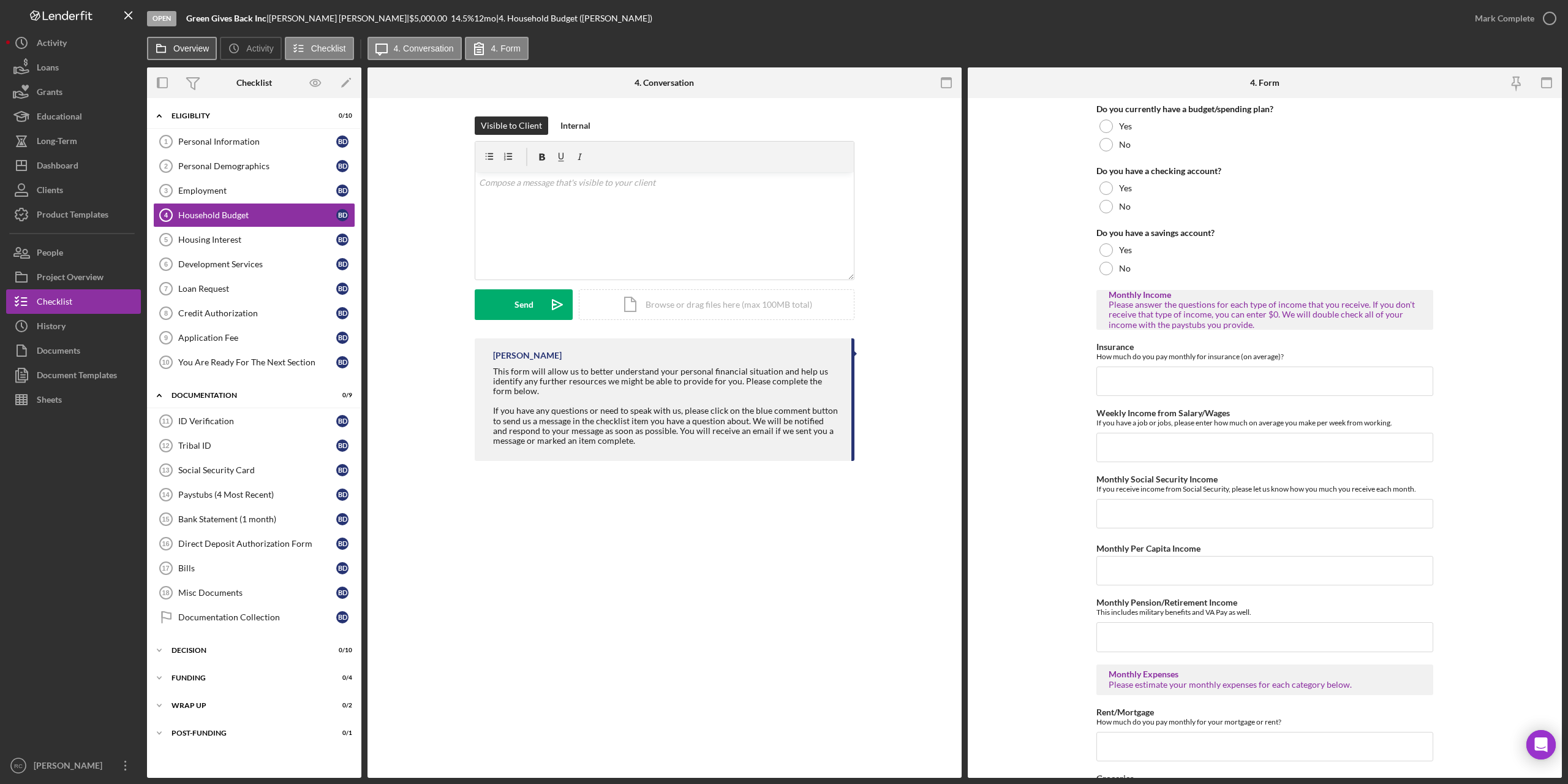
click at [171, 46] on icon at bounding box center [160, 48] width 25 height 25
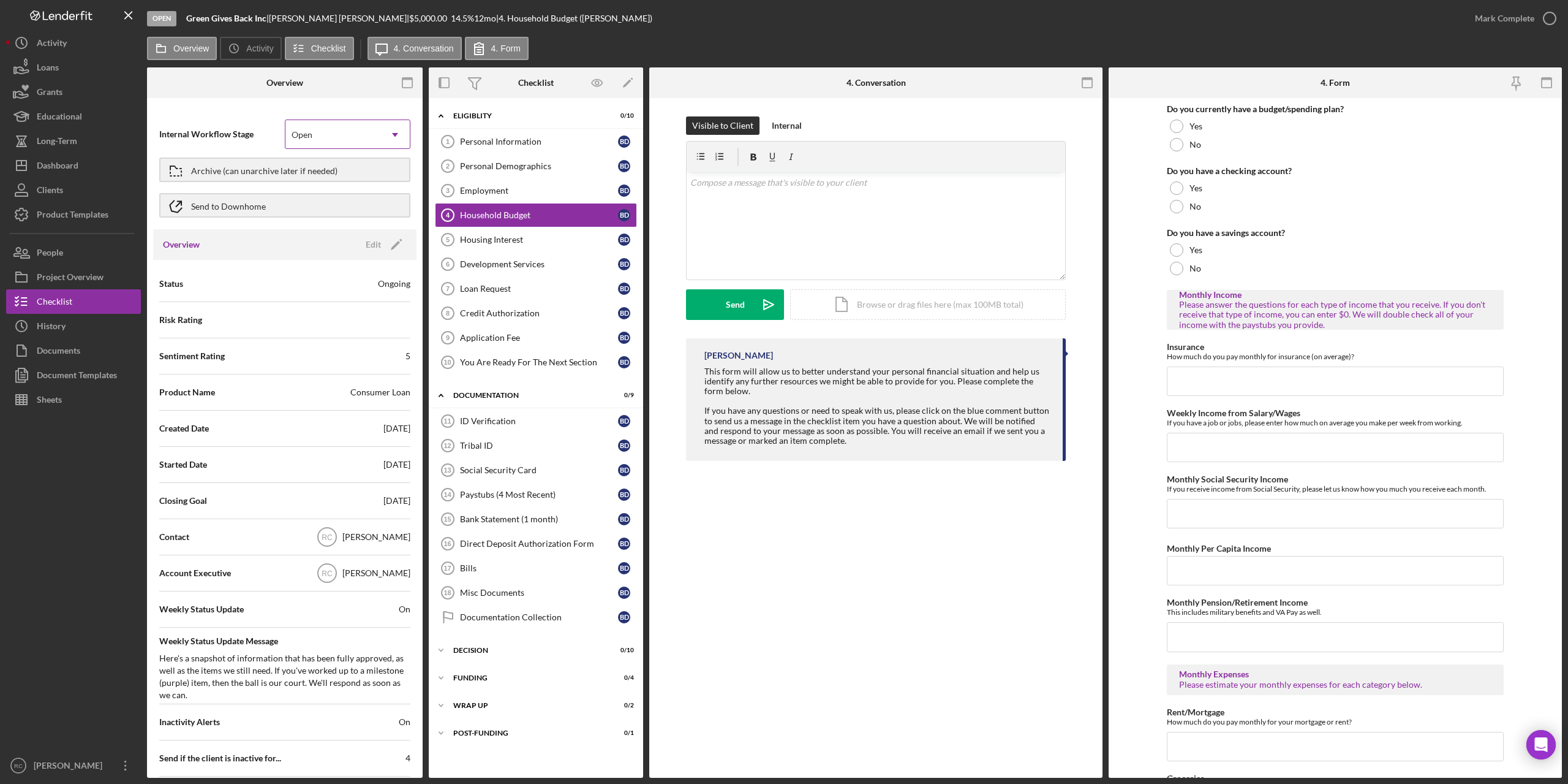
click at [354, 135] on div "Open" at bounding box center [333, 134] width 95 height 28
click at [191, 46] on label "Overview" at bounding box center [190, 48] width 36 height 10
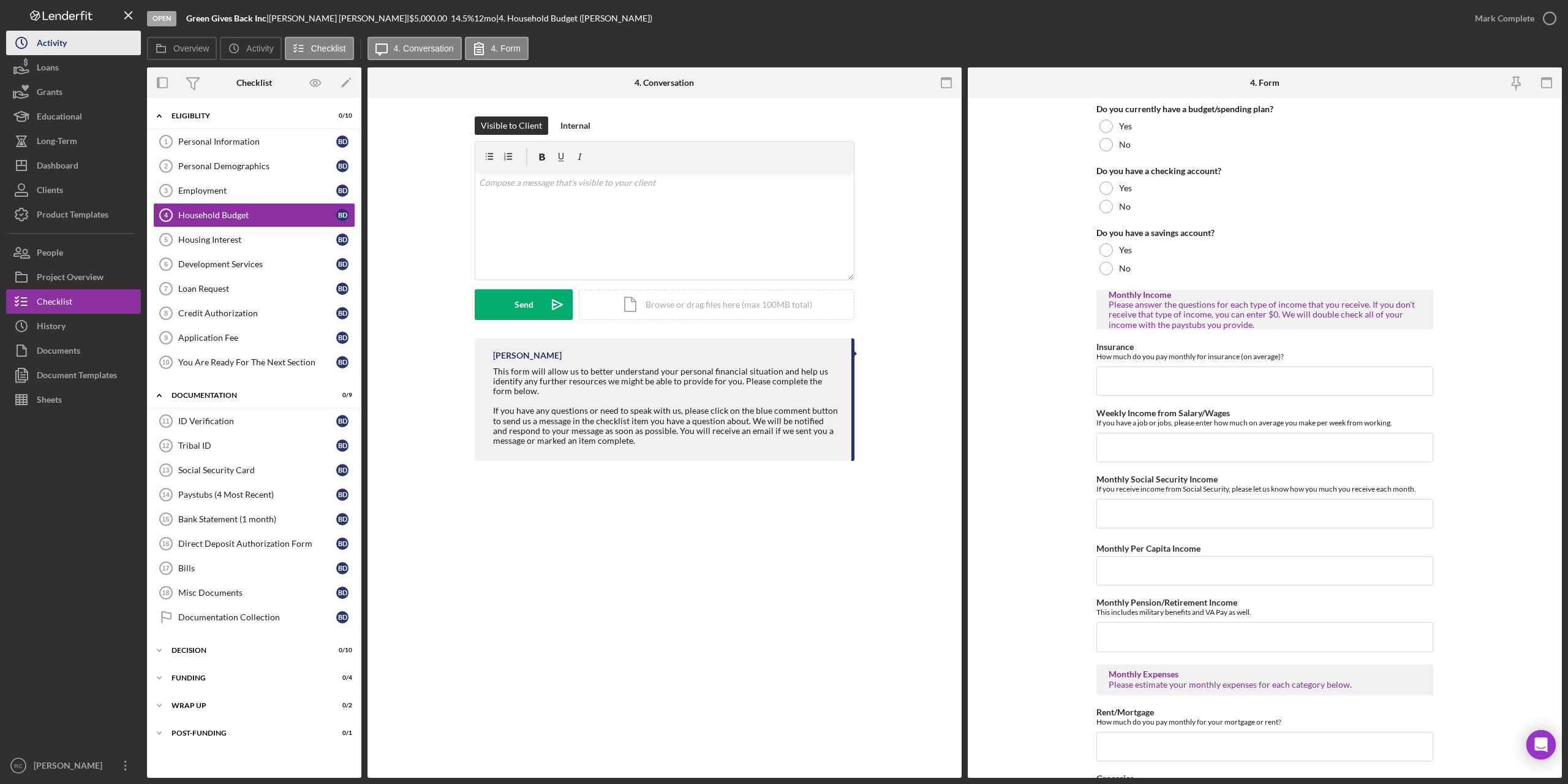
click at [60, 40] on div "Activity" at bounding box center [51, 45] width 30 height 27
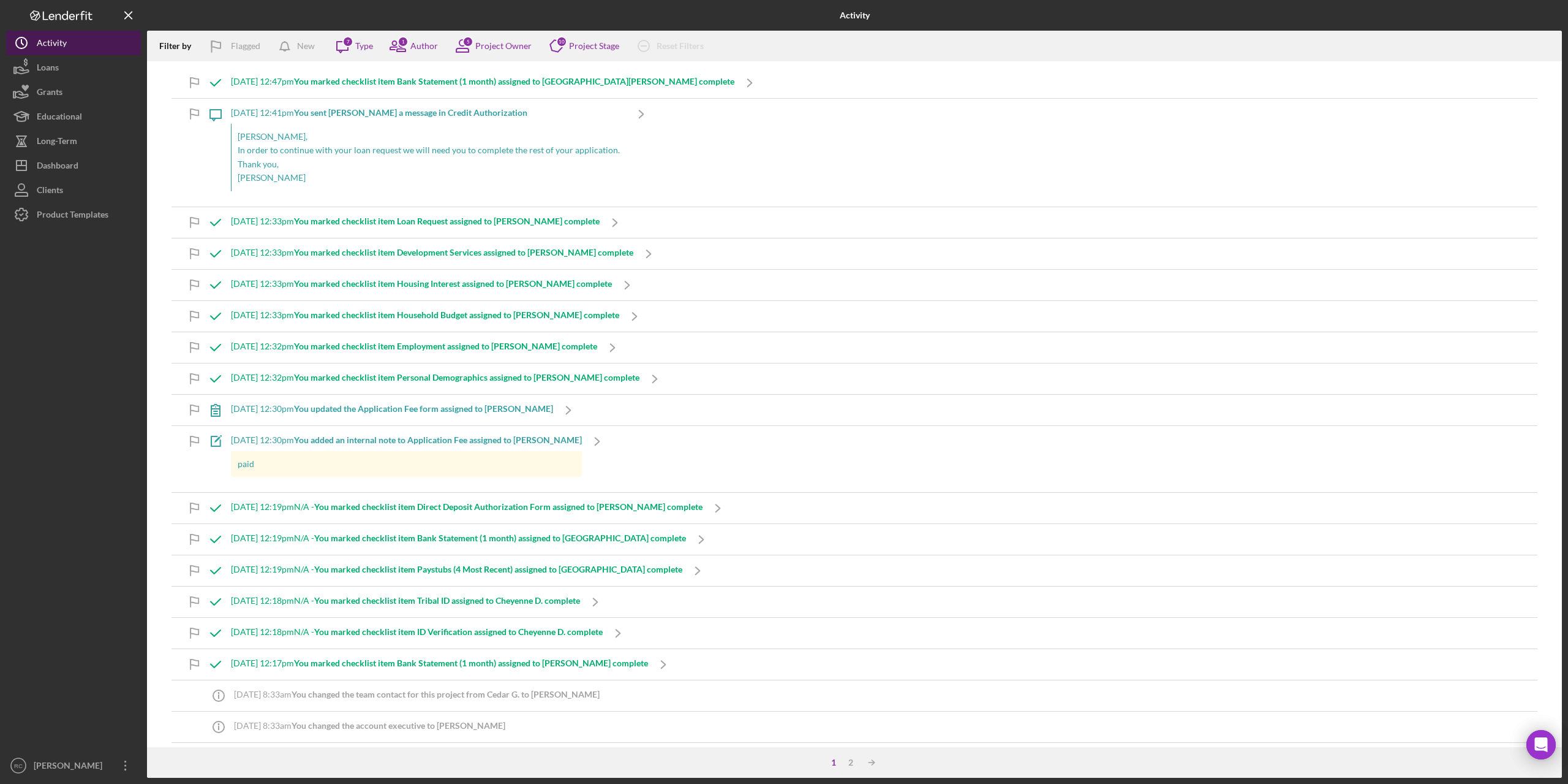
click at [54, 42] on div "Activity" at bounding box center [51, 45] width 30 height 27
click at [71, 159] on div "Dashboard" at bounding box center [57, 167] width 42 height 27
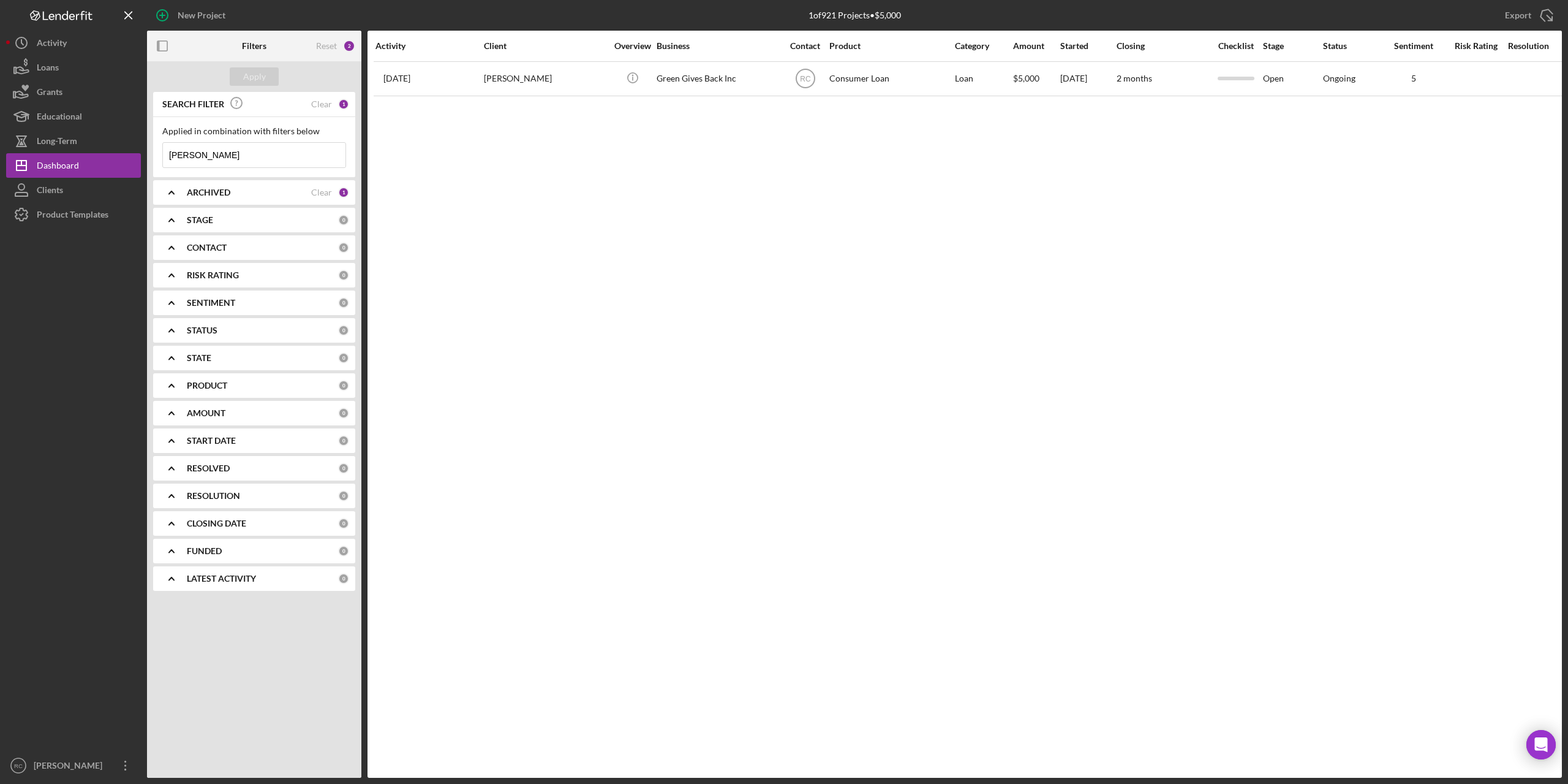
click at [271, 193] on div "ARCHIVED" at bounding box center [249, 192] width 125 height 10
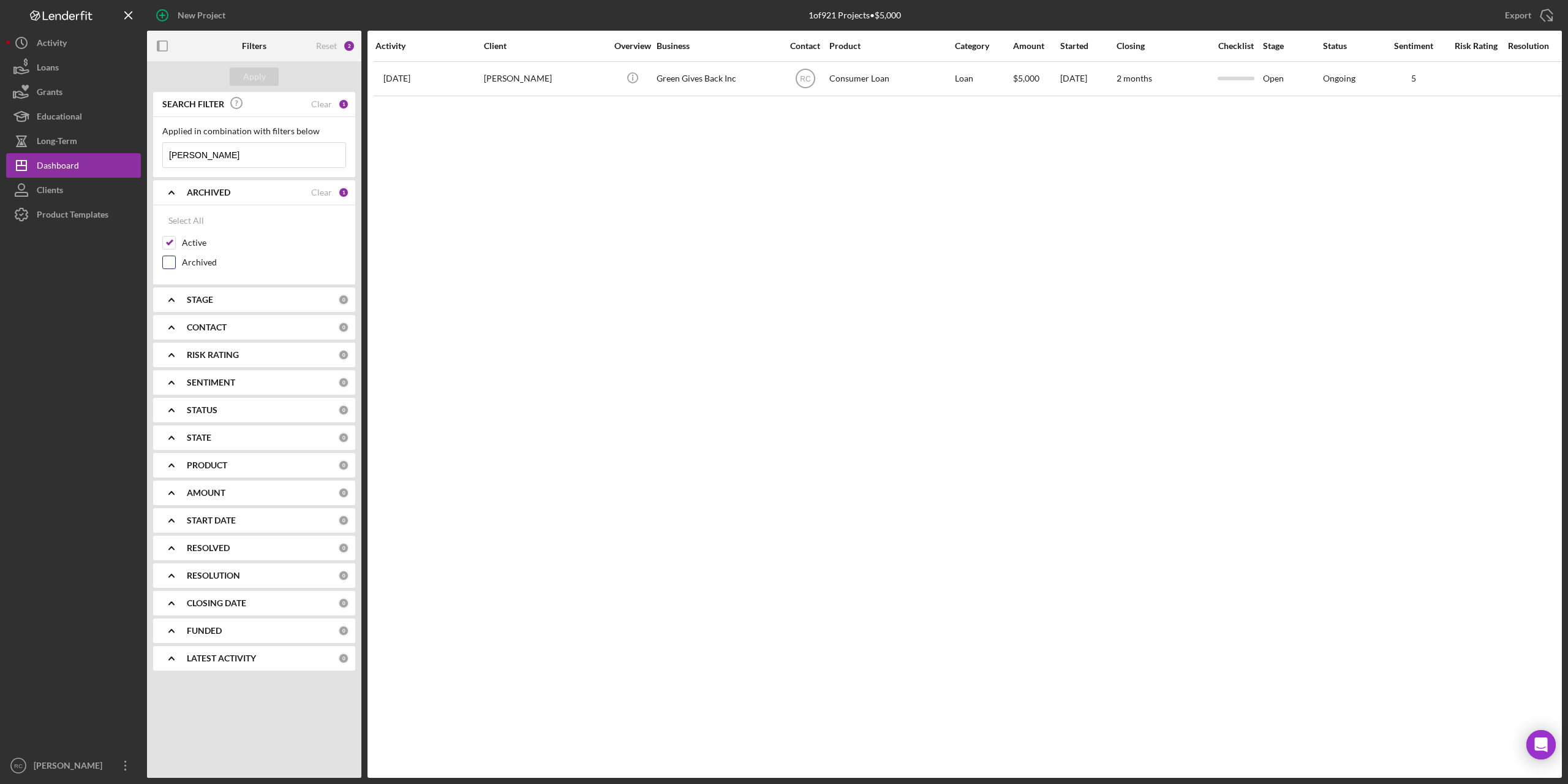
click at [173, 256] on input "Archived" at bounding box center [169, 262] width 12 height 12
checkbox input "true"
click at [251, 83] on div "Apply" at bounding box center [254, 77] width 23 height 18
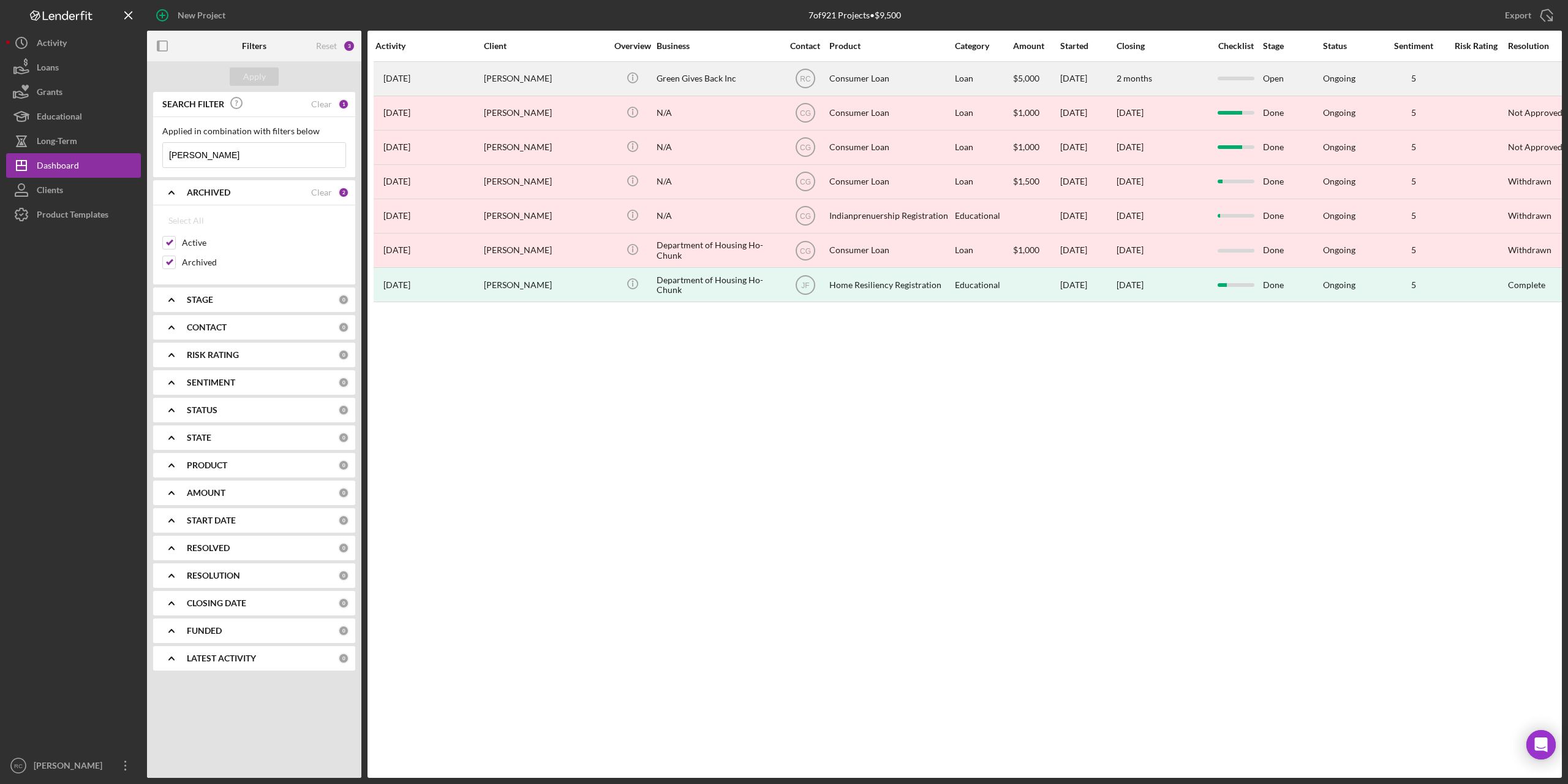
click at [524, 80] on div "Brandon Danforth" at bounding box center [545, 79] width 122 height 33
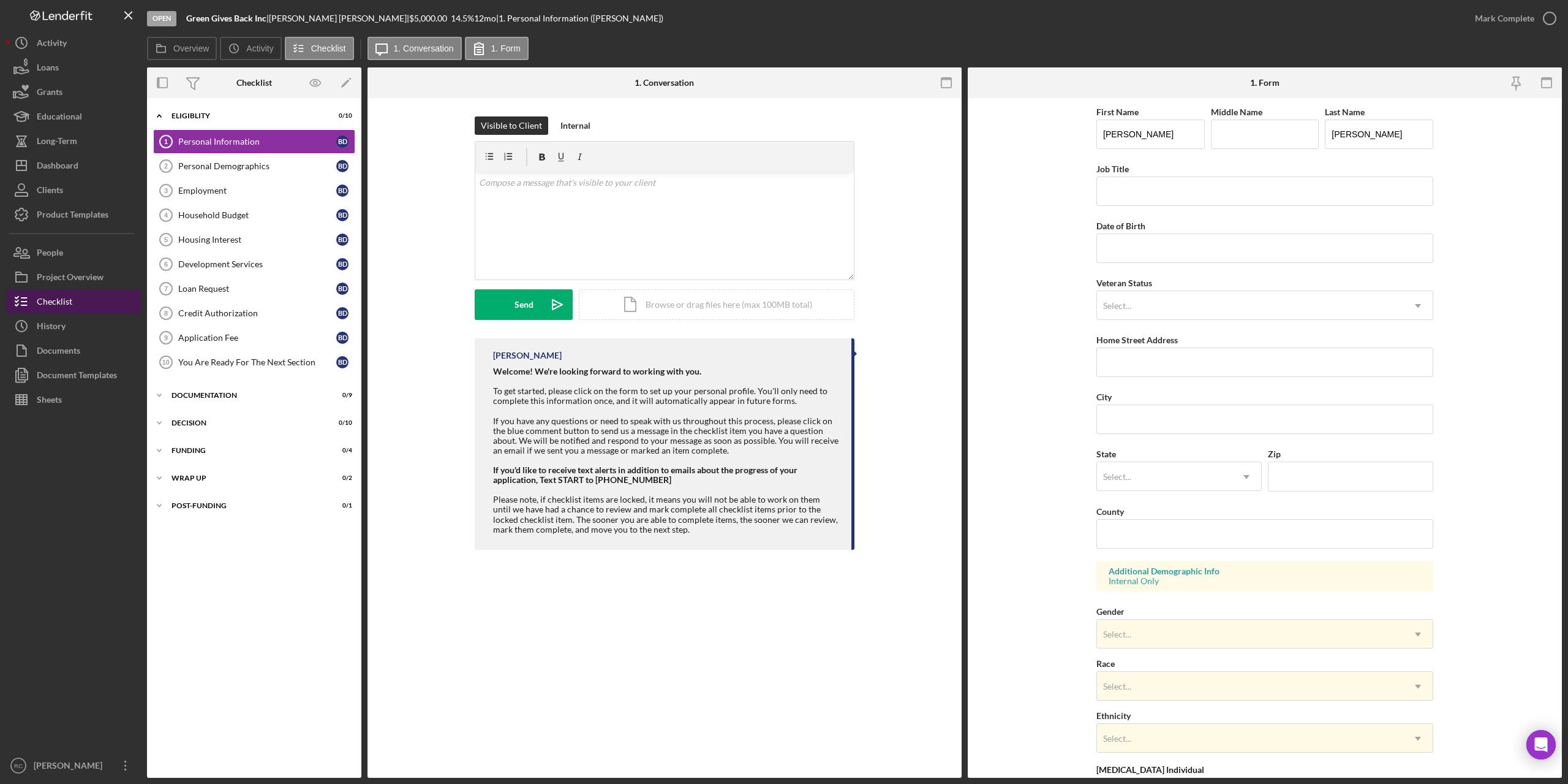
click at [57, 300] on div "Checklist" at bounding box center [54, 303] width 36 height 27
click at [259, 52] on label "Activity" at bounding box center [260, 48] width 27 height 10
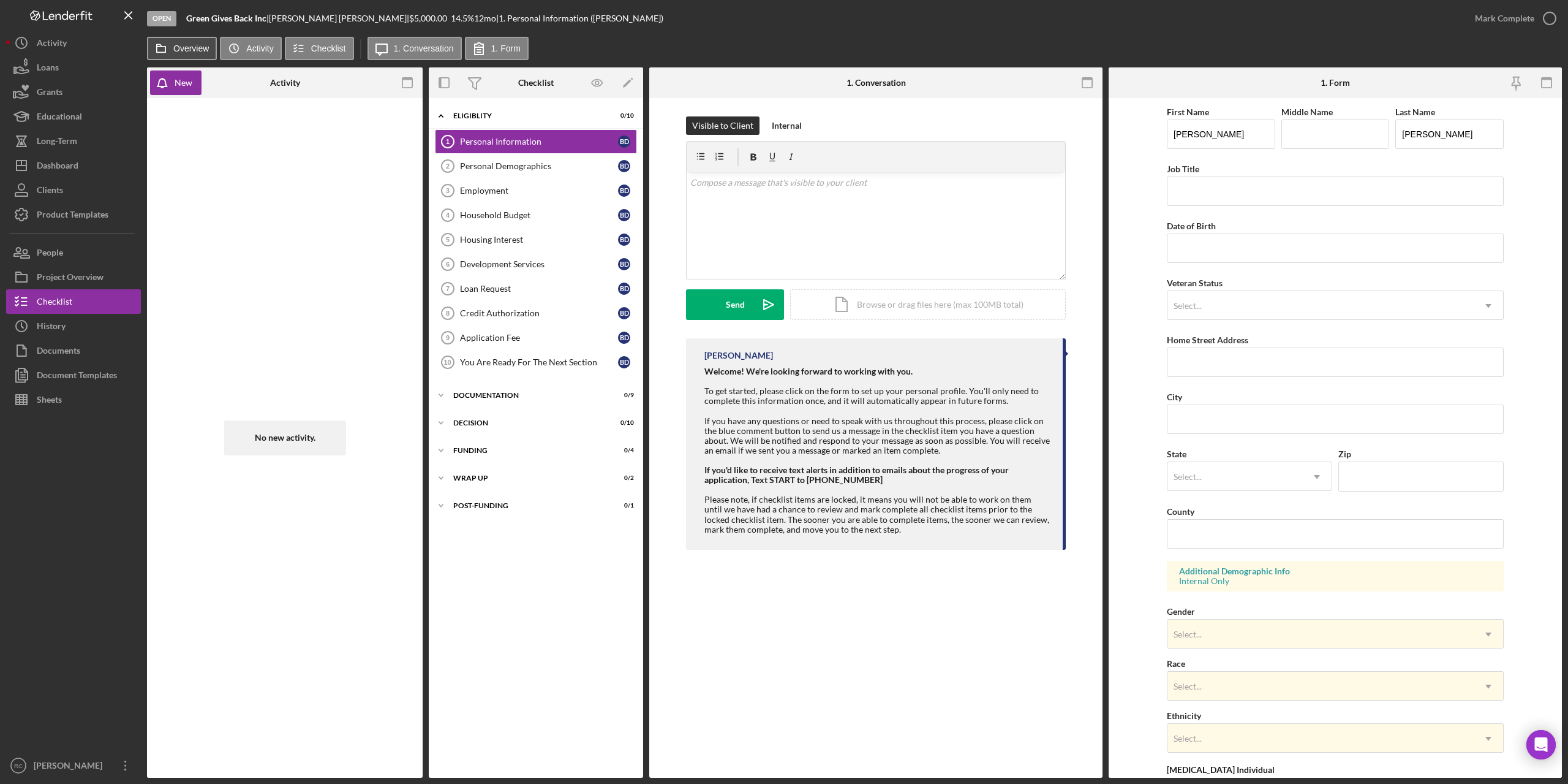
click at [178, 48] on label "Overview" at bounding box center [190, 48] width 36 height 10
